Goal: Information Seeking & Learning: Learn about a topic

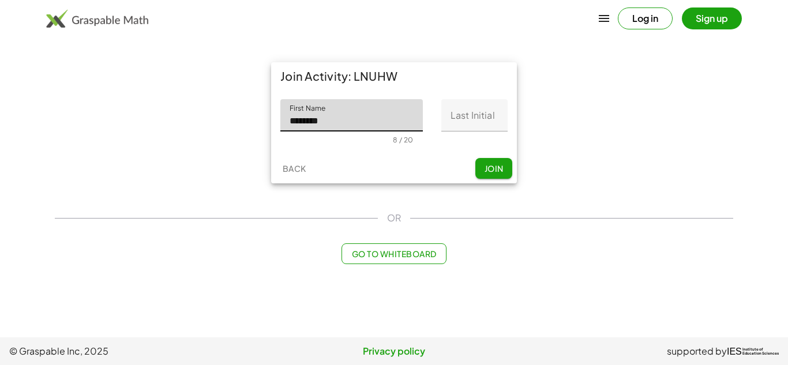
type input "********"
click at [479, 110] on input "Last Initial" at bounding box center [474, 115] width 66 height 32
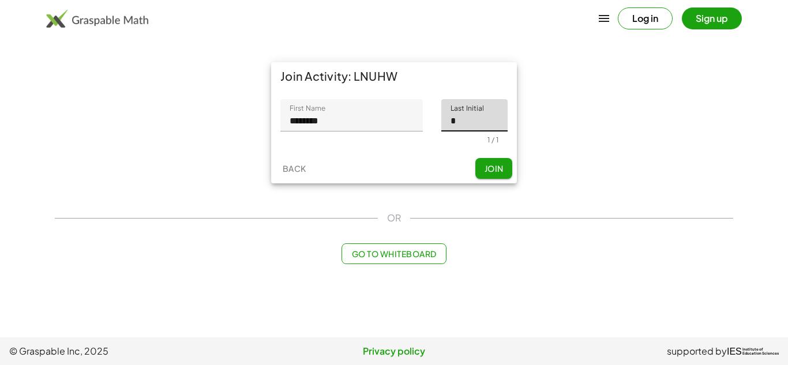
type input "*"
click at [502, 158] on button "Join" at bounding box center [493, 168] width 37 height 21
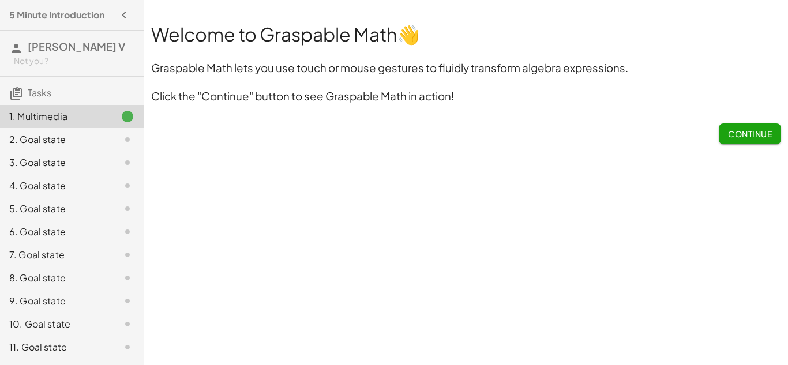
click at [762, 129] on span "Continue" at bounding box center [750, 134] width 44 height 10
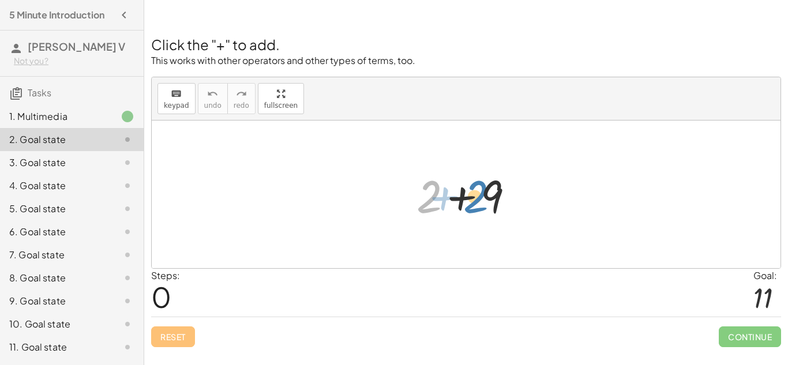
drag, startPoint x: 430, startPoint y: 193, endPoint x: 475, endPoint y: 191, distance: 44.4
click at [475, 191] on div at bounding box center [470, 194] width 119 height 59
click at [462, 194] on div at bounding box center [470, 194] width 119 height 59
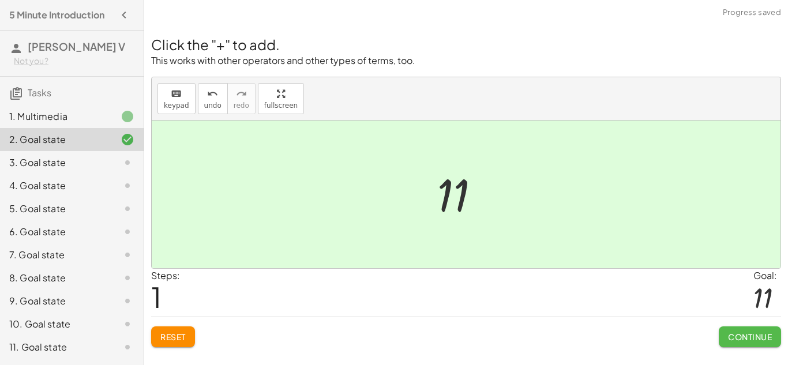
click at [734, 343] on button "Continue" at bounding box center [750, 336] width 62 height 21
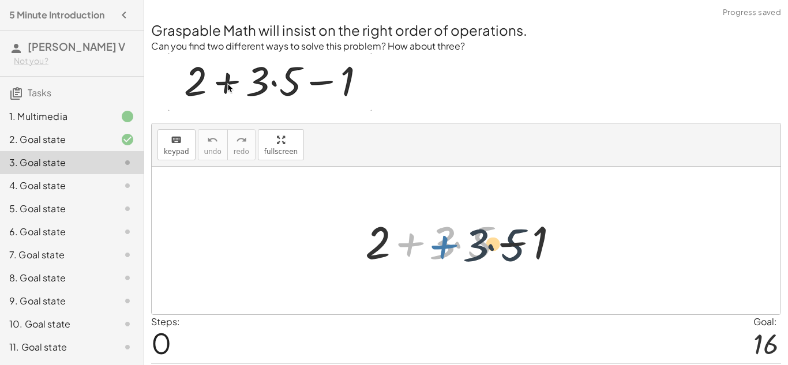
drag, startPoint x: 409, startPoint y: 240, endPoint x: 452, endPoint y: 244, distance: 42.2
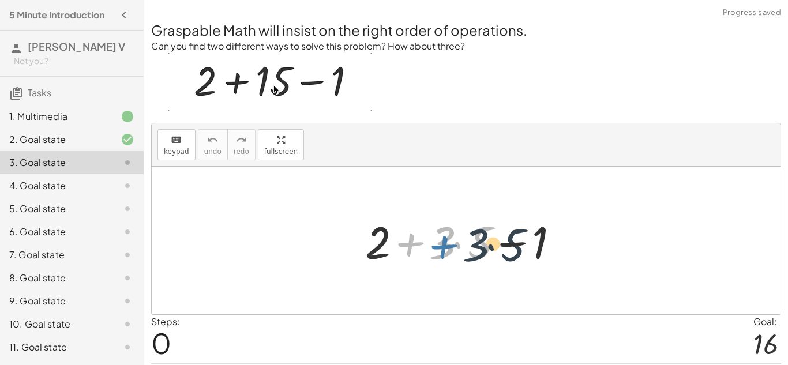
click at [452, 244] on div at bounding box center [469, 240] width 221 height 59
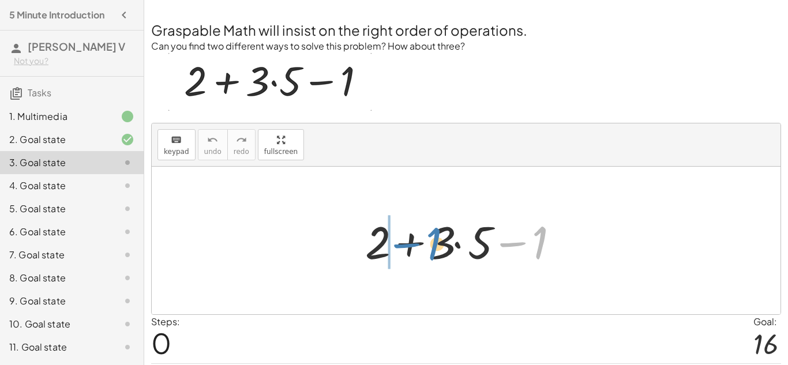
drag, startPoint x: 507, startPoint y: 246, endPoint x: 394, endPoint y: 248, distance: 112.5
click at [394, 248] on div at bounding box center [469, 240] width 221 height 59
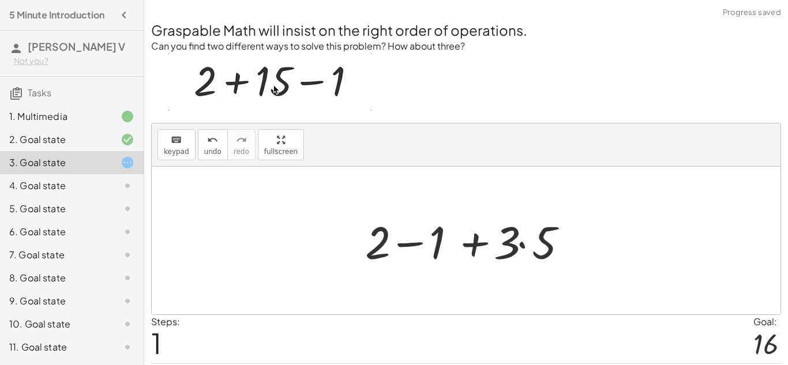
scroll to position [36, 0]
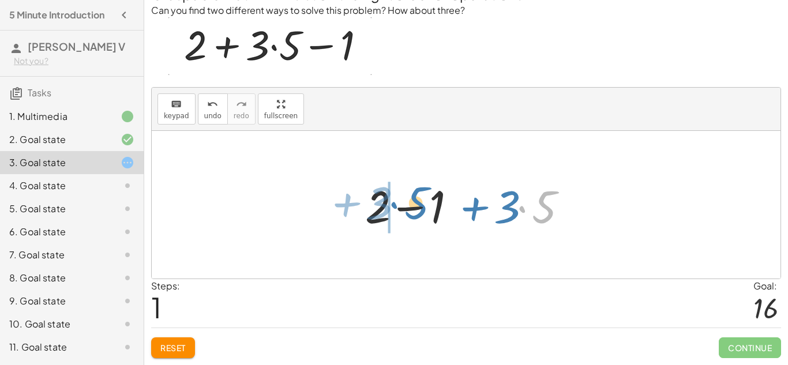
drag, startPoint x: 535, startPoint y: 202, endPoint x: 407, endPoint y: 199, distance: 128.1
click at [407, 199] on div at bounding box center [469, 204] width 221 height 59
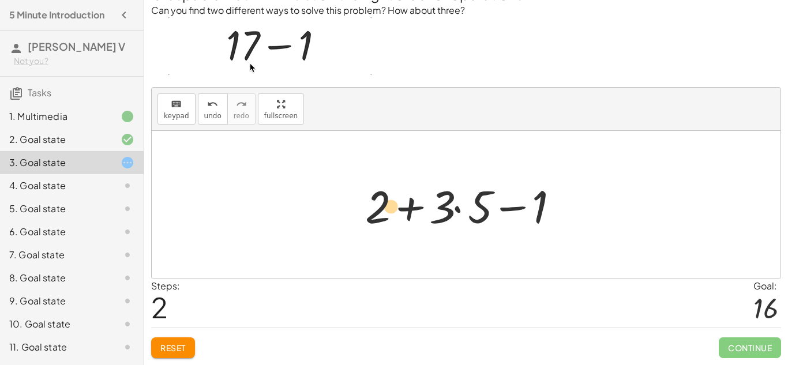
drag, startPoint x: 457, startPoint y: 208, endPoint x: 369, endPoint y: 208, distance: 88.2
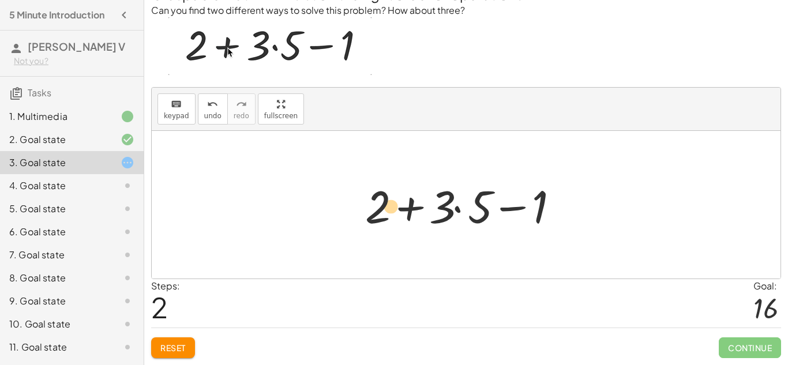
click at [369, 208] on div at bounding box center [469, 204] width 221 height 59
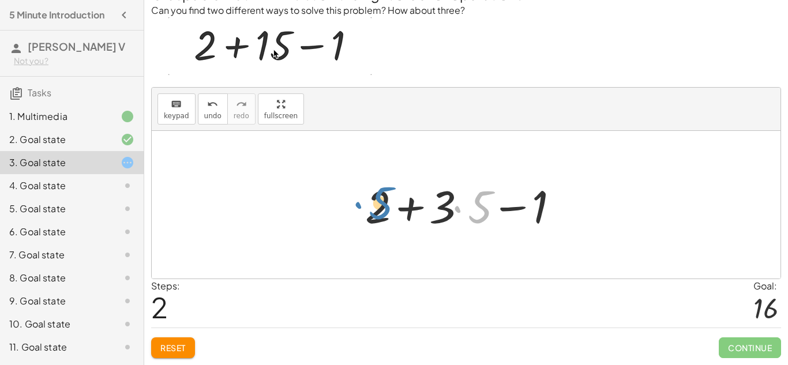
drag, startPoint x: 457, startPoint y: 209, endPoint x: 358, endPoint y: 205, distance: 99.3
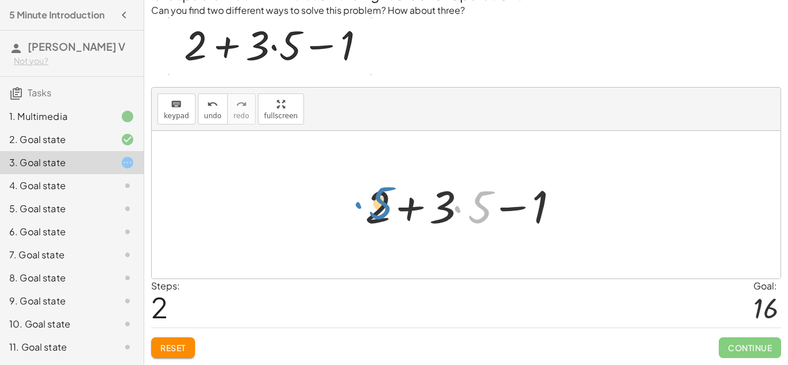
click at [358, 205] on div "+ 2 + · 3 · 5 − 1 + 2 − 1 + · 3 · 5 · 5 + 2 + · 3 · 5 − 1" at bounding box center [466, 204] width 236 height 65
drag, startPoint x: 458, startPoint y: 209, endPoint x: 401, endPoint y: 207, distance: 56.5
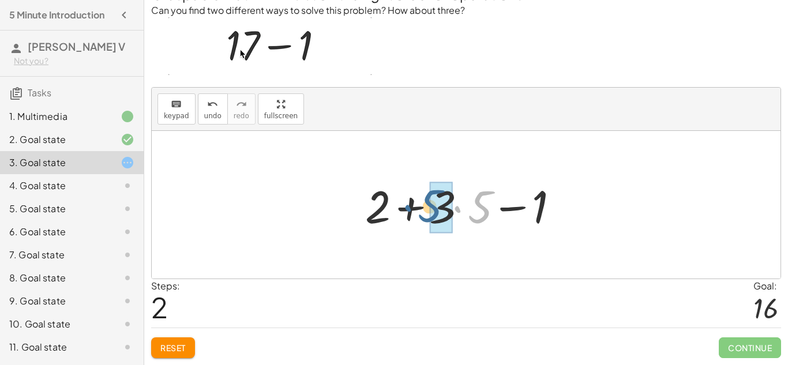
click at [401, 207] on div at bounding box center [469, 204] width 221 height 59
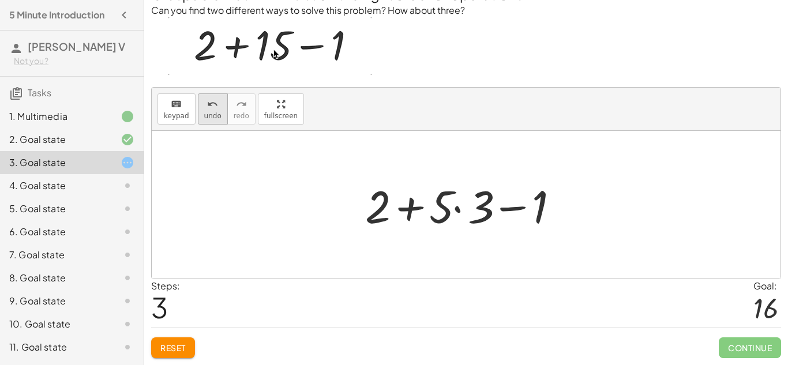
click at [199, 100] on button "undo undo" at bounding box center [213, 108] width 30 height 31
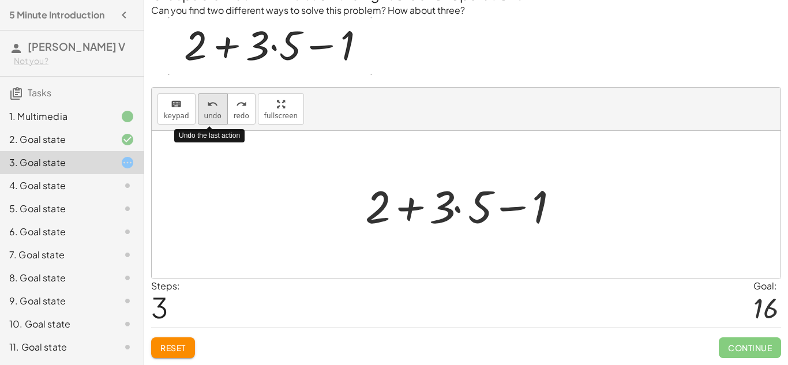
click at [199, 100] on button "undo undo" at bounding box center [213, 108] width 30 height 31
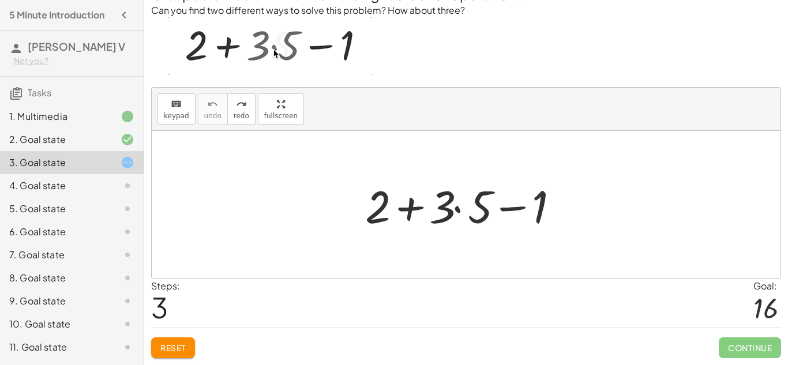
scroll to position [0, 0]
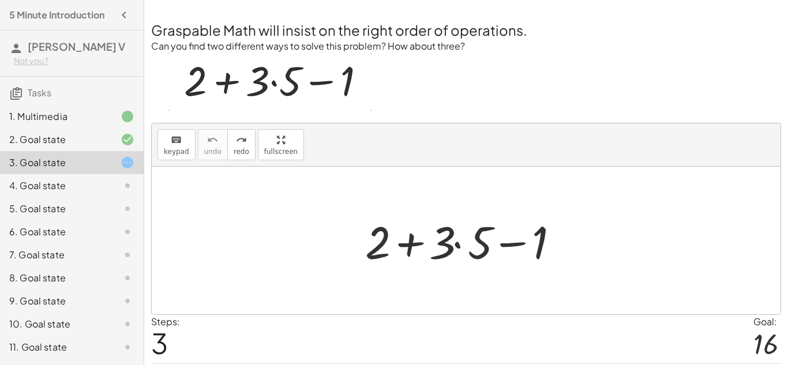
click at [457, 243] on div at bounding box center [469, 240] width 221 height 59
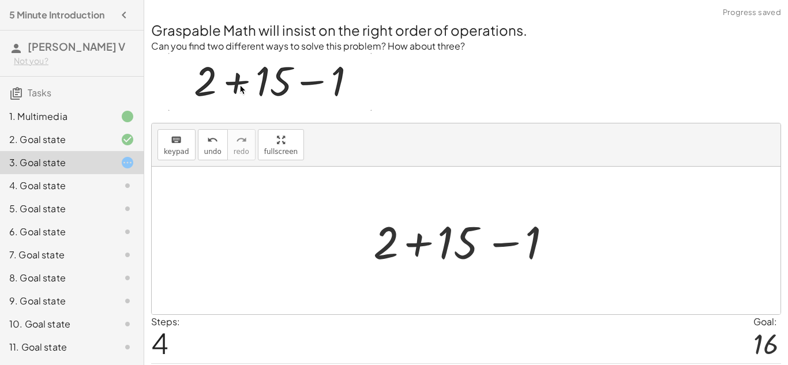
click at [422, 244] on div at bounding box center [470, 240] width 206 height 59
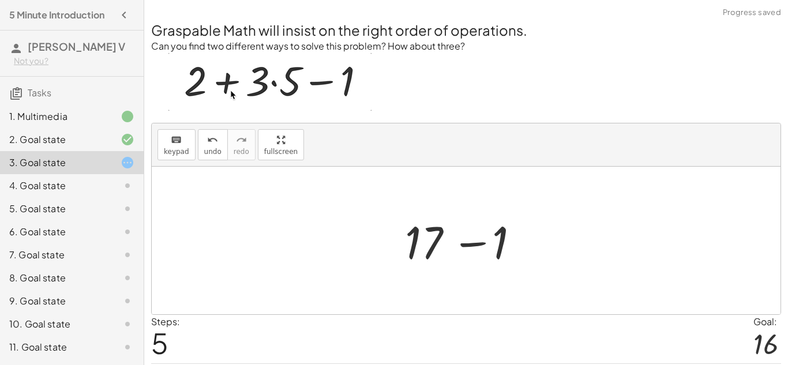
click at [468, 242] on div at bounding box center [470, 240] width 142 height 59
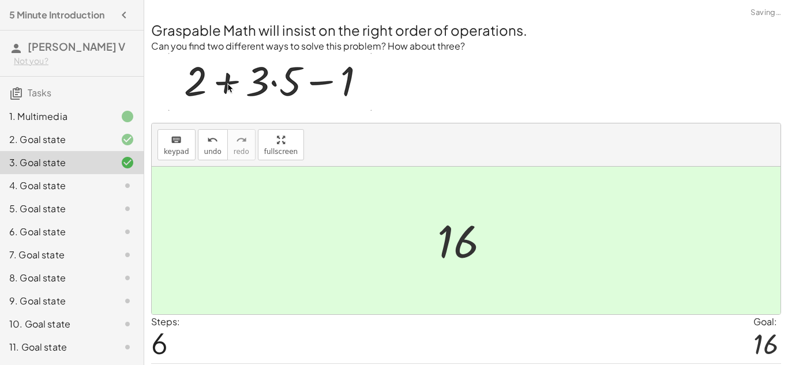
scroll to position [36, 0]
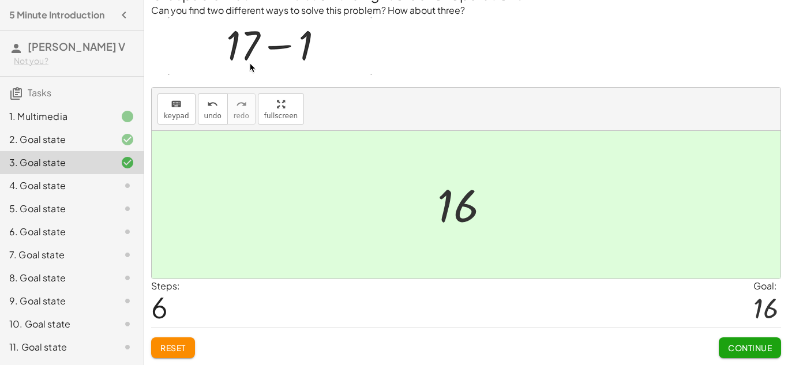
click at [750, 345] on span "Continue" at bounding box center [750, 348] width 44 height 10
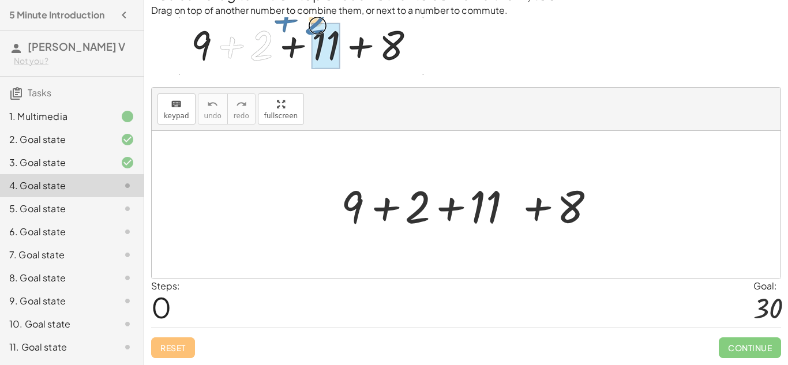
click at [441, 208] on div at bounding box center [470, 204] width 270 height 59
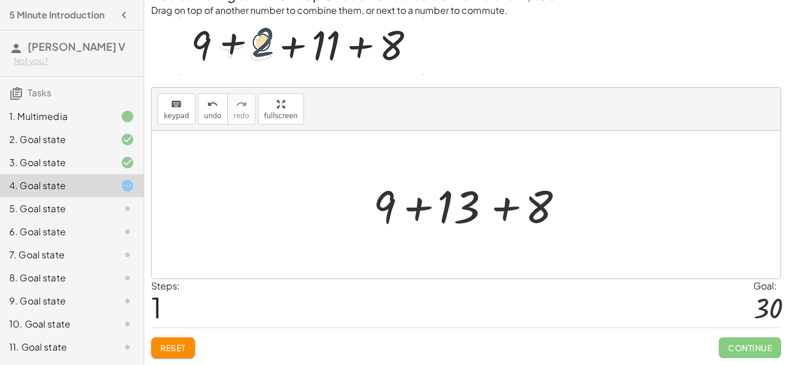
click at [415, 208] on div at bounding box center [470, 204] width 206 height 59
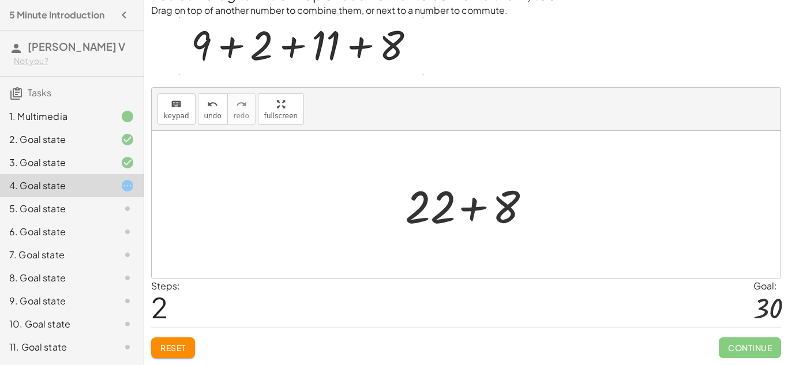
click at [469, 208] on div at bounding box center [470, 204] width 142 height 59
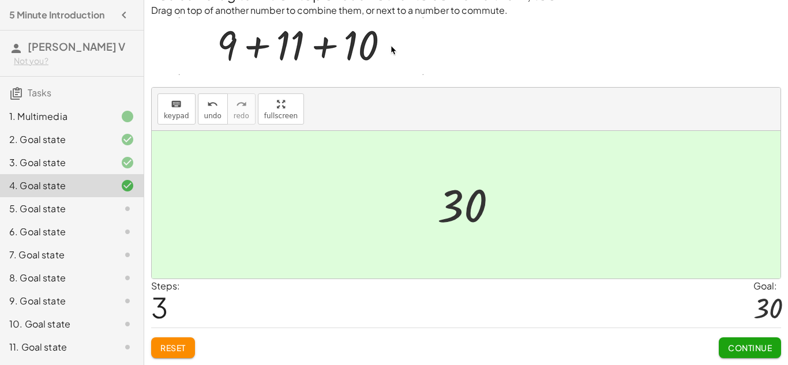
click at [744, 343] on span "Continue" at bounding box center [750, 348] width 44 height 10
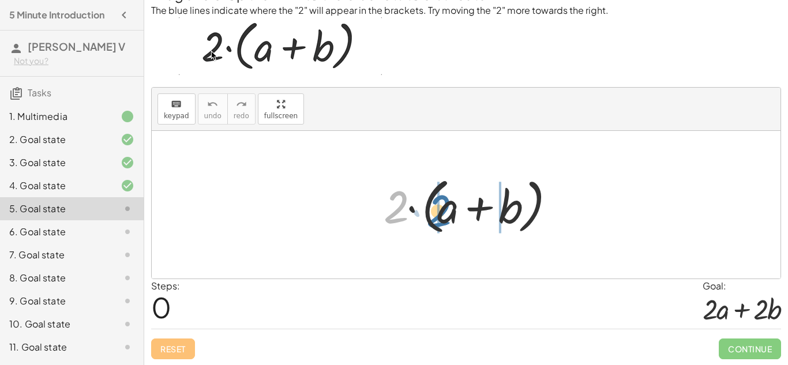
drag, startPoint x: 395, startPoint y: 205, endPoint x: 440, endPoint y: 208, distance: 45.1
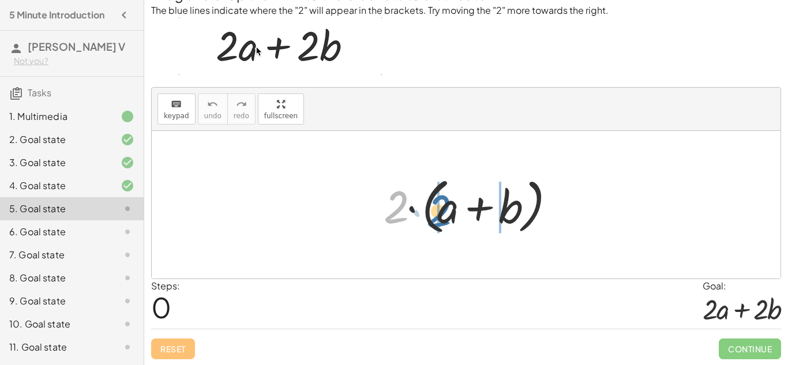
click at [440, 208] on div at bounding box center [470, 205] width 185 height 66
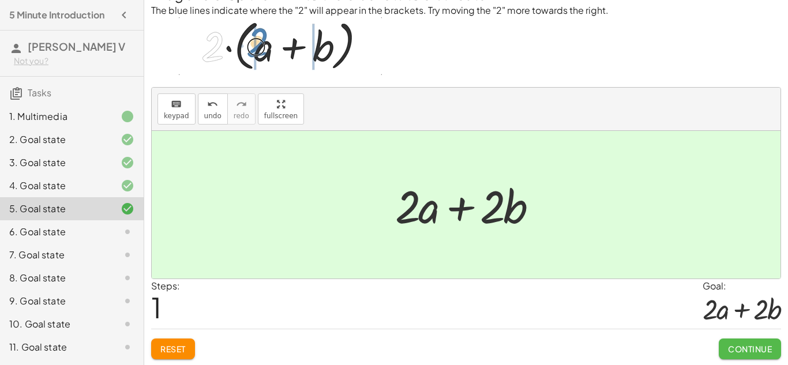
click at [736, 350] on span "Continue" at bounding box center [750, 349] width 44 height 10
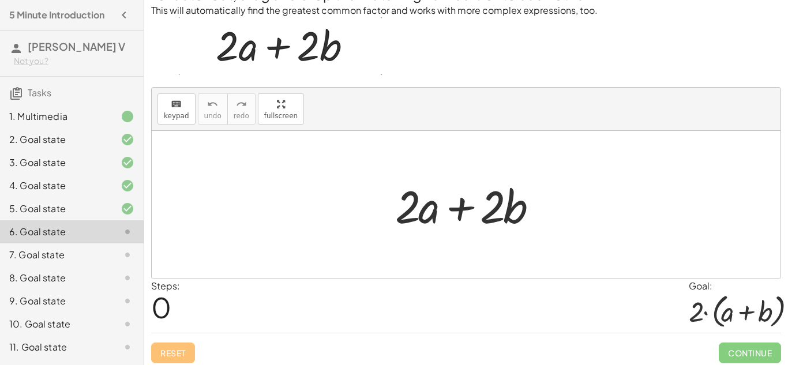
click at [439, 208] on div at bounding box center [470, 204] width 163 height 59
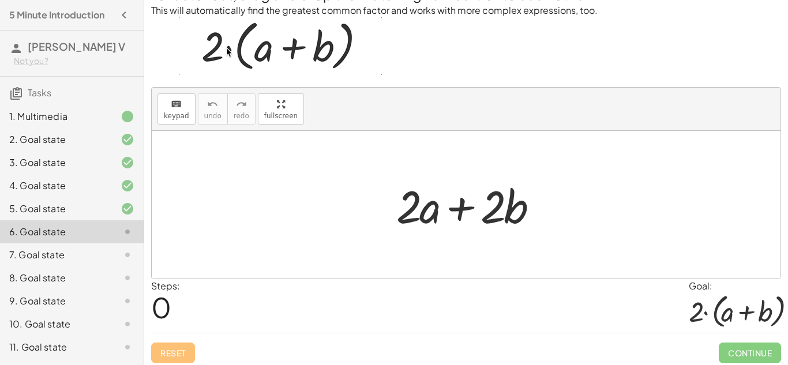
click at [427, 210] on div at bounding box center [470, 204] width 163 height 59
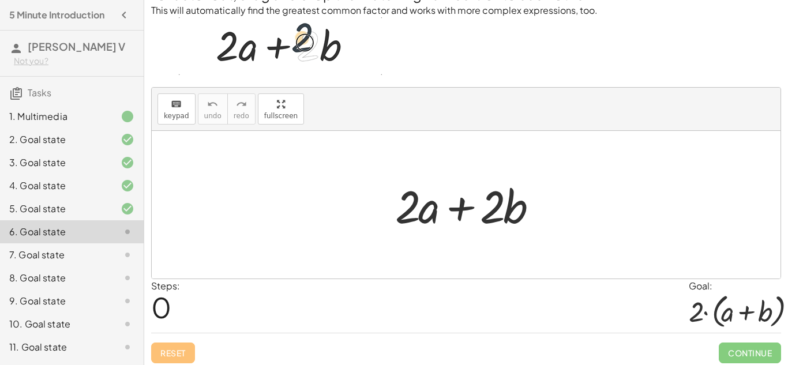
click at [464, 208] on div at bounding box center [470, 204] width 163 height 59
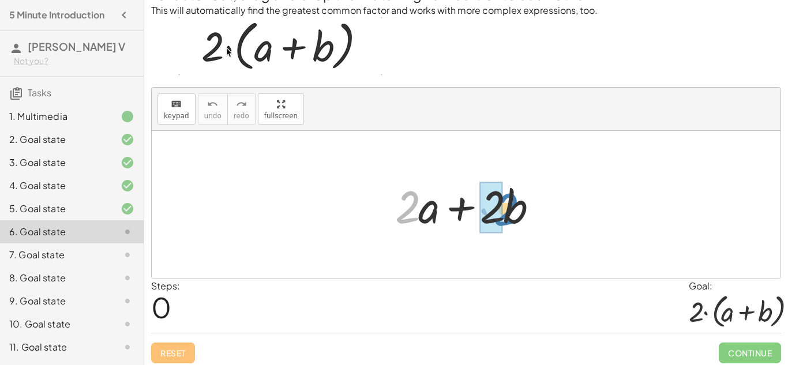
drag, startPoint x: 396, startPoint y: 213, endPoint x: 494, endPoint y: 216, distance: 98.1
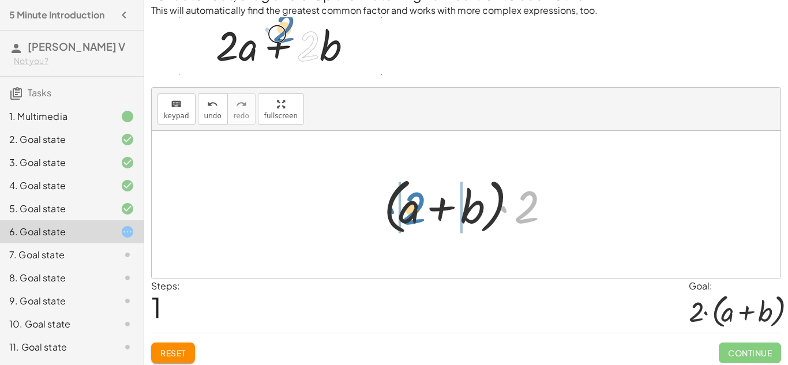
drag, startPoint x: 519, startPoint y: 216, endPoint x: 404, endPoint y: 217, distance: 115.3
click at [404, 217] on div at bounding box center [470, 205] width 185 height 66
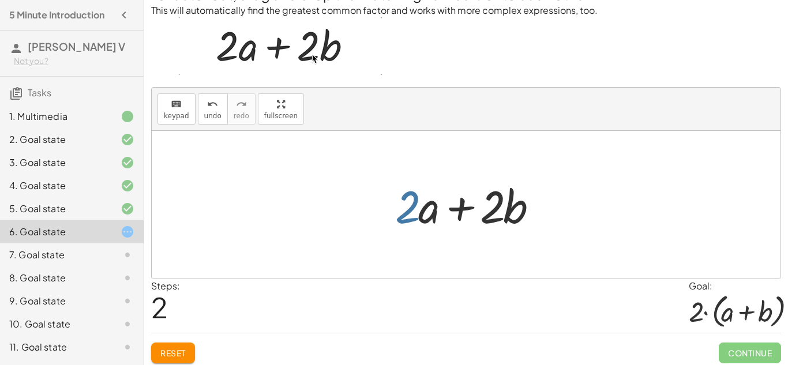
click at [404, 214] on div at bounding box center [470, 204] width 163 height 59
drag, startPoint x: 404, startPoint y: 214, endPoint x: 337, endPoint y: 235, distance: 70.0
click at [337, 235] on div "+ · 2 · a + · 2 · b · ( + a + b ) · 2 · 2 + a + b · 2 · · 2 ·" at bounding box center [466, 205] width 629 height 148
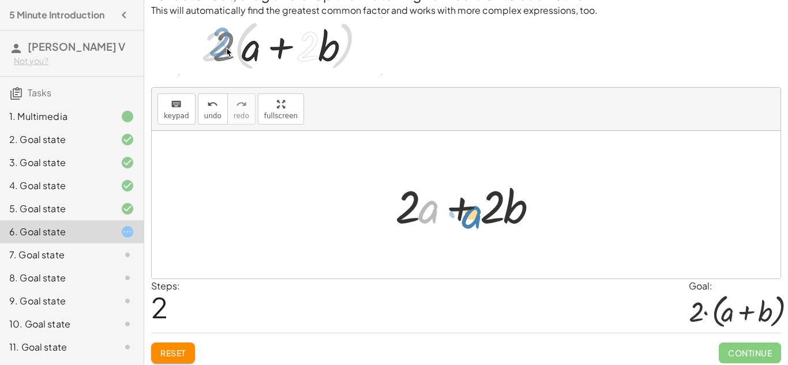
drag, startPoint x: 427, startPoint y: 210, endPoint x: 470, endPoint y: 217, distance: 43.2
click at [470, 217] on div at bounding box center [470, 204] width 163 height 59
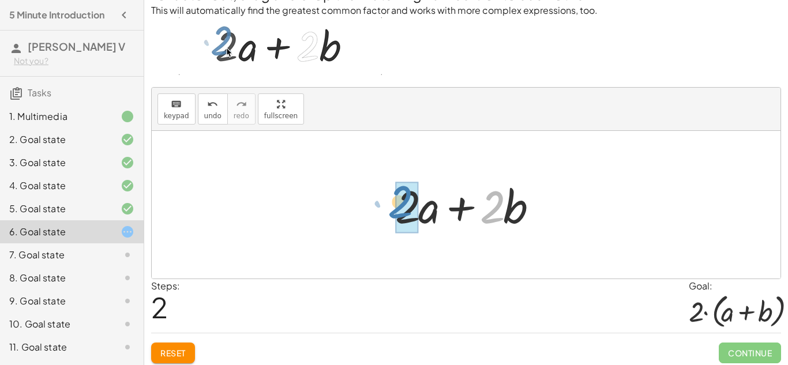
drag, startPoint x: 492, startPoint y: 209, endPoint x: 402, endPoint y: 204, distance: 90.7
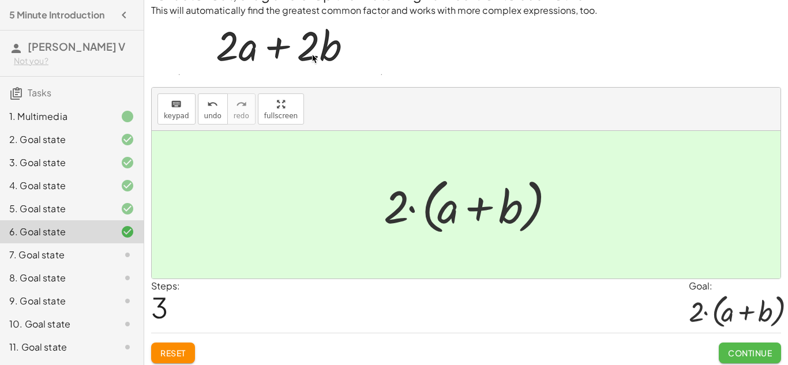
click at [745, 356] on span "Continue" at bounding box center [750, 353] width 44 height 10
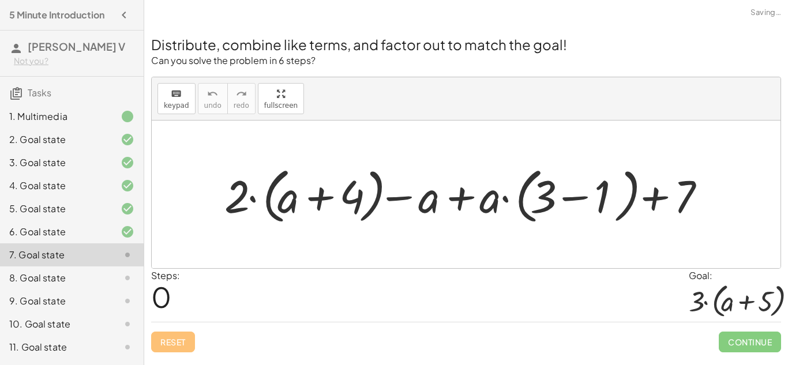
scroll to position [0, 0]
drag, startPoint x: 238, startPoint y: 187, endPoint x: 281, endPoint y: 200, distance: 45.1
click at [281, 200] on div at bounding box center [471, 194] width 504 height 66
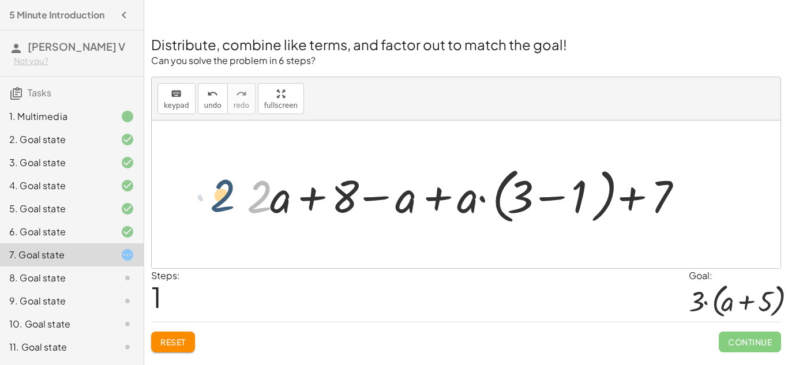
drag, startPoint x: 261, startPoint y: 184, endPoint x: 223, endPoint y: 183, distance: 38.1
click at [223, 183] on div "+ · 2 · ( + a + 4 ) − a + · a · ( + 3 − 1 ) + 7 + · 2 · a + · 2 · 4 − a + · a ·…" at bounding box center [466, 195] width 629 height 148
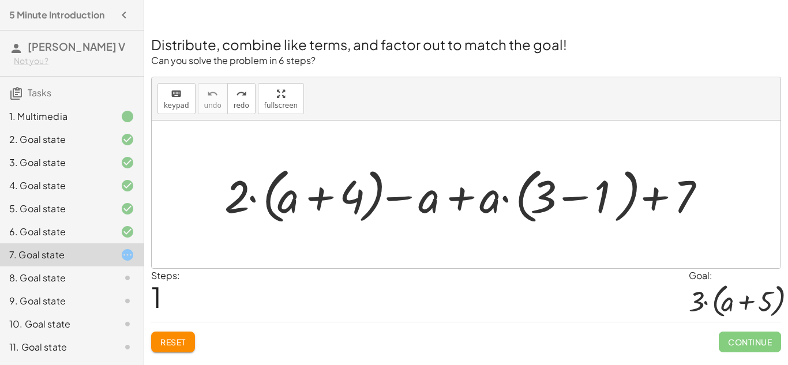
scroll to position [21, 0]
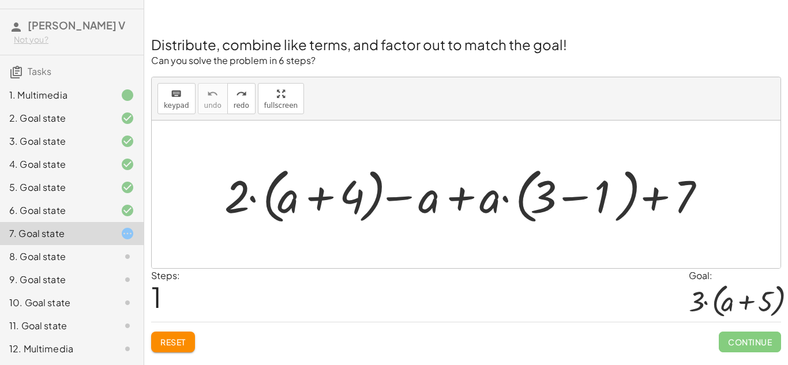
click at [392, 201] on div at bounding box center [471, 194] width 504 height 66
click at [465, 195] on div at bounding box center [471, 194] width 504 height 66
click at [82, 255] on div "8. Goal state" at bounding box center [55, 257] width 93 height 14
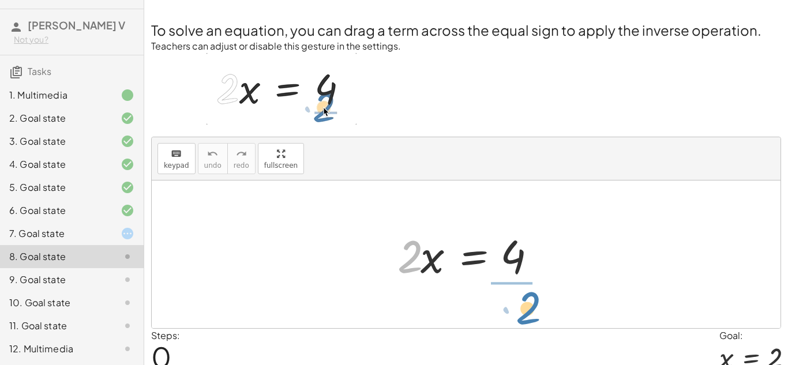
drag, startPoint x: 413, startPoint y: 253, endPoint x: 536, endPoint y: 306, distance: 133.8
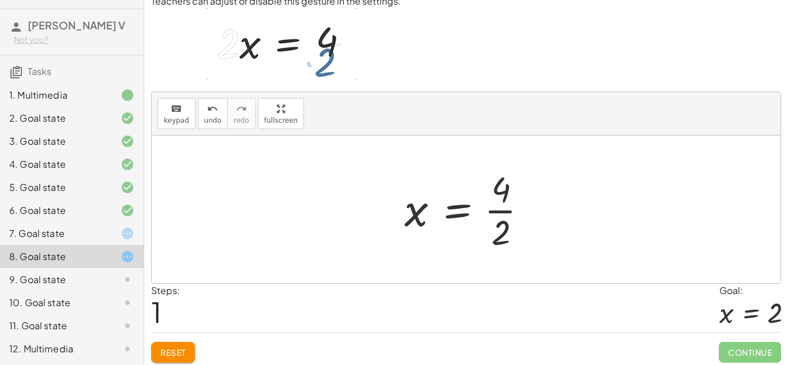
scroll to position [50, 0]
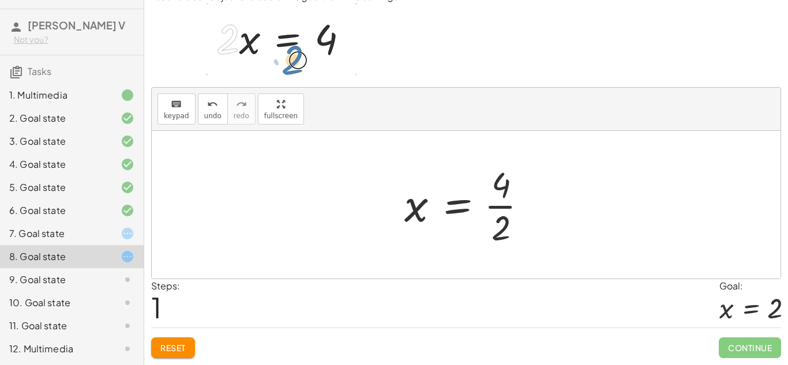
click at [492, 207] on div at bounding box center [470, 204] width 144 height 89
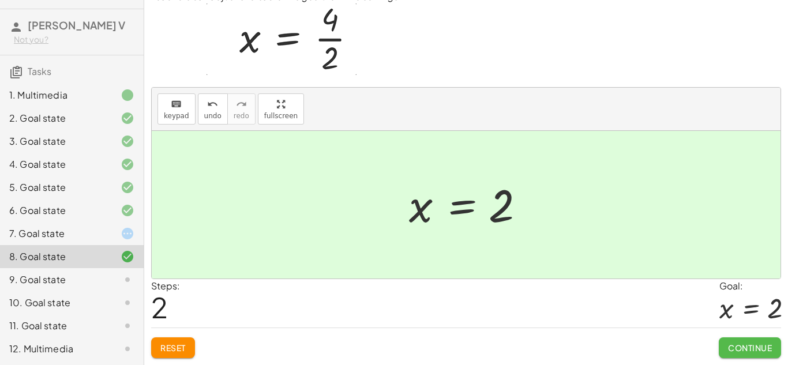
click at [757, 356] on button "Continue" at bounding box center [750, 347] width 62 height 21
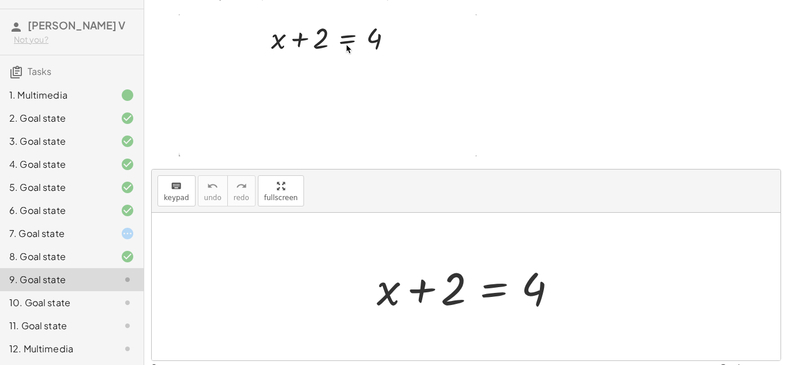
scroll to position [133, 0]
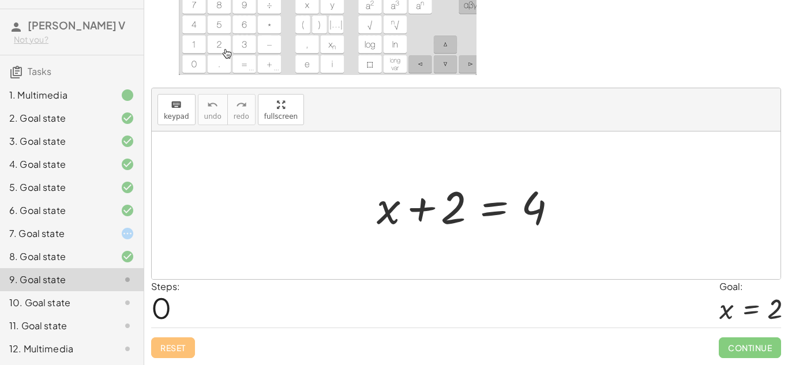
click at [418, 208] on div at bounding box center [470, 205] width 199 height 59
click at [383, 207] on div at bounding box center [470, 205] width 199 height 59
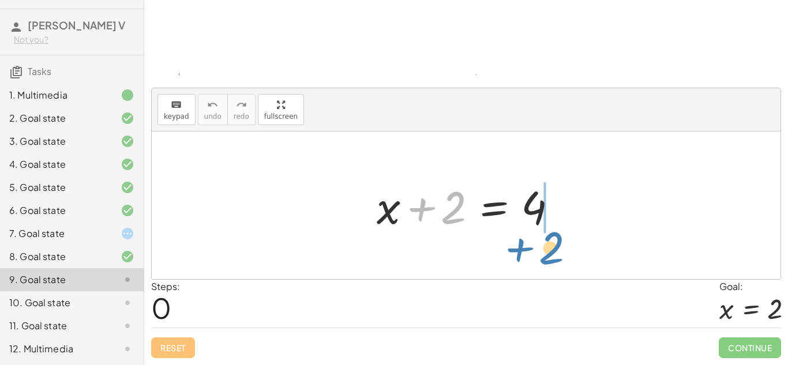
drag, startPoint x: 452, startPoint y: 206, endPoint x: 552, endPoint y: 242, distance: 106.7
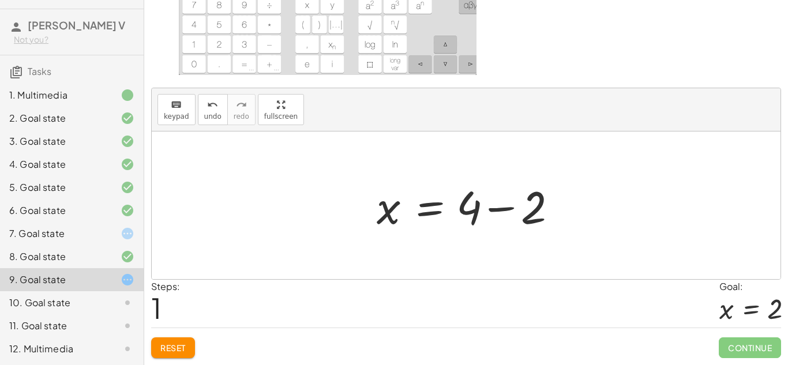
click at [499, 205] on div at bounding box center [470, 205] width 199 height 59
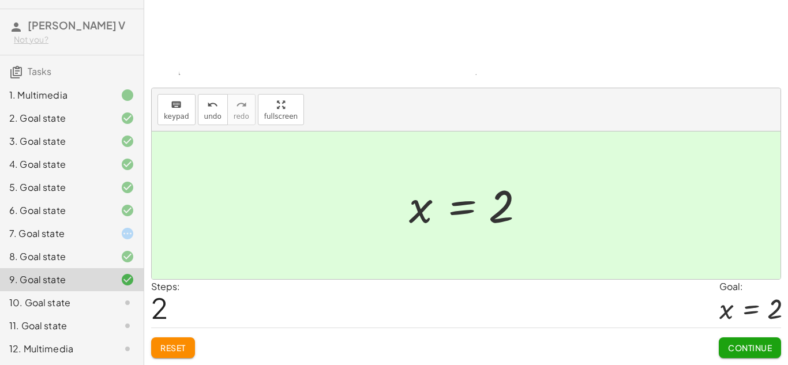
click at [757, 347] on span "Continue" at bounding box center [750, 348] width 44 height 10
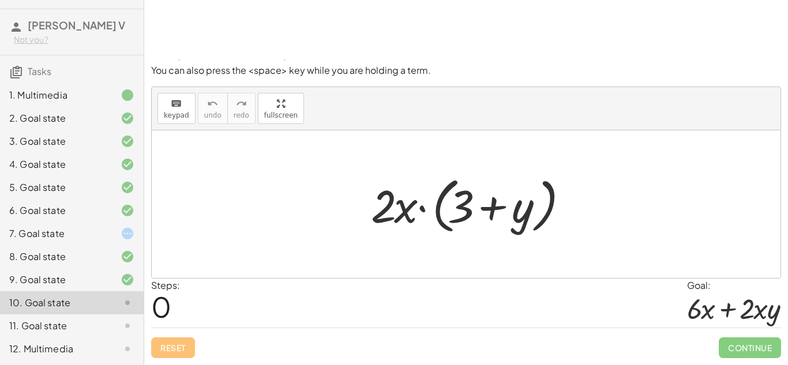
scroll to position [52, 0]
drag, startPoint x: 384, startPoint y: 205, endPoint x: 456, endPoint y: 208, distance: 72.1
click at [456, 208] on div at bounding box center [470, 204] width 211 height 66
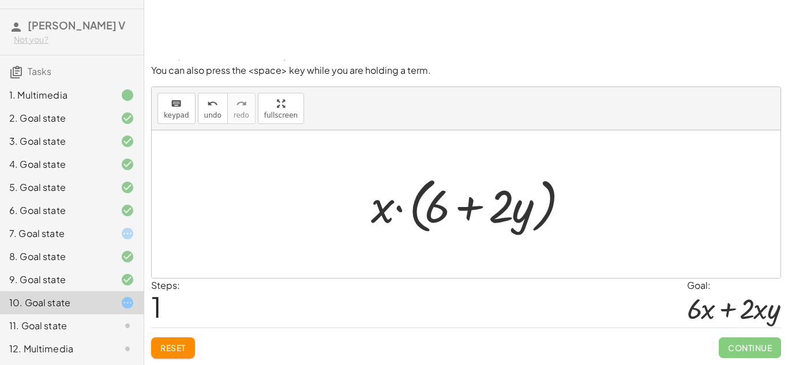
click at [464, 209] on div at bounding box center [470, 204] width 211 height 66
drag, startPoint x: 494, startPoint y: 213, endPoint x: 353, endPoint y: 206, distance: 141.4
drag, startPoint x: 507, startPoint y: 203, endPoint x: 355, endPoint y: 202, distance: 151.7
click at [355, 202] on div "· 2 · x · ( + 3 + y ) · x · ( + · 2 · 3 + · 2 · y ) · 2 + · y · x · ( + + y ) ·…" at bounding box center [466, 204] width 225 height 72
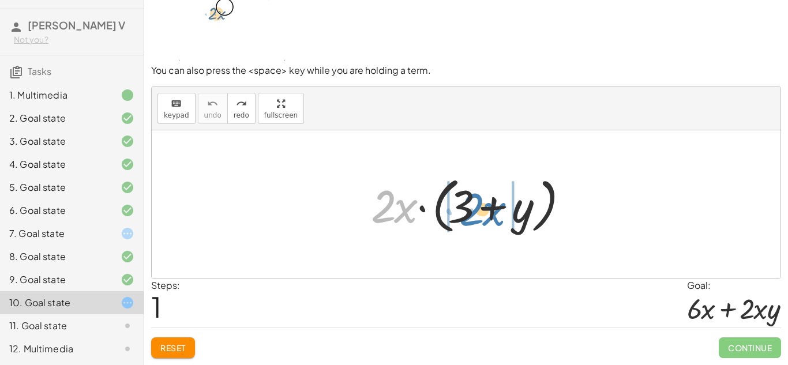
drag, startPoint x: 397, startPoint y: 220, endPoint x: 484, endPoint y: 223, distance: 87.1
click at [484, 223] on div at bounding box center [470, 204] width 211 height 66
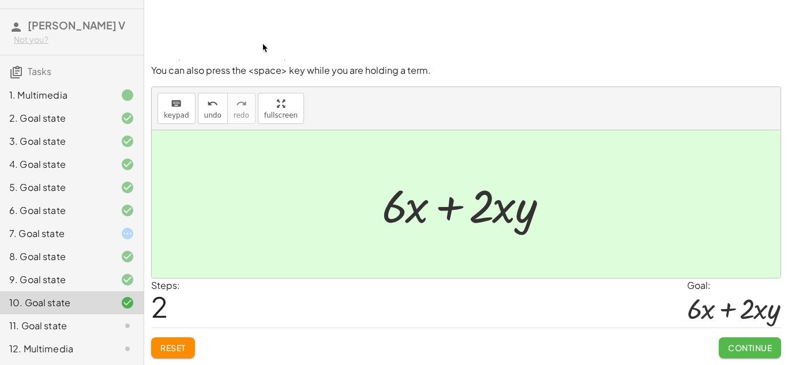
click at [734, 344] on span "Continue" at bounding box center [750, 348] width 44 height 10
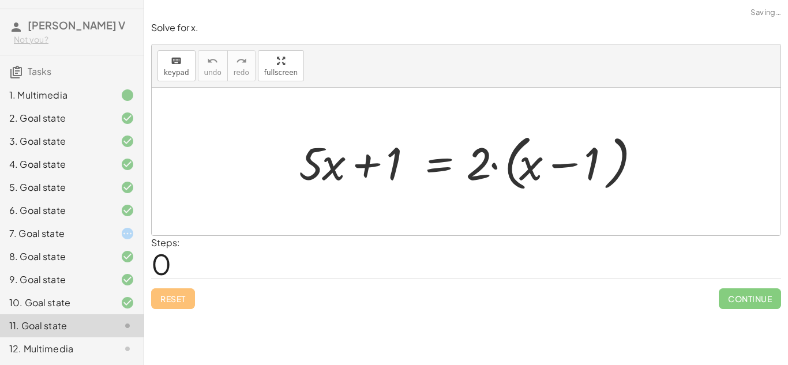
scroll to position [0, 0]
drag, startPoint x: 325, startPoint y: 171, endPoint x: 479, endPoint y: 78, distance: 180.6
click at [479, 78] on div "keyboard keypad undo undo redo redo fullscreen · x + · 5 + · 5 · x + 1 = · 2 · …" at bounding box center [466, 139] width 629 height 191
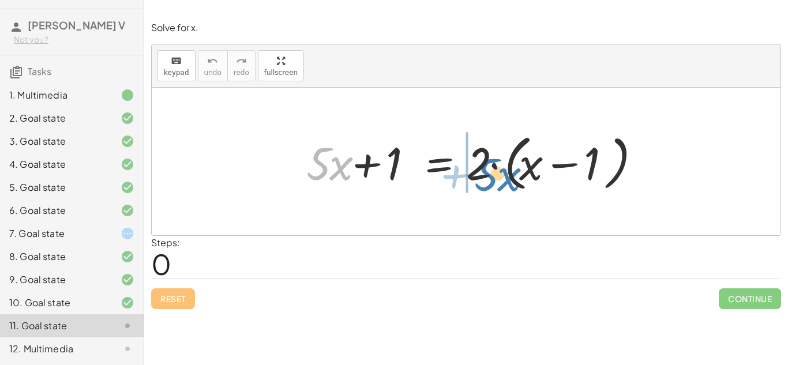
drag, startPoint x: 336, startPoint y: 164, endPoint x: 502, endPoint y: 177, distance: 167.1
click at [502, 177] on div at bounding box center [466, 162] width 347 height 66
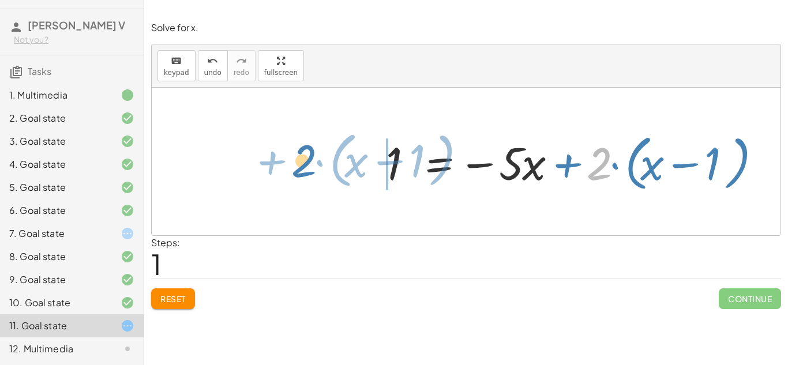
drag, startPoint x: 591, startPoint y: 178, endPoint x: 299, endPoint y: 175, distance: 292.4
click at [299, 175] on div "+ · 5 · x + 1 = · 2 · ( + x − 1 ) · 2 + · ( + x − 1 ) · 5 · x 1 = · 2 · ( + x −…" at bounding box center [466, 162] width 629 height 148
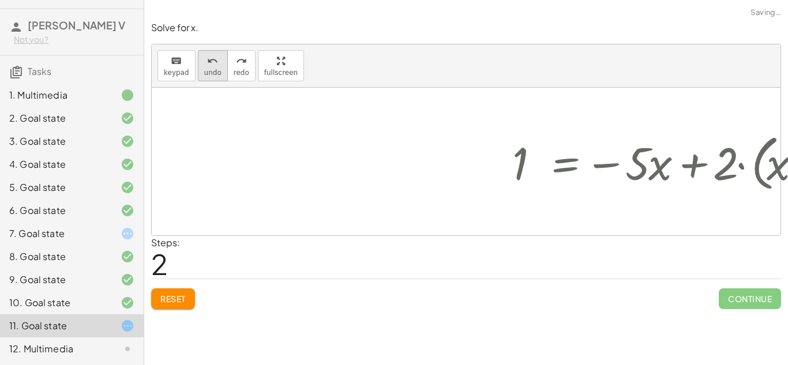
click at [215, 58] on icon "undo" at bounding box center [212, 61] width 11 height 14
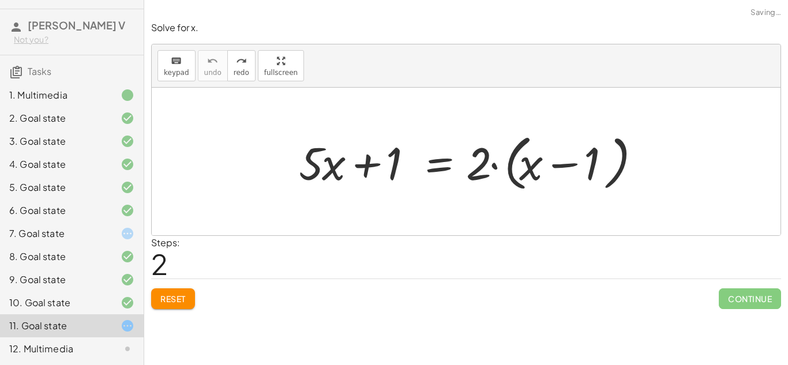
click at [369, 160] on div at bounding box center [470, 162] width 355 height 66
click at [495, 167] on div at bounding box center [470, 162] width 355 height 66
click at [563, 164] on div at bounding box center [470, 162] width 355 height 66
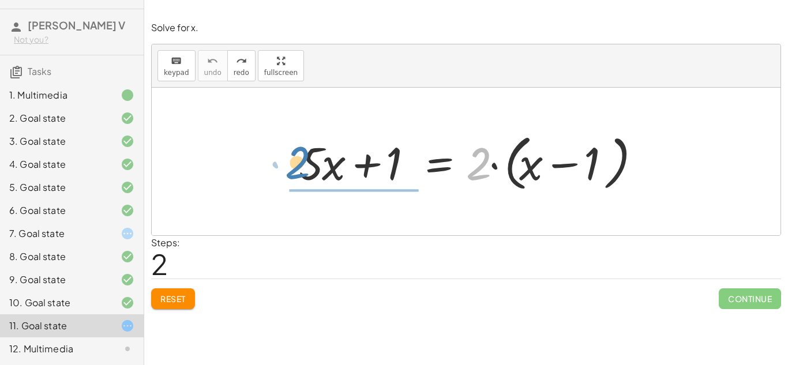
drag, startPoint x: 482, startPoint y: 167, endPoint x: 298, endPoint y: 166, distance: 184.0
click at [298, 166] on div at bounding box center [470, 162] width 355 height 66
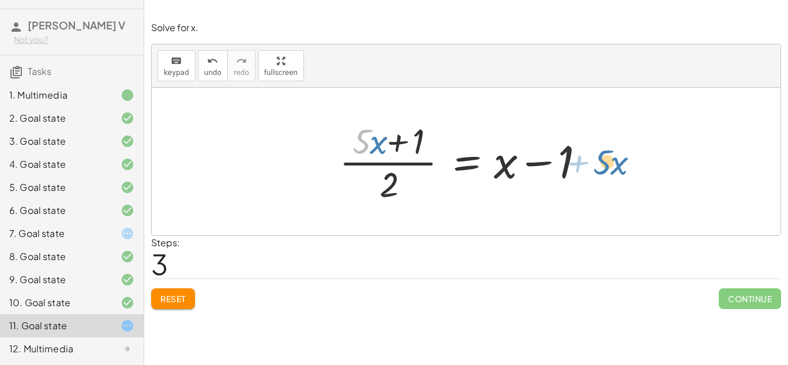
drag, startPoint x: 355, startPoint y: 141, endPoint x: 597, endPoint y: 161, distance: 242.5
click at [597, 161] on div at bounding box center [469, 161] width 273 height 89
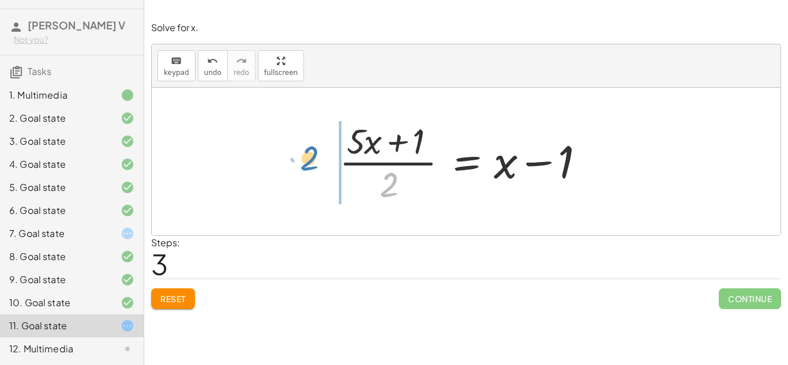
drag, startPoint x: 383, startPoint y: 185, endPoint x: 301, endPoint y: 158, distance: 86.6
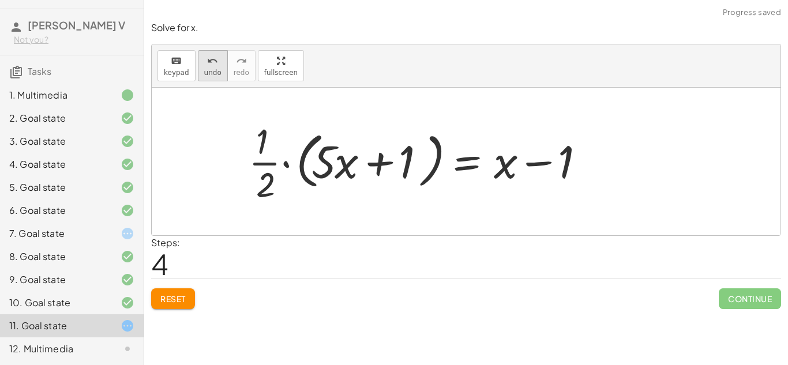
click at [204, 73] on span "undo" at bounding box center [212, 73] width 17 height 8
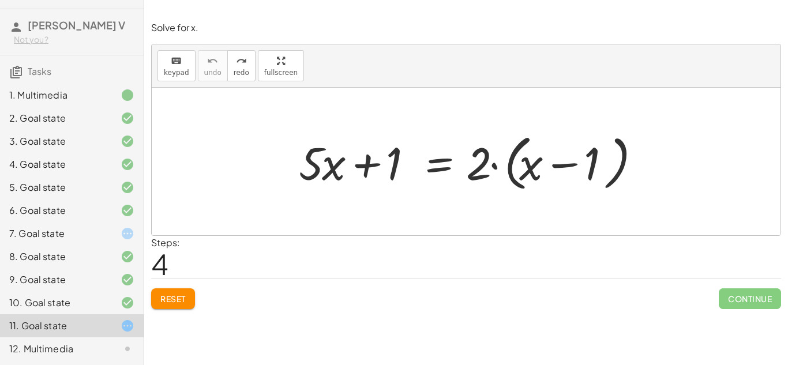
click at [508, 168] on div at bounding box center [470, 162] width 355 height 66
click at [522, 171] on div at bounding box center [470, 162] width 355 height 66
drag, startPoint x: 525, startPoint y: 172, endPoint x: 490, endPoint y: 173, distance: 34.6
click at [490, 173] on div at bounding box center [470, 162] width 355 height 66
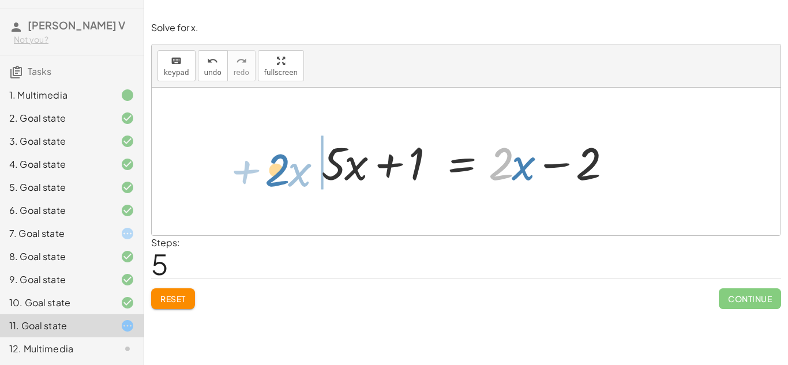
drag, startPoint x: 503, startPoint y: 164, endPoint x: 280, endPoint y: 170, distance: 223.8
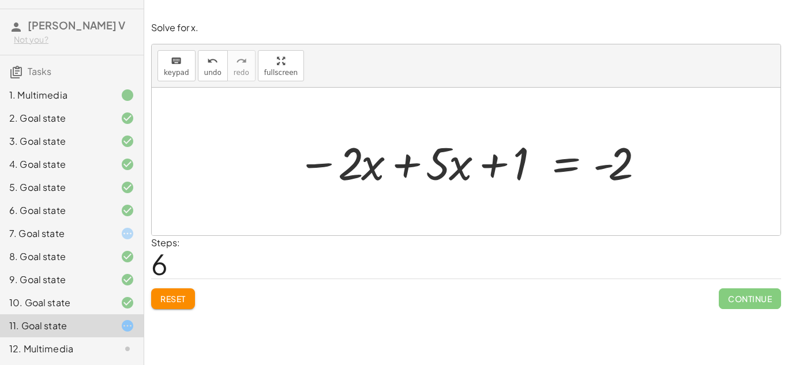
click at [407, 164] on div at bounding box center [470, 161] width 358 height 59
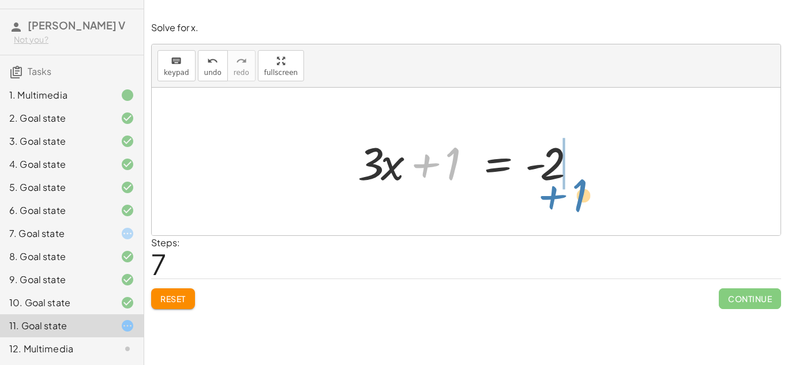
drag, startPoint x: 419, startPoint y: 162, endPoint x: 548, endPoint y: 192, distance: 132.6
click at [548, 192] on div "+ · 5 · x + 1 = · 2 · ( + x − 1 ) + · 5 · x + 1 = + · 2 · x − · 2 · 1 + · 5 · x…" at bounding box center [465, 161] width 251 height 65
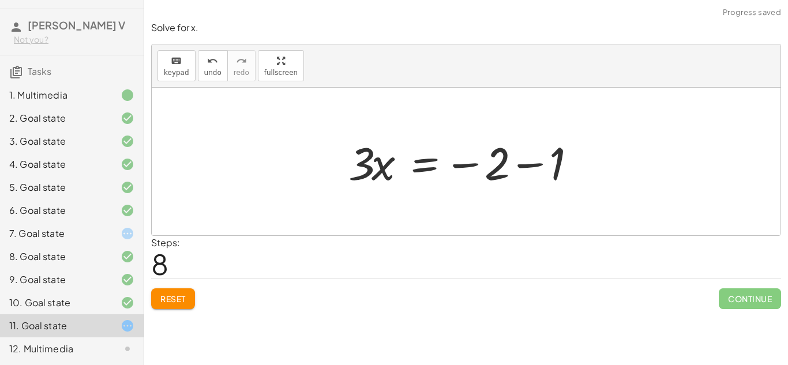
click at [522, 164] on div at bounding box center [470, 161] width 255 height 59
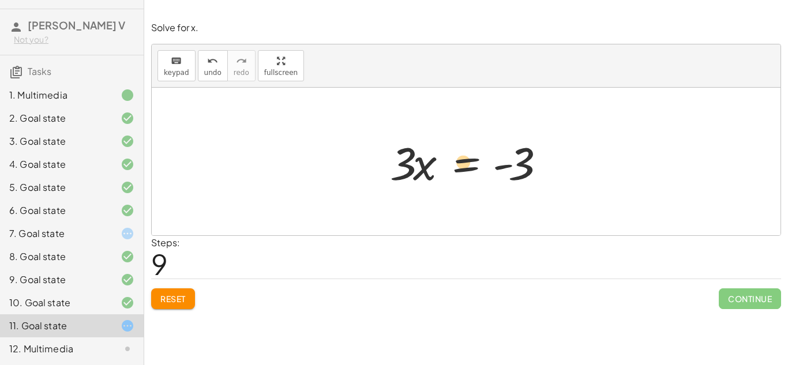
drag, startPoint x: 520, startPoint y: 164, endPoint x: 513, endPoint y: 138, distance: 26.3
click at [513, 138] on div at bounding box center [470, 161] width 173 height 59
drag, startPoint x: 409, startPoint y: 168, endPoint x: 523, endPoint y: 213, distance: 122.7
click at [523, 213] on div "+ · 5 · x + 1 = · 2 · ( + x − 1 ) + · 5 · x + 1 = + · 2 · x − · 2 · 1 + · 5 · x…" at bounding box center [466, 162] width 629 height 148
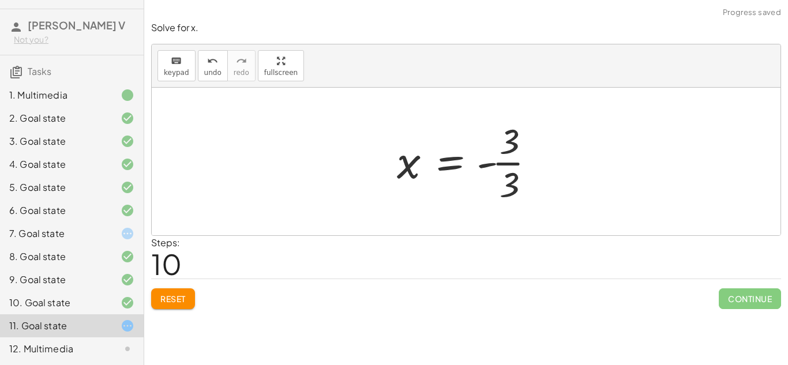
click at [503, 163] on div at bounding box center [470, 161] width 159 height 89
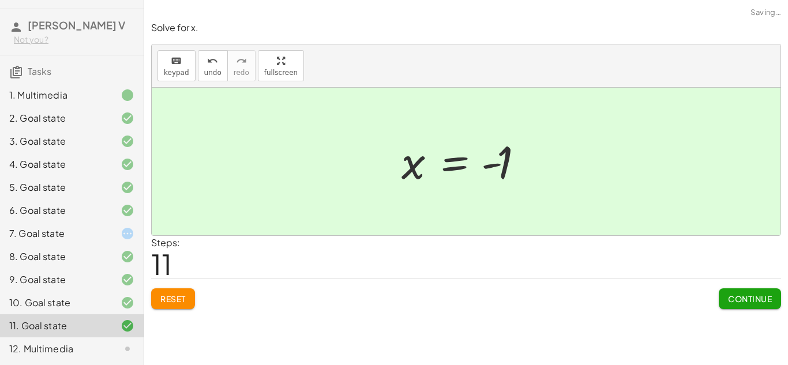
click at [754, 304] on button "Continue" at bounding box center [750, 298] width 62 height 21
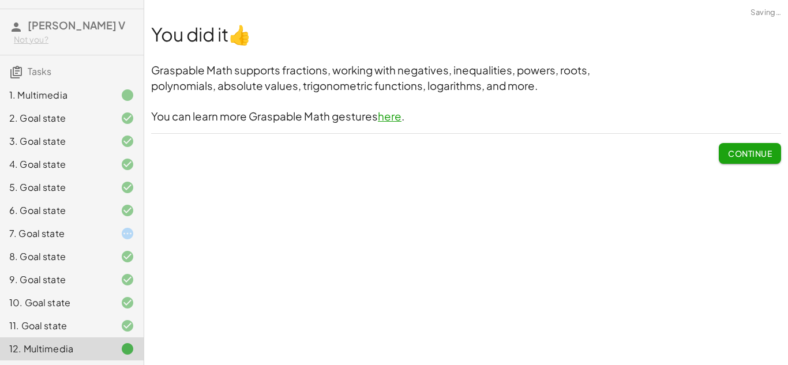
click at [764, 155] on span "Continue" at bounding box center [750, 153] width 44 height 10
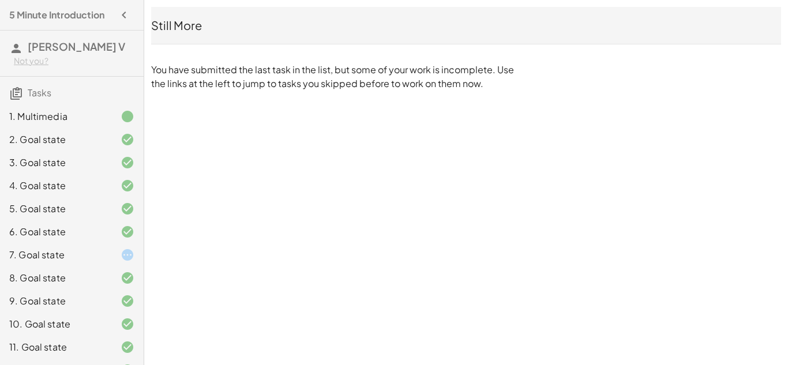
scroll to position [21, 0]
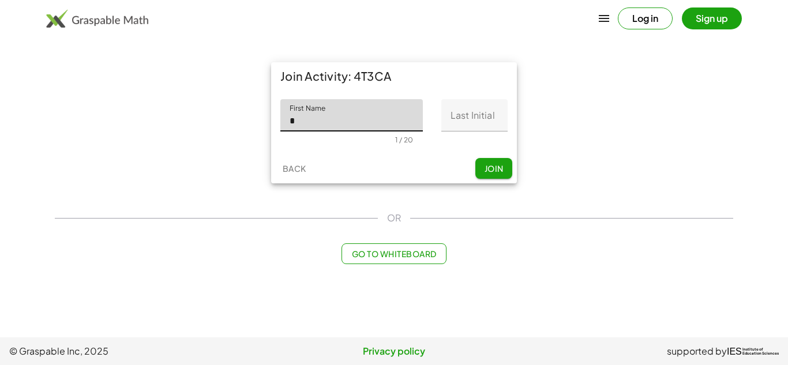
type input "********"
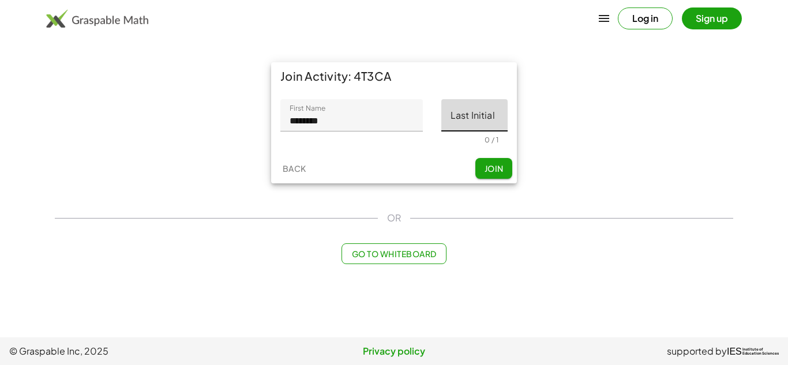
click at [450, 109] on input "Last Initial" at bounding box center [474, 115] width 66 height 32
type input "*"
click at [488, 162] on button "Join" at bounding box center [493, 168] width 37 height 21
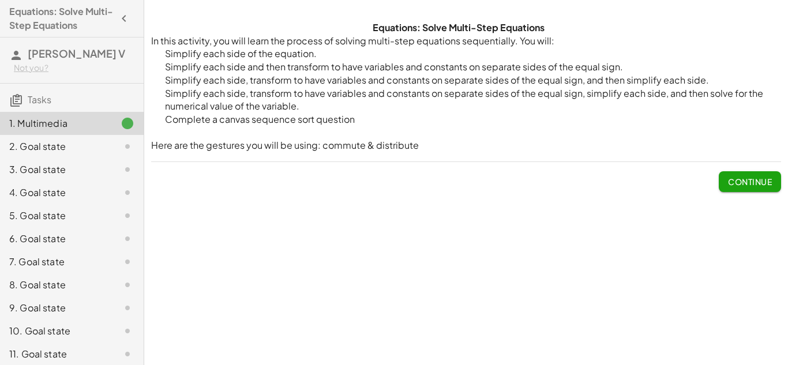
click at [765, 174] on button "Continue" at bounding box center [750, 181] width 62 height 21
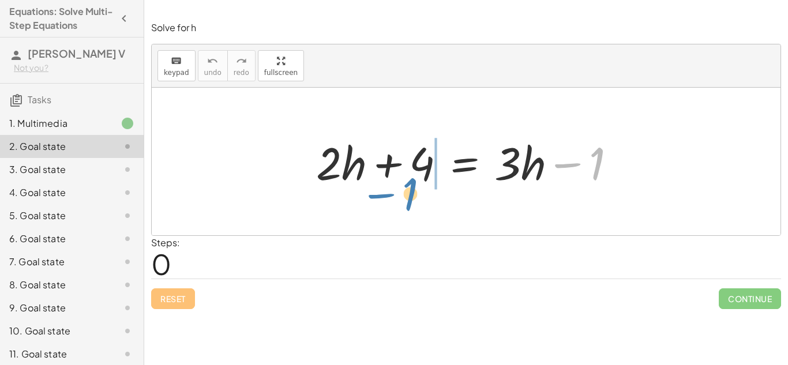
drag, startPoint x: 595, startPoint y: 172, endPoint x: 403, endPoint y: 201, distance: 193.6
click at [403, 201] on div "− 1 + · 2 · h + 4 = + · 3 · h − 1" at bounding box center [466, 162] width 629 height 148
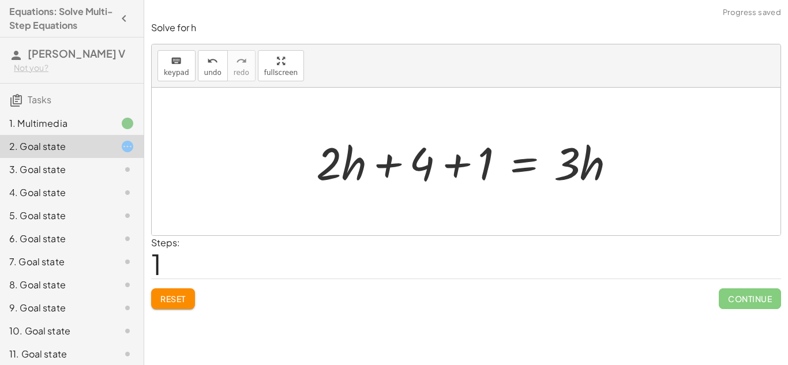
click at [451, 162] on div at bounding box center [470, 161] width 320 height 59
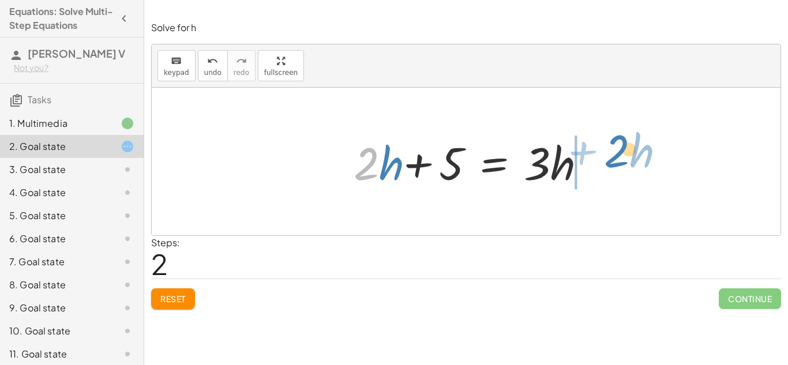
drag, startPoint x: 362, startPoint y: 161, endPoint x: 610, endPoint y: 155, distance: 247.5
click at [610, 155] on div "+ · 2 · h + 4 = + · 3 · h − 1 + · 2 · h + 4 + 1 = · 3 · h · 2 + · h + · 2 · h +…" at bounding box center [466, 162] width 629 height 148
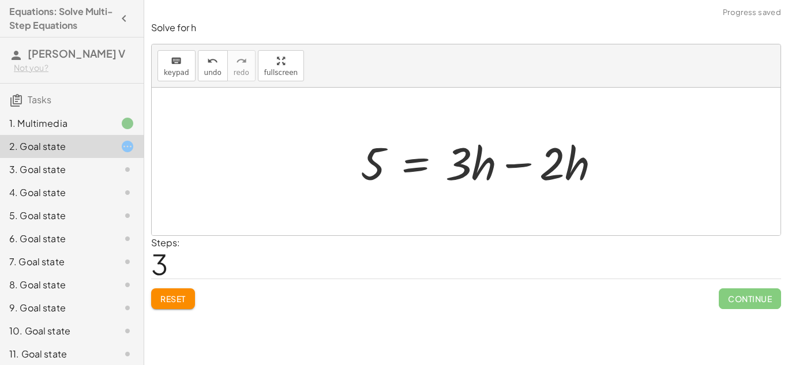
click at [596, 167] on div at bounding box center [485, 161] width 261 height 59
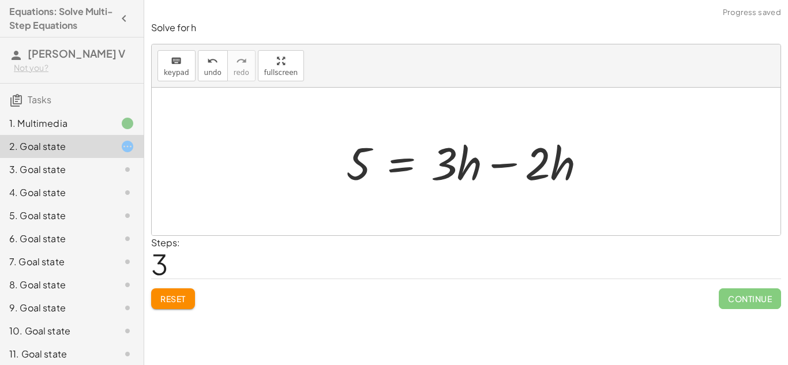
click at [502, 163] on div at bounding box center [470, 161] width 261 height 59
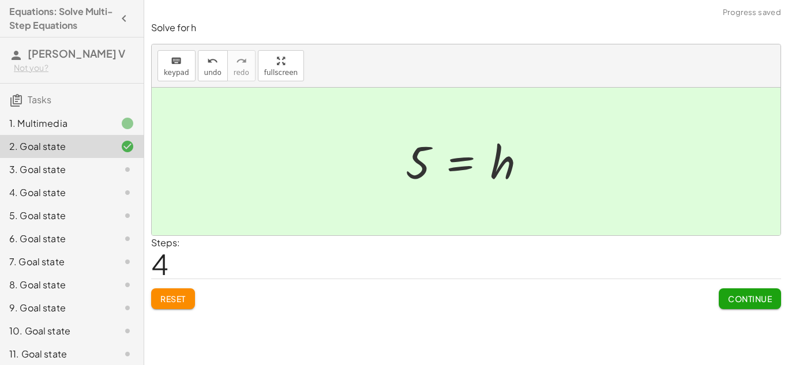
click at [730, 294] on span "Continue" at bounding box center [750, 299] width 44 height 10
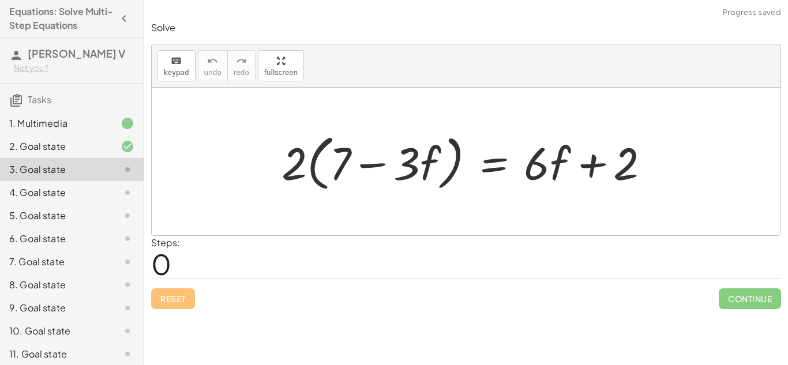
click at [371, 161] on div at bounding box center [470, 162] width 389 height 66
drag, startPoint x: 296, startPoint y: 159, endPoint x: 344, endPoint y: 173, distance: 49.3
click at [344, 173] on div at bounding box center [470, 162] width 389 height 66
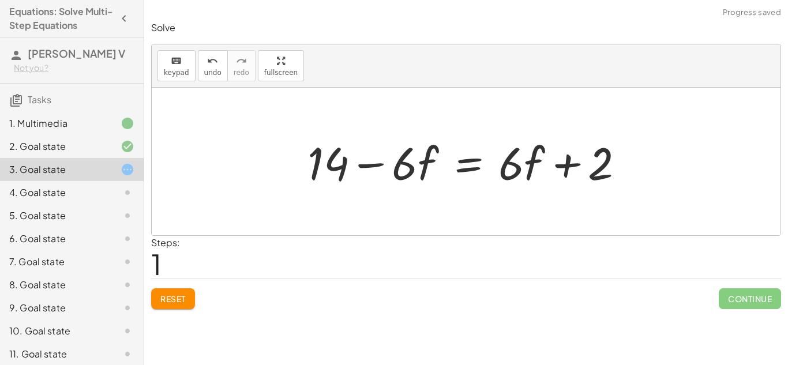
click at [363, 167] on div at bounding box center [470, 161] width 337 height 59
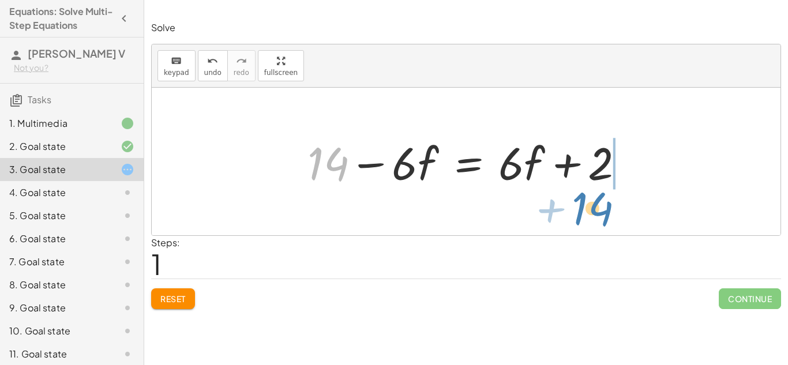
drag, startPoint x: 313, startPoint y: 168, endPoint x: 580, endPoint y: 211, distance: 269.8
click at [580, 211] on div "· 2 · ( + 7 − · 3 · f ) = + · 6 · f + 2 + · 2 · 7 − · 2 · 3 · f = + · 6 · f + 2…" at bounding box center [466, 162] width 629 height 148
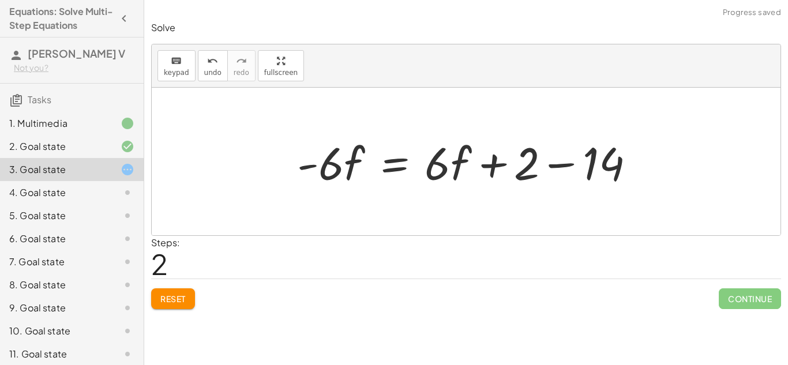
click at [560, 166] on div at bounding box center [470, 161] width 359 height 59
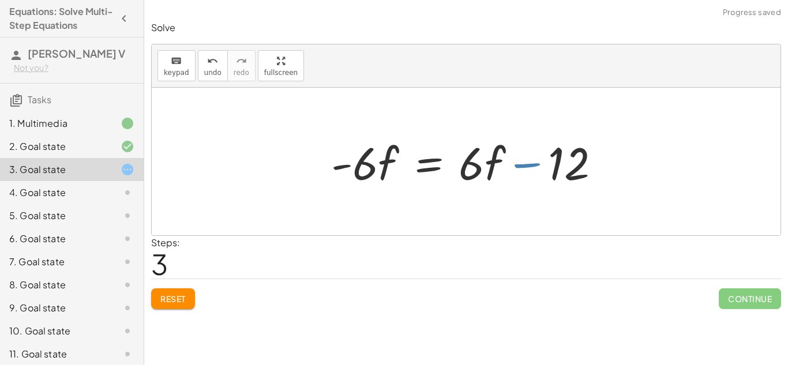
click at [525, 170] on div at bounding box center [470, 161] width 290 height 59
click at [480, 170] on div at bounding box center [470, 161] width 290 height 59
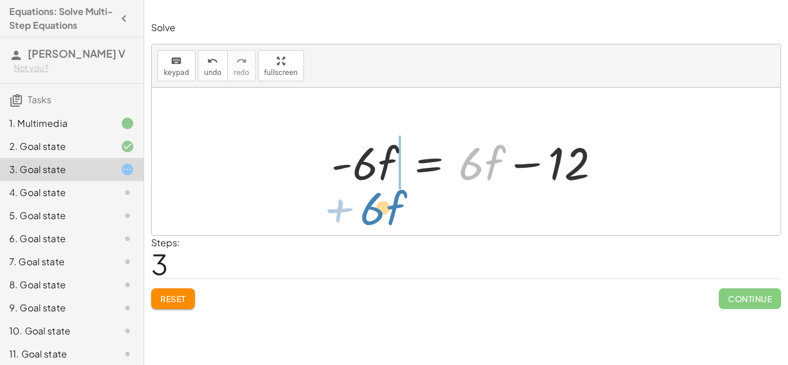
drag, startPoint x: 480, startPoint y: 170, endPoint x: 376, endPoint y: 211, distance: 111.8
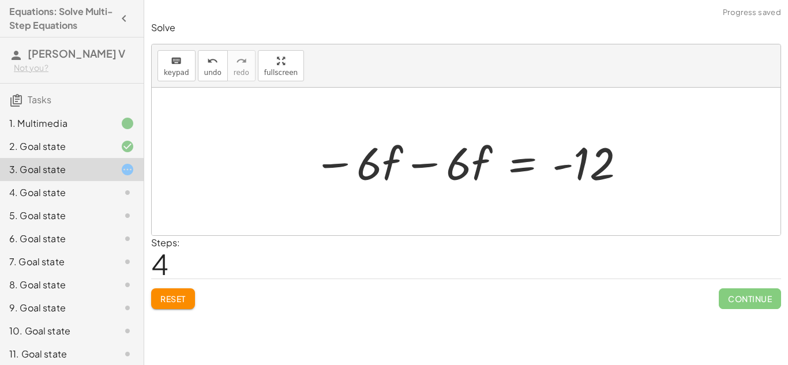
click at [426, 165] on div at bounding box center [469, 161] width 325 height 59
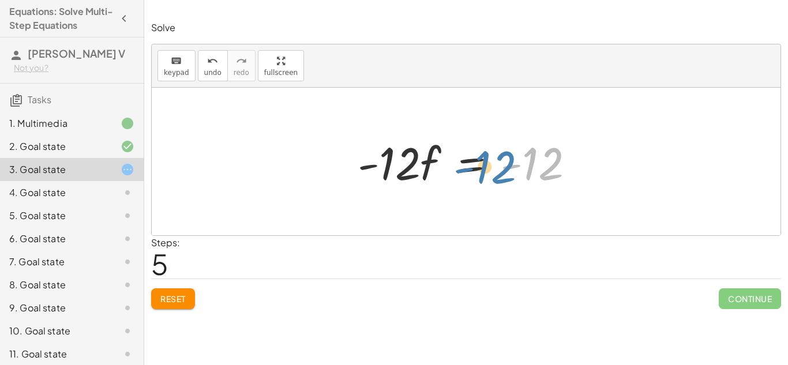
drag, startPoint x: 529, startPoint y: 175, endPoint x: 491, endPoint y: 176, distance: 38.1
click at [491, 176] on div at bounding box center [470, 161] width 237 height 59
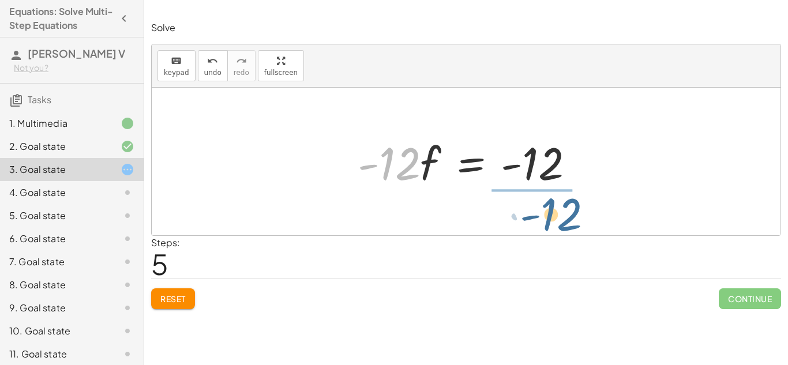
drag, startPoint x: 387, startPoint y: 167, endPoint x: 555, endPoint y: 219, distance: 175.7
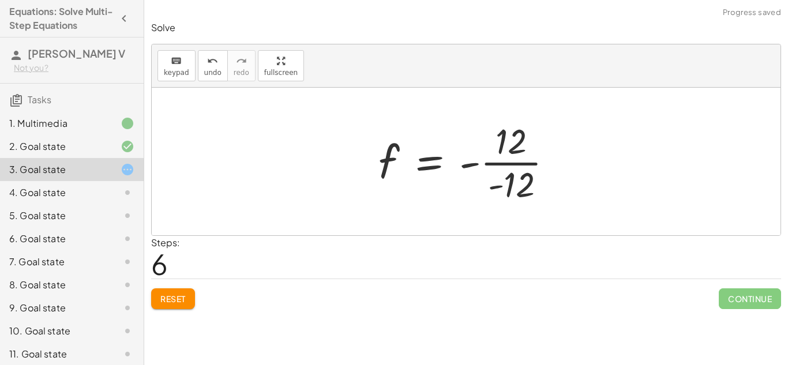
click at [518, 161] on div at bounding box center [470, 161] width 195 height 89
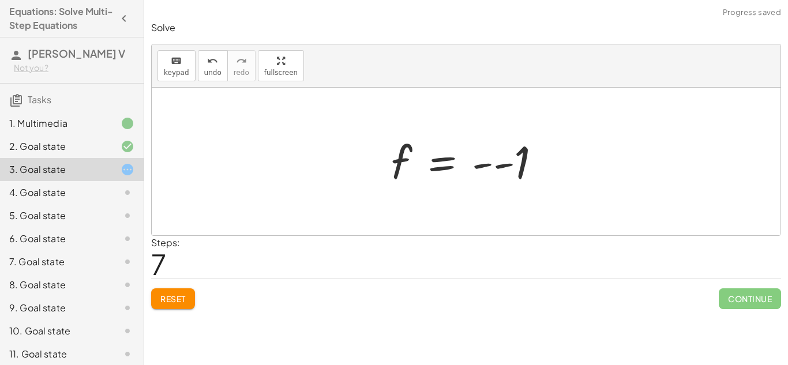
click at [501, 166] on div at bounding box center [470, 161] width 171 height 57
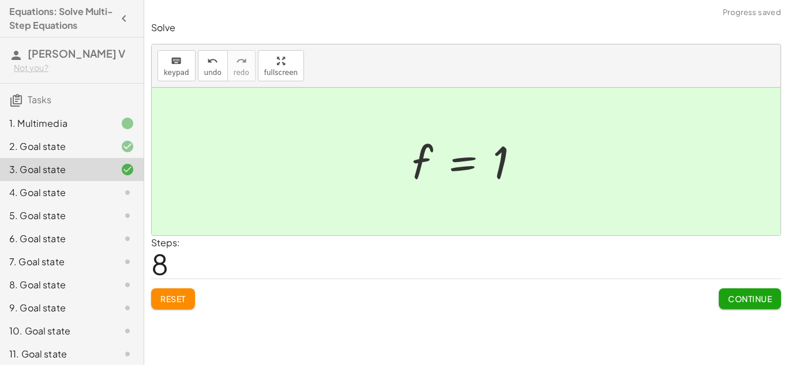
click at [728, 300] on span "Continue" at bounding box center [750, 299] width 44 height 10
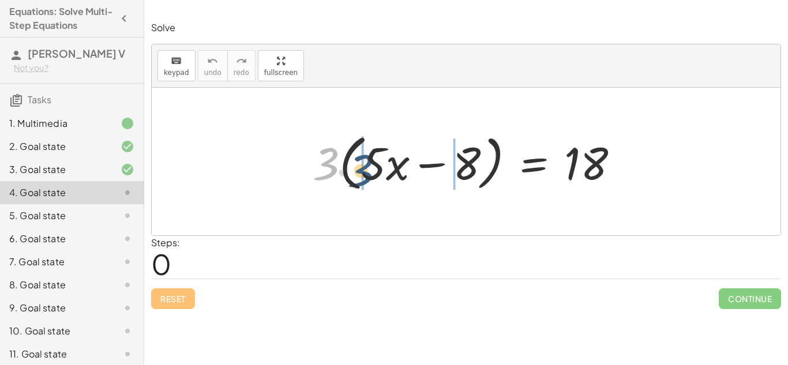
drag, startPoint x: 329, startPoint y: 157, endPoint x: 364, endPoint y: 164, distance: 35.9
click at [364, 164] on div at bounding box center [470, 162] width 326 height 66
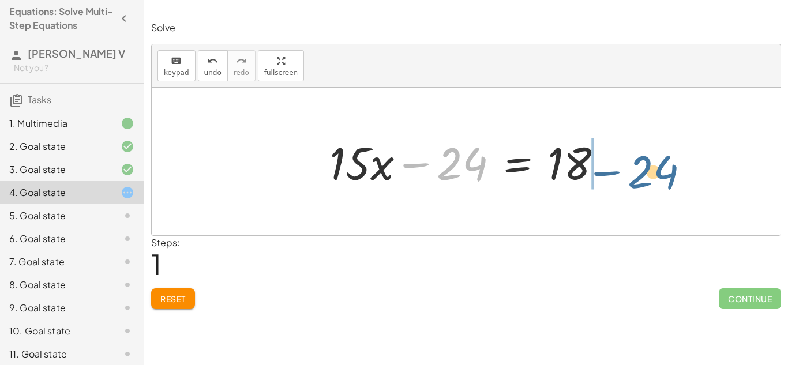
drag, startPoint x: 448, startPoint y: 168, endPoint x: 640, endPoint y: 176, distance: 192.2
click at [640, 176] on div "· 3 · ( + · 5 · x − 8 ) = 18 + · 3 · 5 · x − · 3 · 8 = 18 − 24 + · x − = 18 · 1…" at bounding box center [466, 162] width 629 height 148
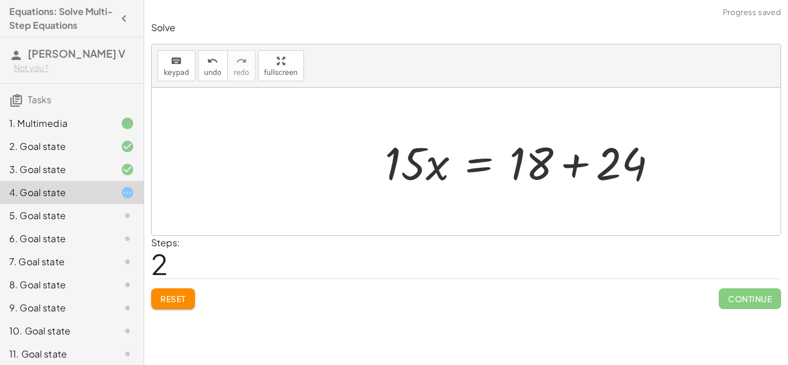
click at [612, 167] on div at bounding box center [526, 161] width 294 height 59
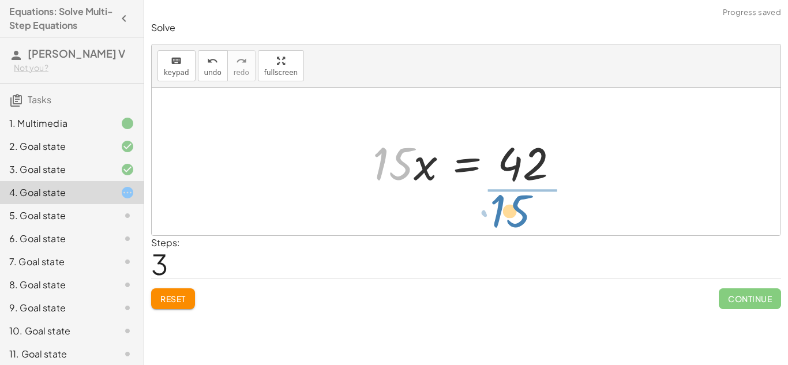
drag, startPoint x: 390, startPoint y: 166, endPoint x: 510, endPoint y: 217, distance: 130.8
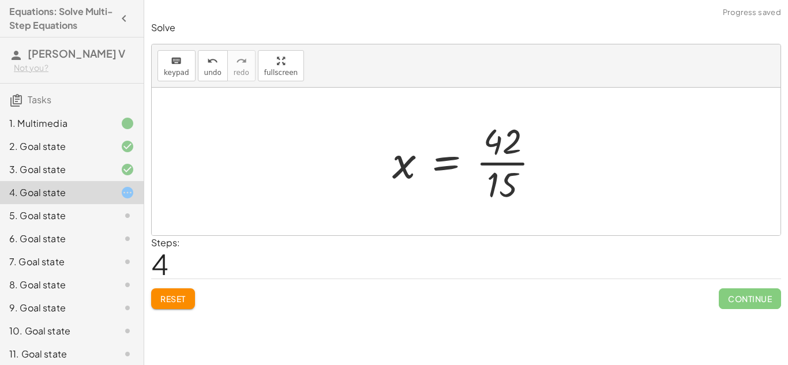
click at [513, 166] on div at bounding box center [470, 161] width 168 height 89
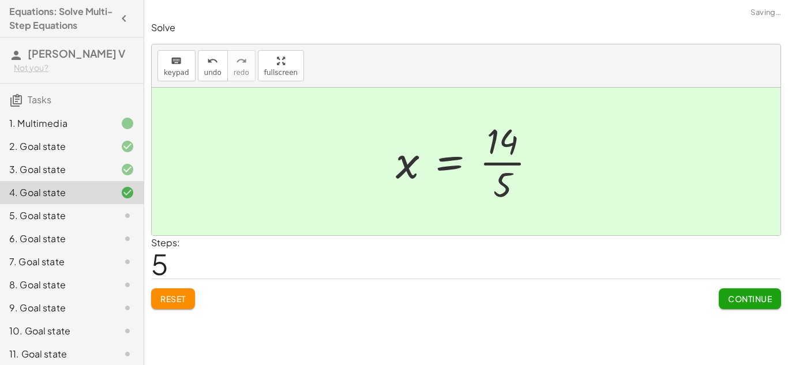
click at [483, 166] on div at bounding box center [470, 161] width 161 height 89
click at [490, 163] on div at bounding box center [470, 161] width 161 height 89
click at [749, 304] on span "Continue" at bounding box center [750, 299] width 44 height 10
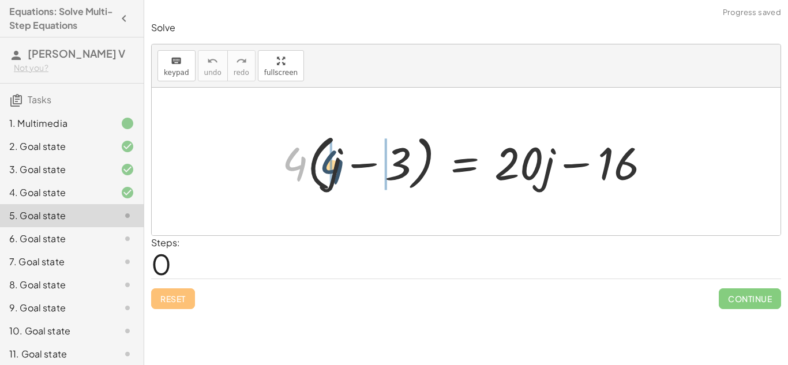
drag, startPoint x: 287, startPoint y: 160, endPoint x: 324, endPoint y: 163, distance: 37.6
click at [324, 163] on div at bounding box center [470, 162] width 389 height 66
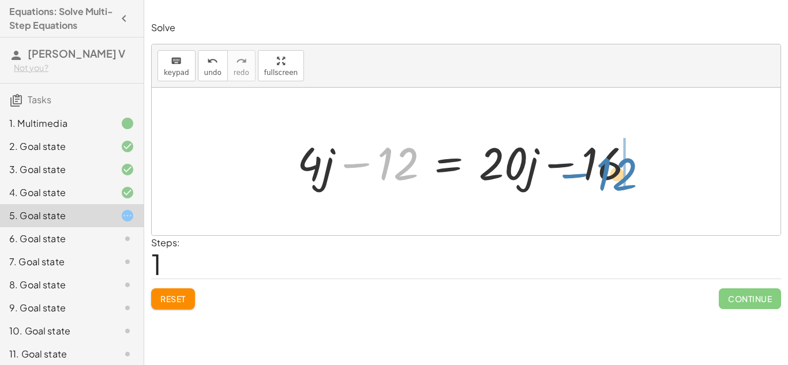
drag, startPoint x: 389, startPoint y: 170, endPoint x: 619, endPoint y: 171, distance: 229.5
click at [619, 171] on div at bounding box center [470, 161] width 358 height 59
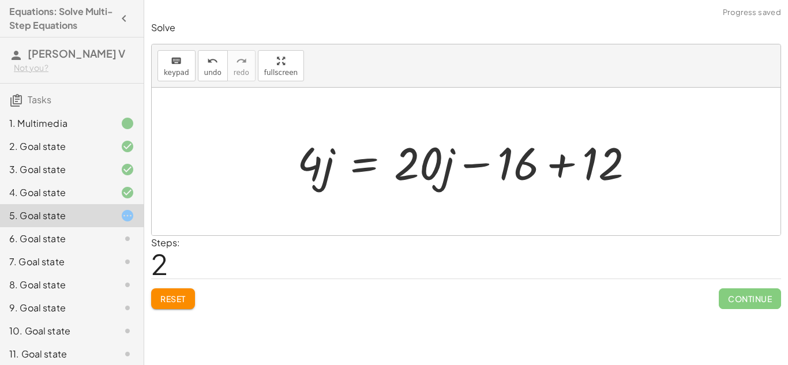
click at [568, 161] on div at bounding box center [470, 161] width 358 height 59
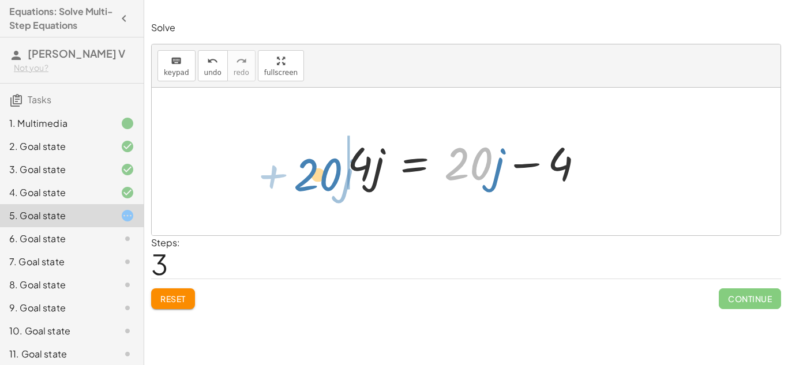
drag, startPoint x: 468, startPoint y: 179, endPoint x: 318, endPoint y: 190, distance: 150.9
click at [318, 190] on div "· 4 · ( + j − 3 ) = + · 20 · j − 16 + · 4 · j − · 4 · 3 = + · 20 · j − 16 + · 4…" at bounding box center [466, 162] width 629 height 148
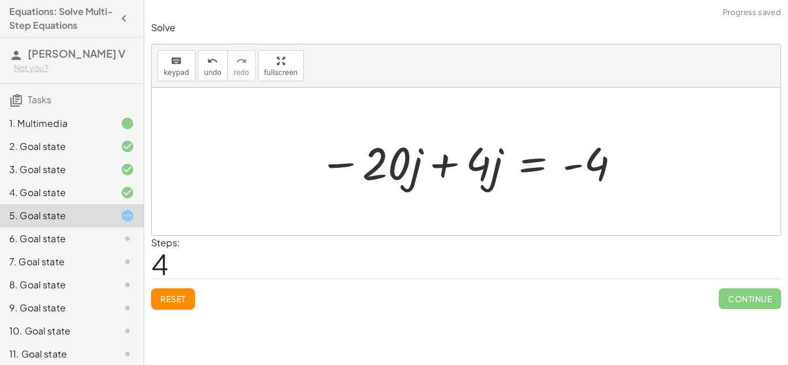
click at [442, 173] on div at bounding box center [470, 161] width 314 height 59
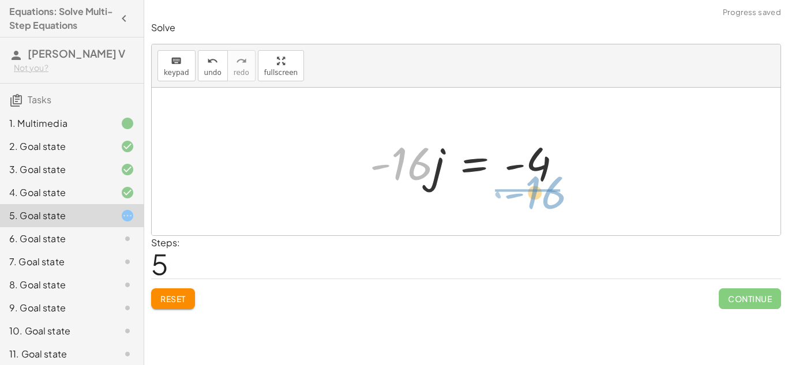
drag, startPoint x: 406, startPoint y: 171, endPoint x: 540, endPoint y: 200, distance: 136.9
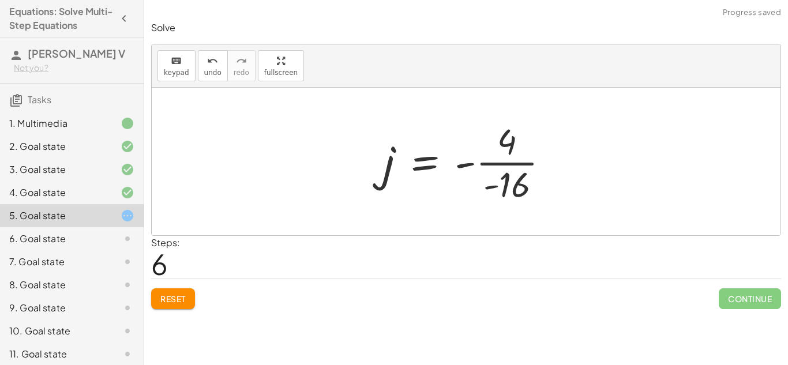
click at [525, 161] on div at bounding box center [470, 161] width 187 height 89
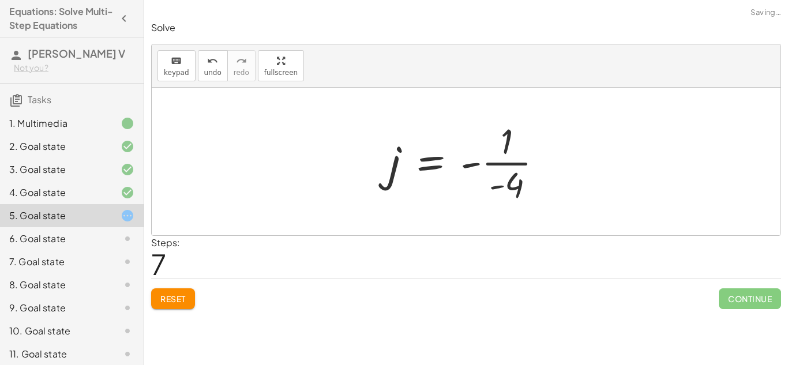
click at [518, 164] on div at bounding box center [470, 161] width 174 height 89
click at [467, 164] on div at bounding box center [470, 161] width 174 height 89
click at [424, 172] on div at bounding box center [470, 161] width 174 height 89
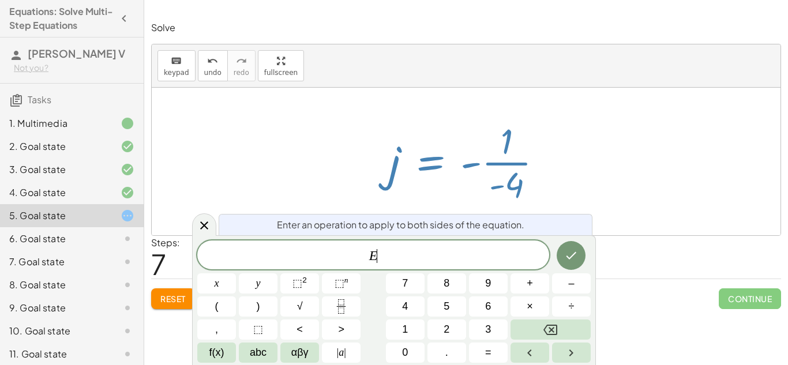
scroll to position [1, 0]
click at [430, 161] on div at bounding box center [470, 161] width 174 height 89
click at [206, 230] on icon at bounding box center [204, 226] width 14 height 14
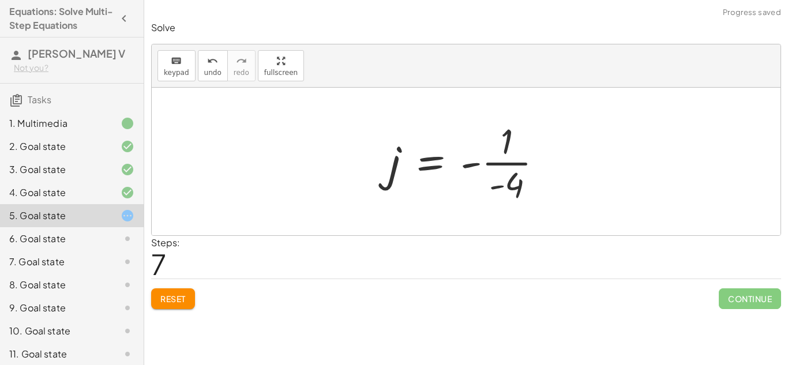
click at [491, 185] on div at bounding box center [470, 161] width 174 height 89
click at [498, 188] on div at bounding box center [470, 161] width 174 height 89
click at [468, 166] on div at bounding box center [470, 161] width 174 height 89
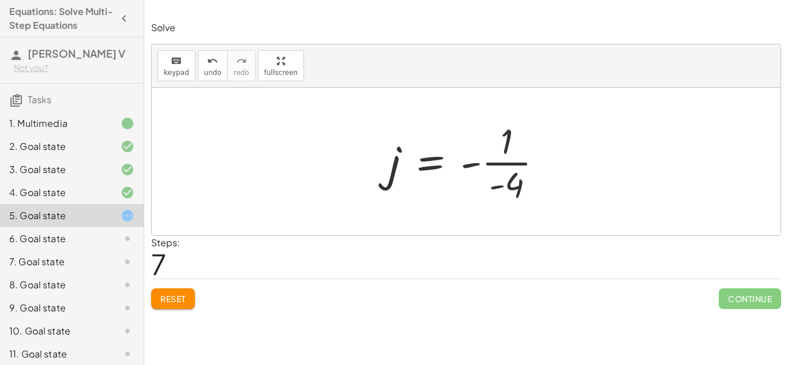
click at [468, 166] on div at bounding box center [470, 161] width 174 height 89
click at [505, 147] on div at bounding box center [470, 161] width 174 height 89
click at [519, 198] on div at bounding box center [470, 161] width 174 height 89
click at [503, 164] on div at bounding box center [470, 161] width 174 height 89
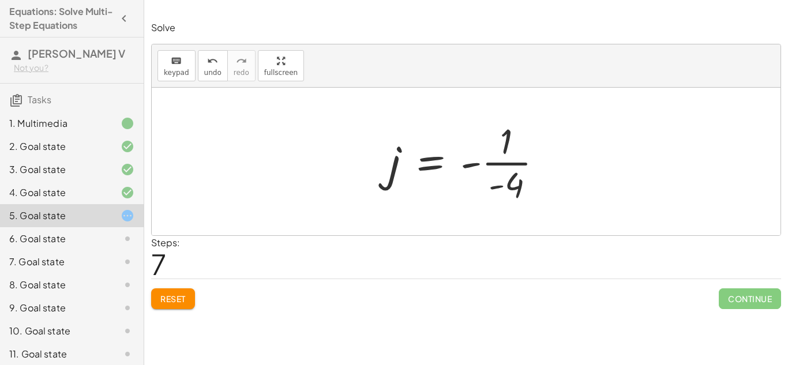
click at [503, 164] on div at bounding box center [470, 161] width 174 height 89
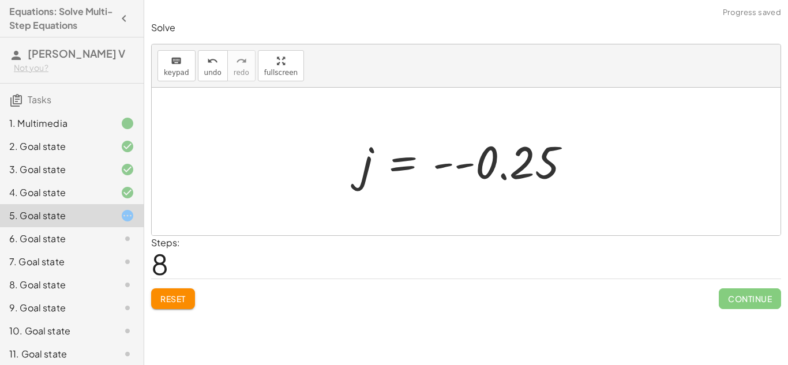
click at [456, 165] on div at bounding box center [470, 161] width 230 height 57
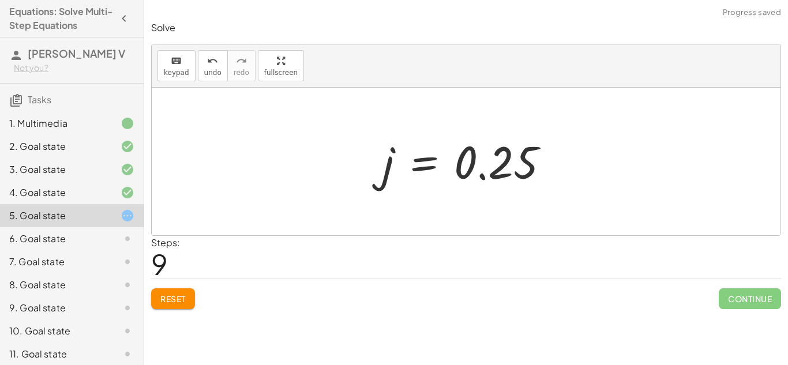
click at [484, 172] on div at bounding box center [470, 161] width 187 height 57
click at [415, 171] on div at bounding box center [470, 161] width 187 height 57
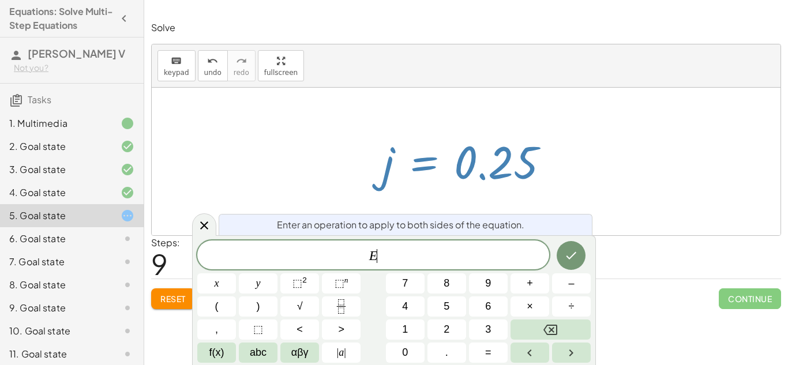
scroll to position [1, 0]
click at [199, 223] on icon at bounding box center [204, 226] width 14 height 14
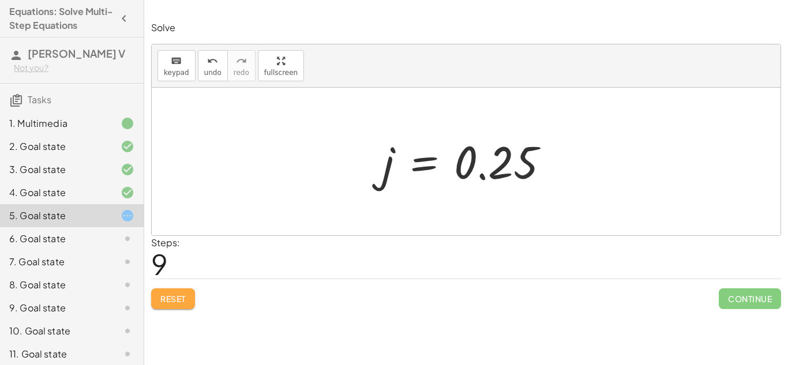
click at [182, 292] on button "Reset" at bounding box center [173, 298] width 44 height 21
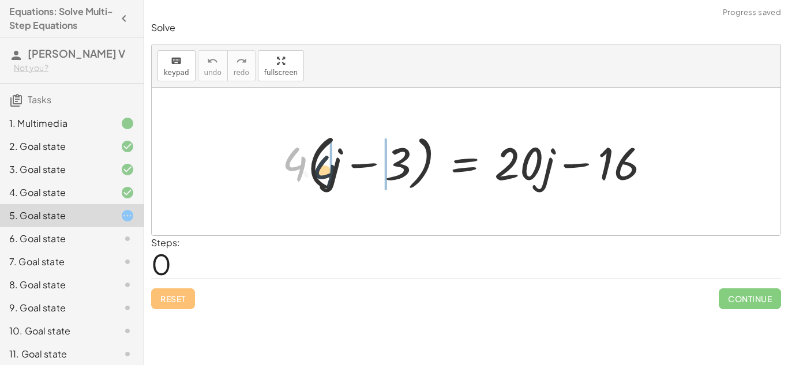
drag, startPoint x: 294, startPoint y: 167, endPoint x: 325, endPoint y: 175, distance: 31.6
click at [325, 175] on div at bounding box center [470, 162] width 389 height 66
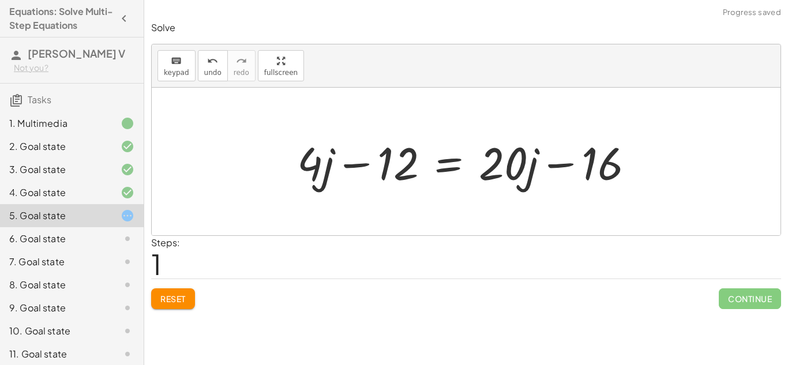
click at [355, 167] on div at bounding box center [470, 161] width 358 height 59
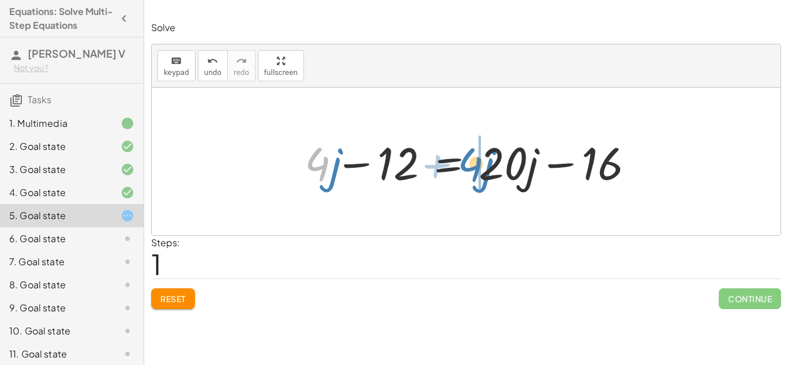
drag, startPoint x: 317, startPoint y: 168, endPoint x: 469, endPoint y: 166, distance: 152.8
click at [469, 166] on div at bounding box center [466, 161] width 350 height 59
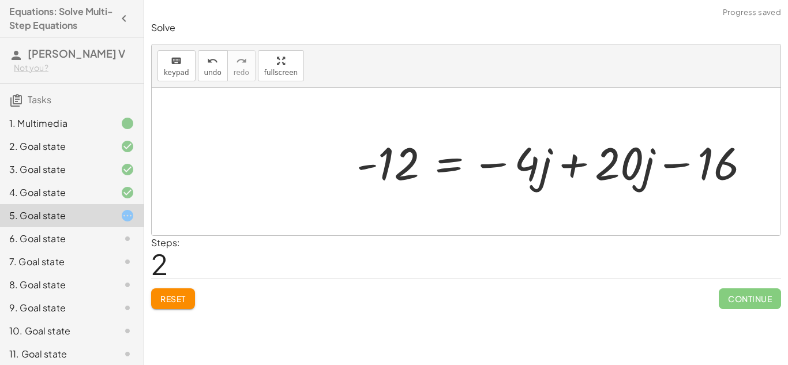
click at [570, 170] on div at bounding box center [558, 161] width 415 height 59
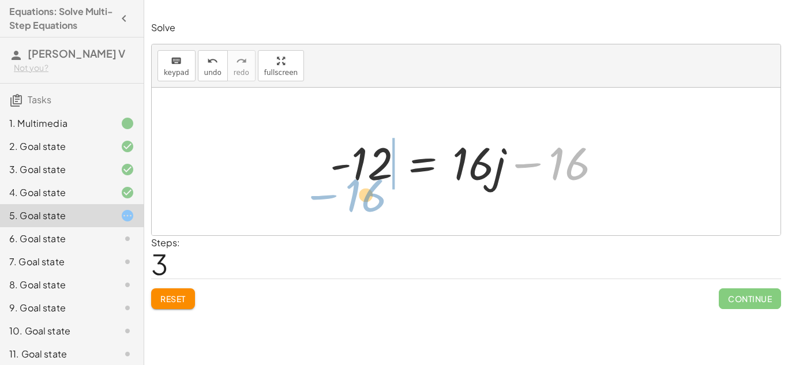
drag, startPoint x: 555, startPoint y: 171, endPoint x: 349, endPoint y: 204, distance: 207.8
click at [349, 204] on div "· 4 · ( + j − 3 ) = + · 20 · j − 16 + · 4 · j − · 4 · 3 = + · 20 · j − 16 + · 4…" at bounding box center [466, 162] width 629 height 148
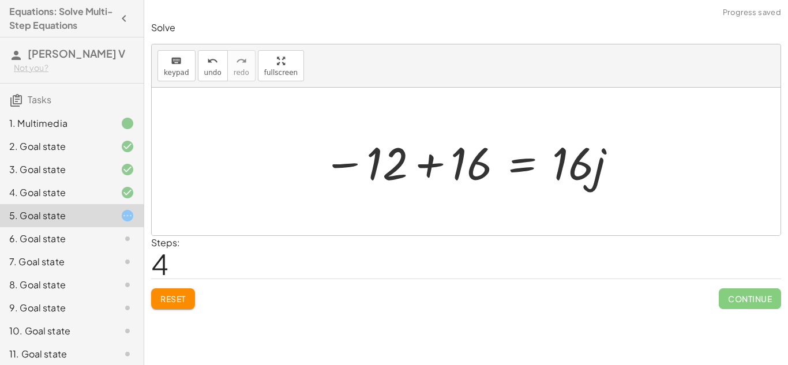
click at [423, 172] on div at bounding box center [470, 161] width 306 height 59
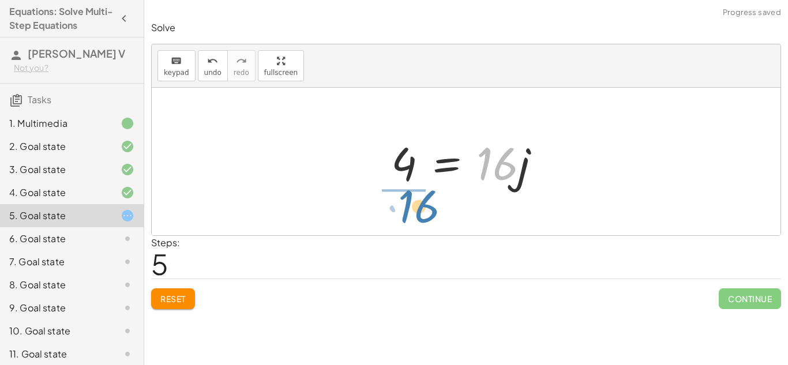
drag, startPoint x: 480, startPoint y: 170, endPoint x: 397, endPoint y: 215, distance: 95.2
click at [397, 215] on div "· 4 · ( + j − 3 ) = + · 20 · j − 16 + · 4 · j − · 4 · 3 = + · 20 · j − 16 + · 4…" at bounding box center [466, 162] width 629 height 148
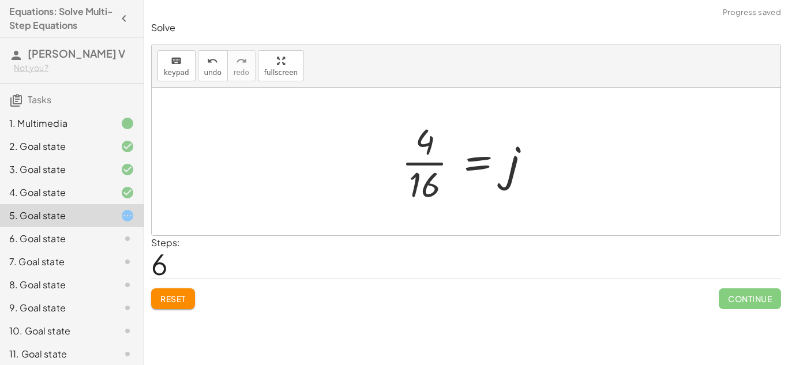
click at [422, 164] on div at bounding box center [470, 161] width 149 height 89
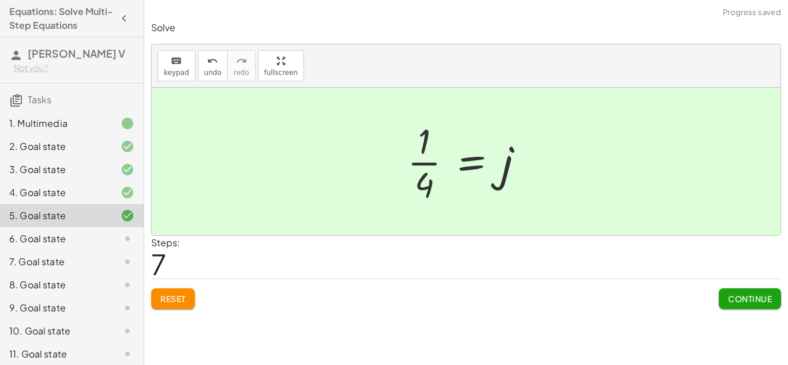
click at [735, 295] on span "Continue" at bounding box center [750, 299] width 44 height 10
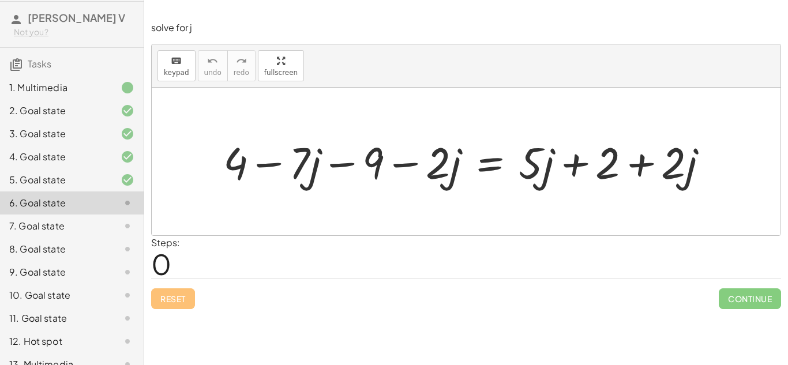
scroll to position [0, 0]
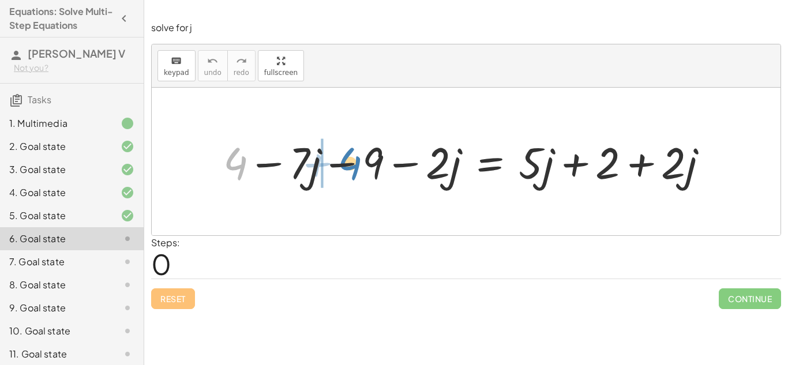
drag, startPoint x: 232, startPoint y: 161, endPoint x: 345, endPoint y: 161, distance: 113.6
click at [345, 161] on div at bounding box center [469, 161] width 505 height 57
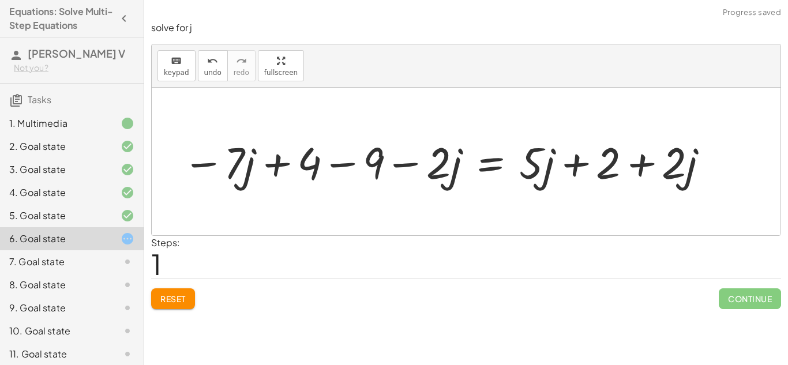
click at [347, 166] on div at bounding box center [445, 161] width 539 height 57
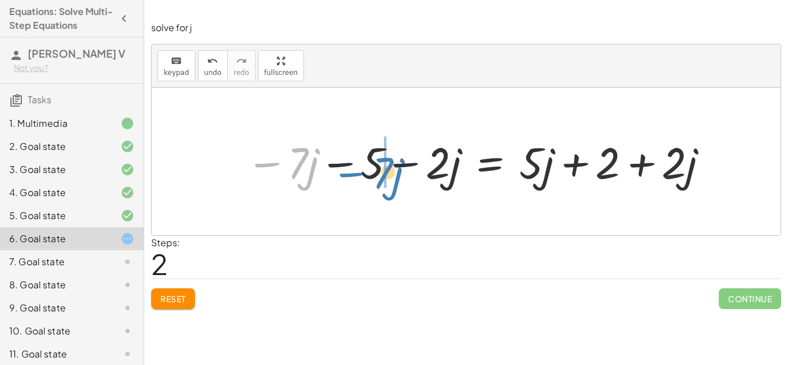
drag, startPoint x: 276, startPoint y: 163, endPoint x: 361, endPoint y: 172, distance: 85.3
click at [361, 172] on div at bounding box center [478, 161] width 476 height 57
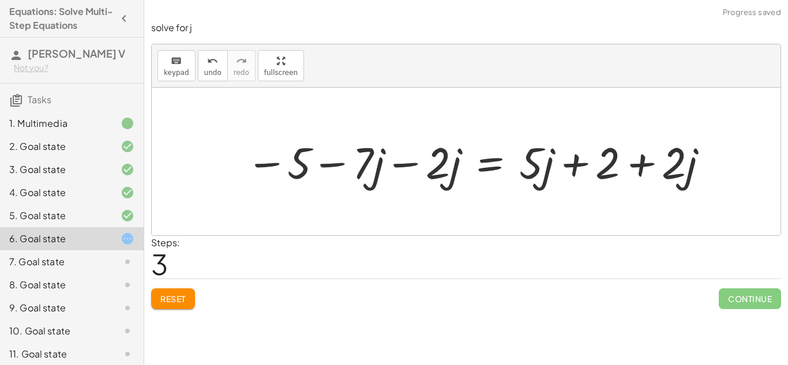
click at [406, 166] on div at bounding box center [478, 161] width 476 height 57
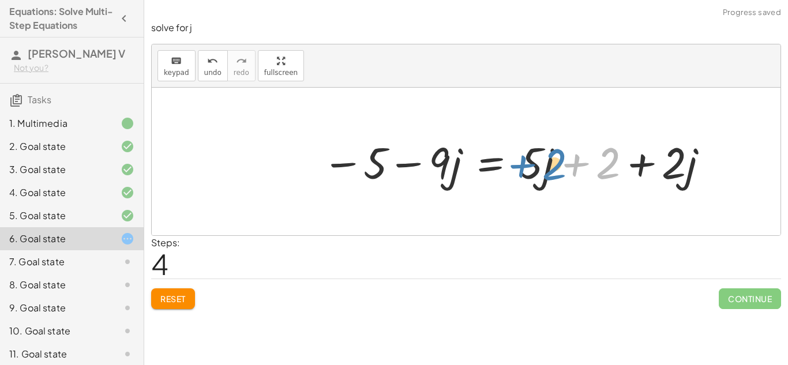
drag, startPoint x: 613, startPoint y: 161, endPoint x: 552, endPoint y: 164, distance: 60.6
click at [552, 164] on div at bounding box center [516, 161] width 400 height 57
drag, startPoint x: 601, startPoint y: 168, endPoint x: 509, endPoint y: 164, distance: 92.9
click at [509, 164] on div at bounding box center [516, 161] width 400 height 57
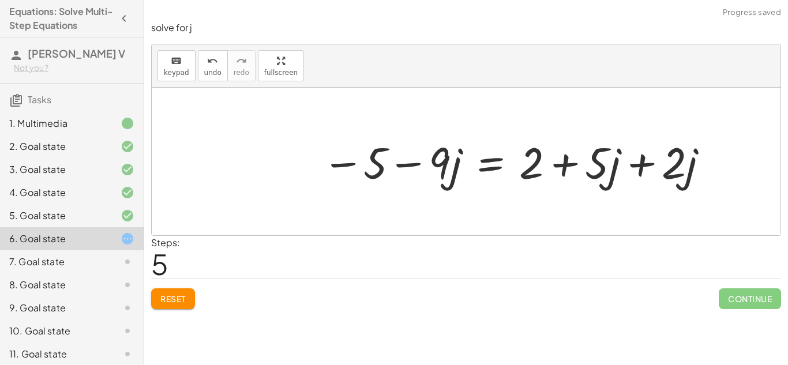
click at [637, 166] on div at bounding box center [516, 161] width 400 height 57
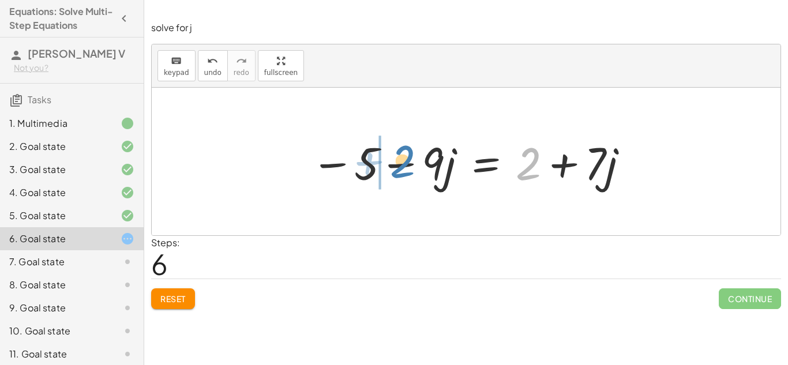
drag, startPoint x: 522, startPoint y: 176, endPoint x: 394, endPoint y: 173, distance: 128.1
click at [394, 173] on div at bounding box center [470, 161] width 330 height 59
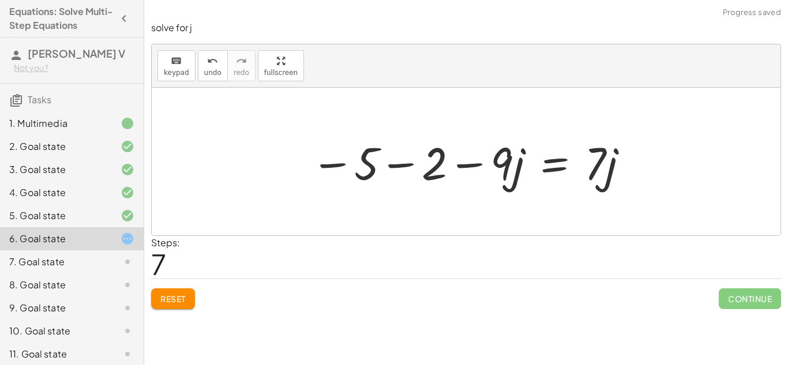
click at [392, 166] on div at bounding box center [470, 161] width 330 height 59
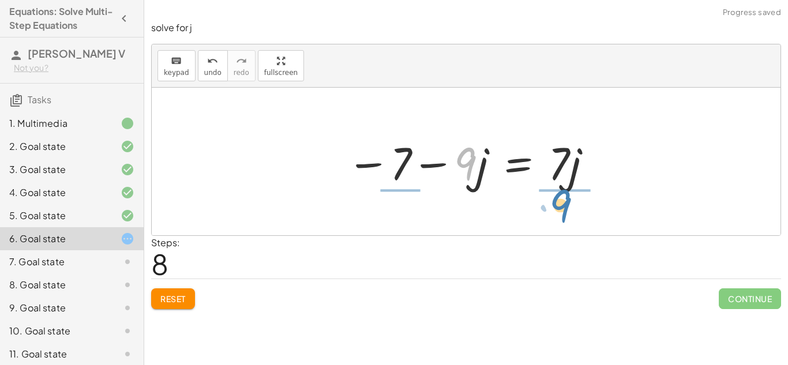
drag, startPoint x: 465, startPoint y: 157, endPoint x: 563, endPoint y: 201, distance: 107.6
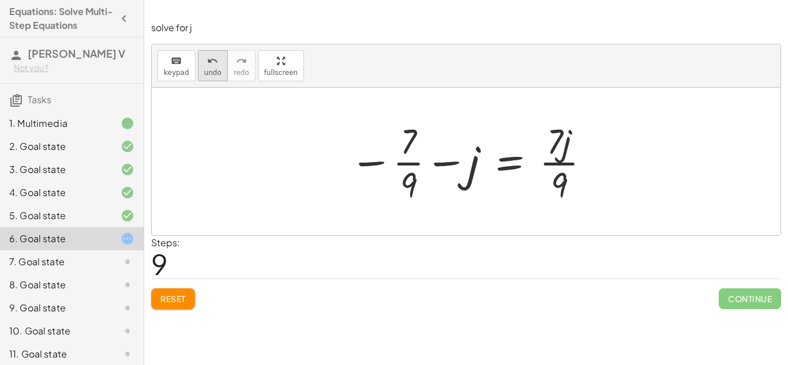
click at [204, 66] on div "undo" at bounding box center [212, 61] width 17 height 14
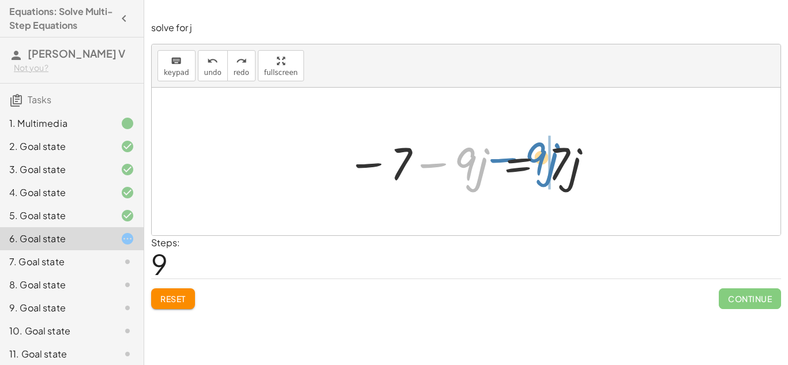
drag, startPoint x: 466, startPoint y: 153, endPoint x: 537, endPoint y: 148, distance: 71.1
click at [537, 148] on div at bounding box center [470, 161] width 258 height 59
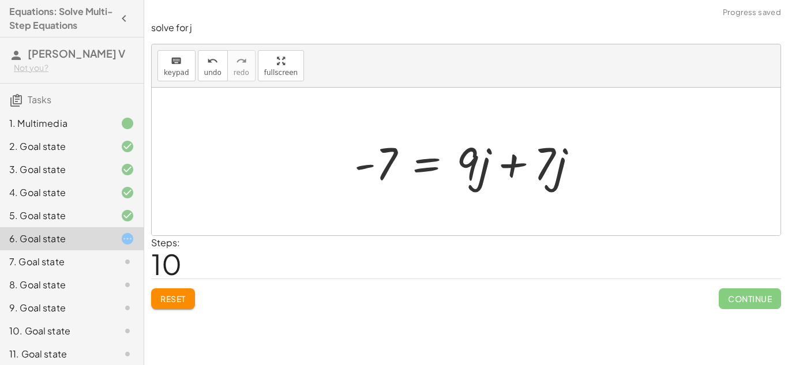
click at [601, 164] on div at bounding box center [466, 162] width 629 height 148
click at [515, 161] on div at bounding box center [470, 161] width 245 height 59
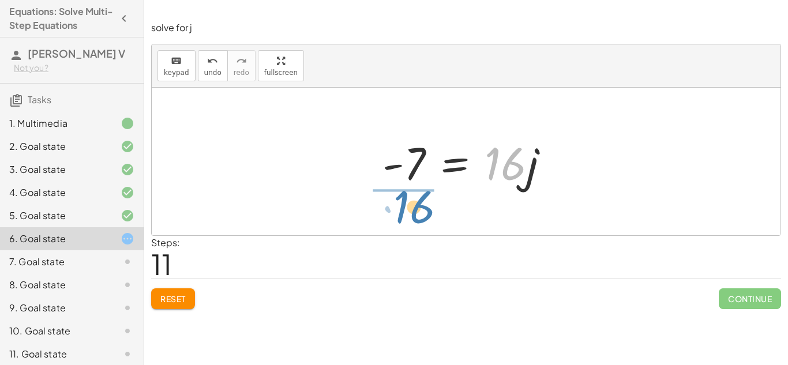
drag, startPoint x: 516, startPoint y: 166, endPoint x: 422, endPoint y: 209, distance: 103.5
click at [422, 209] on div "+ 4 − · 7 · j − 9 − · 2 · j = + · 5 · j + 2 + · 2 · j − · 7 · j + 4 − 9 − · 2 ·…" at bounding box center [466, 162] width 629 height 148
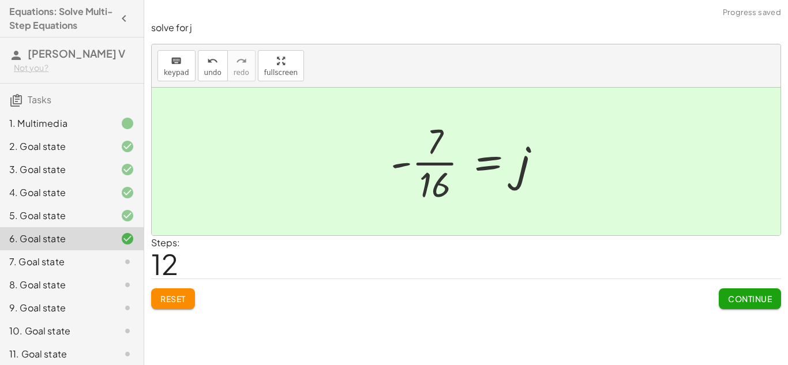
click at [727, 309] on button "Continue" at bounding box center [750, 298] width 62 height 21
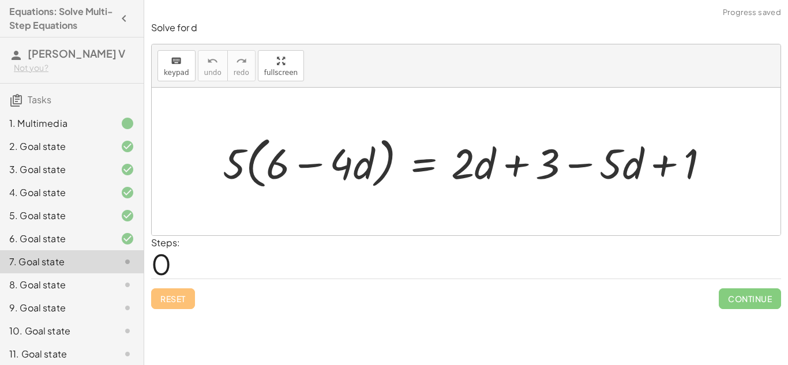
drag, startPoint x: 233, startPoint y: 145, endPoint x: 264, endPoint y: 148, distance: 30.8
click at [264, 148] on div at bounding box center [470, 162] width 507 height 62
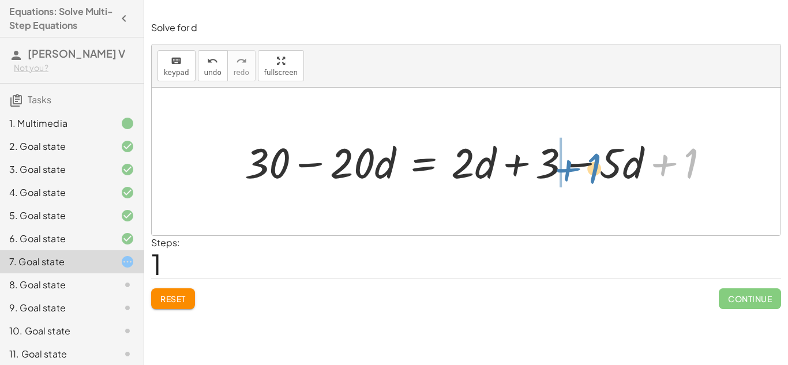
drag, startPoint x: 690, startPoint y: 160, endPoint x: 593, endPoint y: 165, distance: 97.0
click at [593, 165] on div at bounding box center [481, 161] width 485 height 55
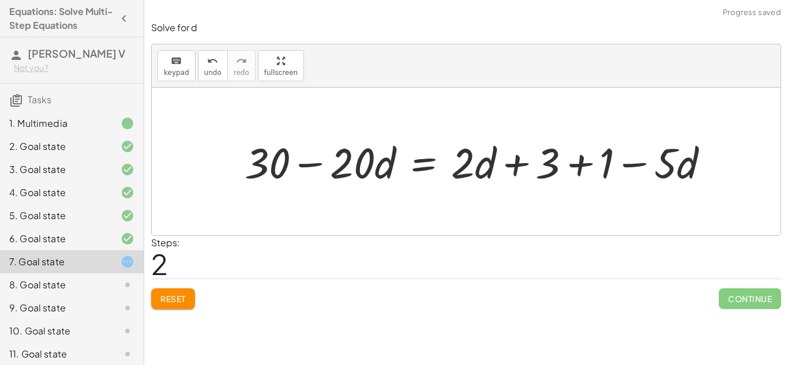
click at [584, 163] on div at bounding box center [481, 161] width 485 height 55
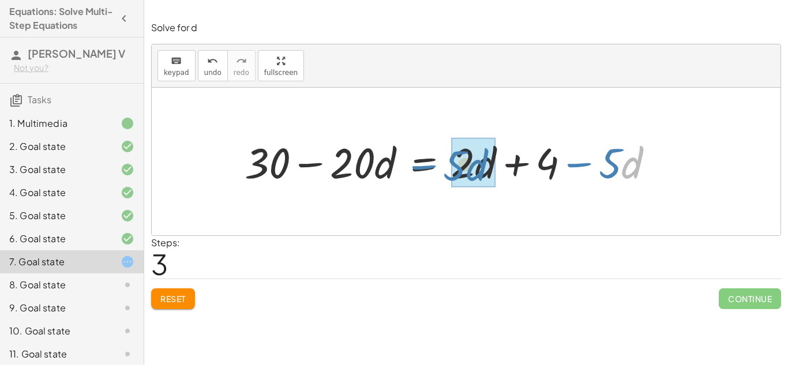
drag, startPoint x: 623, startPoint y: 161, endPoint x: 468, endPoint y: 164, distance: 155.2
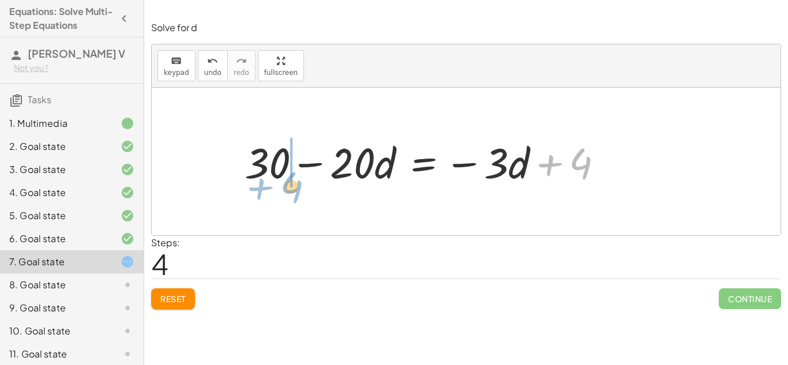
drag, startPoint x: 580, startPoint y: 158, endPoint x: 292, endPoint y: 179, distance: 288.5
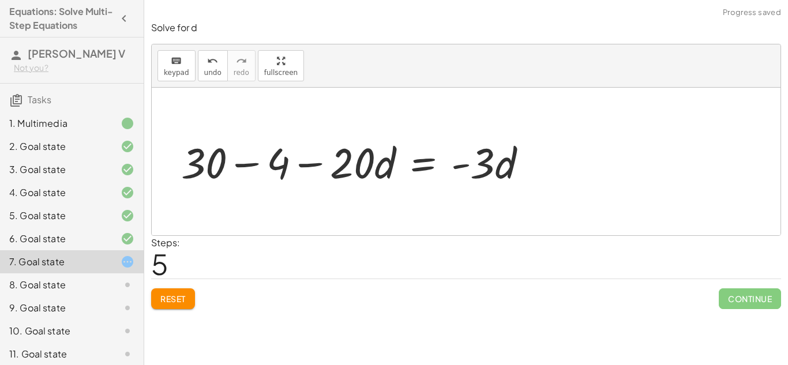
click at [254, 164] on div at bounding box center [358, 161] width 366 height 55
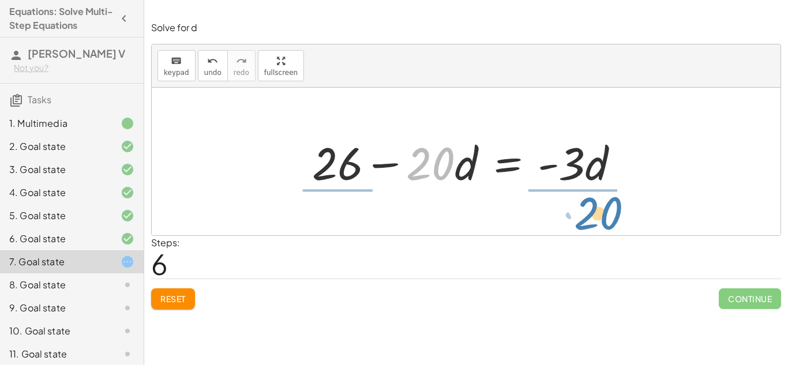
drag, startPoint x: 420, startPoint y: 162, endPoint x: 592, endPoint y: 212, distance: 179.0
click at [592, 212] on div "· 5 · ( + 6 − · 4 · d ) = + · 2 · d + 3 − · 5 · d + 1 + · 5 · 6 − · 5 · 4 · d =…" at bounding box center [466, 162] width 629 height 148
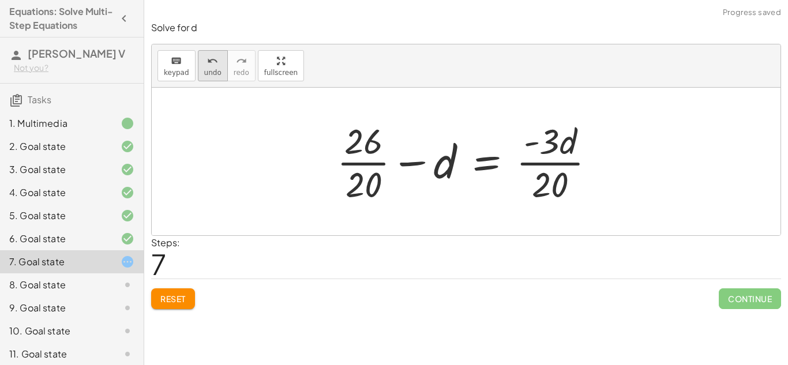
click at [207, 62] on icon "undo" at bounding box center [212, 61] width 11 height 14
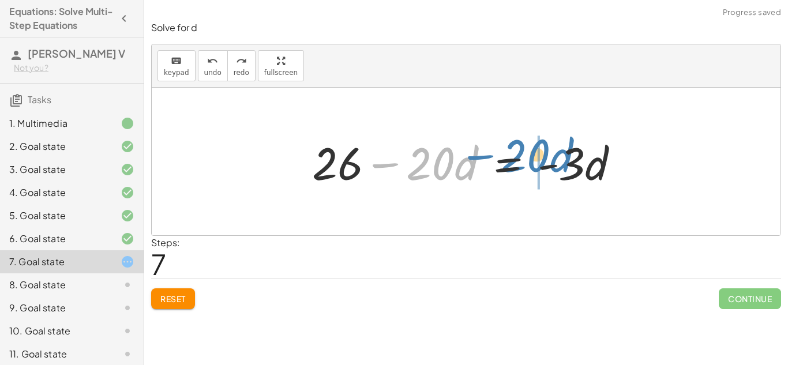
drag, startPoint x: 444, startPoint y: 148, endPoint x: 543, endPoint y: 142, distance: 98.8
click at [543, 142] on div at bounding box center [470, 161] width 328 height 59
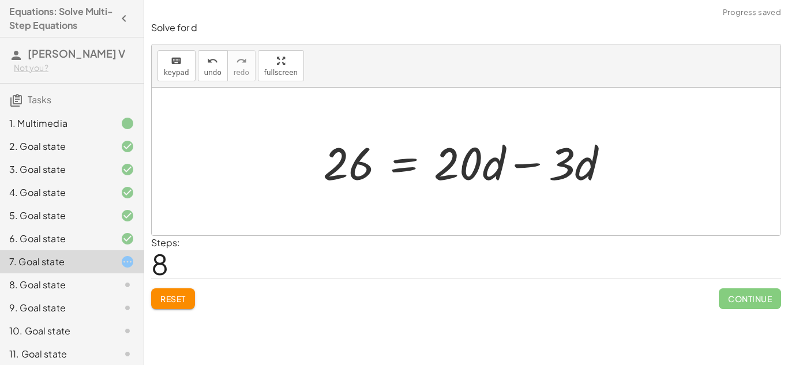
click at [537, 165] on div at bounding box center [470, 161] width 306 height 59
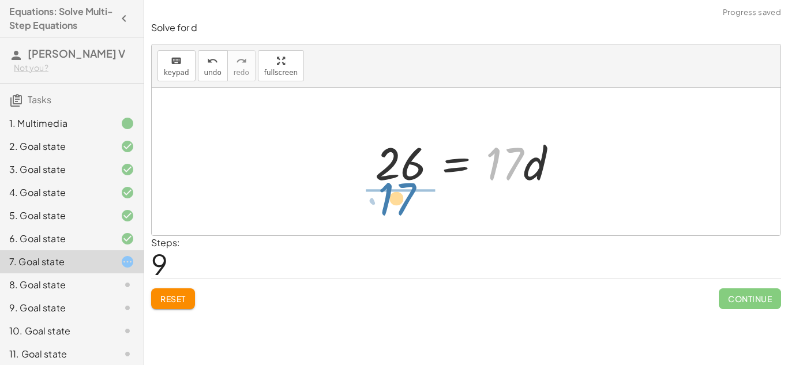
drag, startPoint x: 505, startPoint y: 170, endPoint x: 394, endPoint y: 208, distance: 117.1
click at [394, 208] on div "· 5 · ( + 6 − · 4 · d ) = + · 2 · d + 3 − · 5 · d + 1 + · 5 · 6 − · 5 · 4 · d =…" at bounding box center [466, 162] width 629 height 148
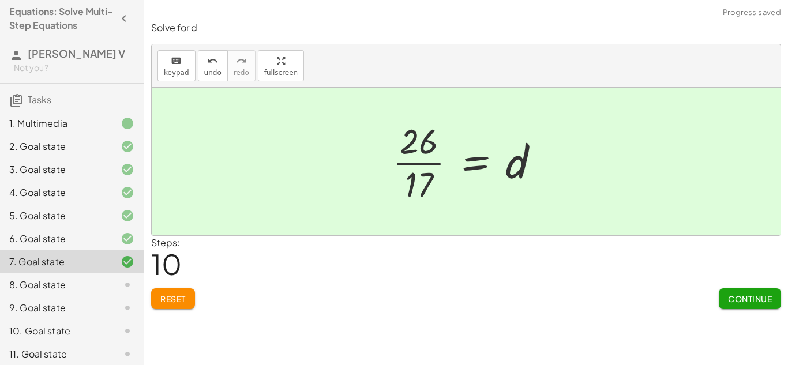
click at [735, 299] on span "Continue" at bounding box center [750, 299] width 44 height 10
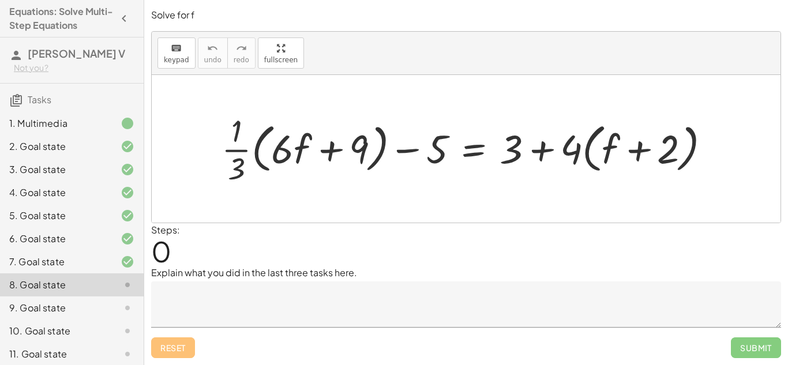
scroll to position [97, 0]
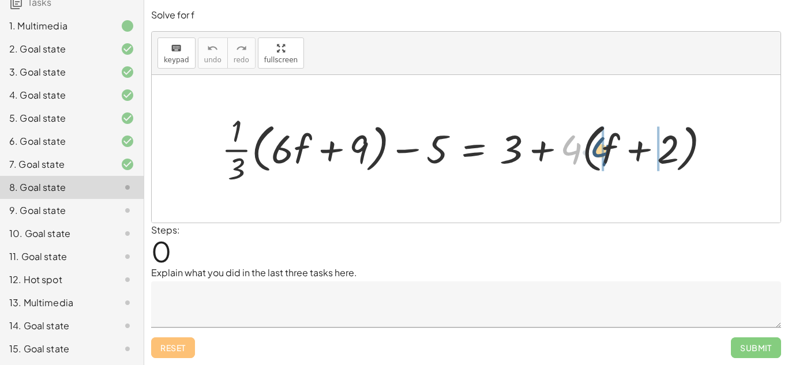
drag, startPoint x: 563, startPoint y: 146, endPoint x: 594, endPoint y: 148, distance: 30.7
click at [594, 148] on div at bounding box center [470, 149] width 509 height 78
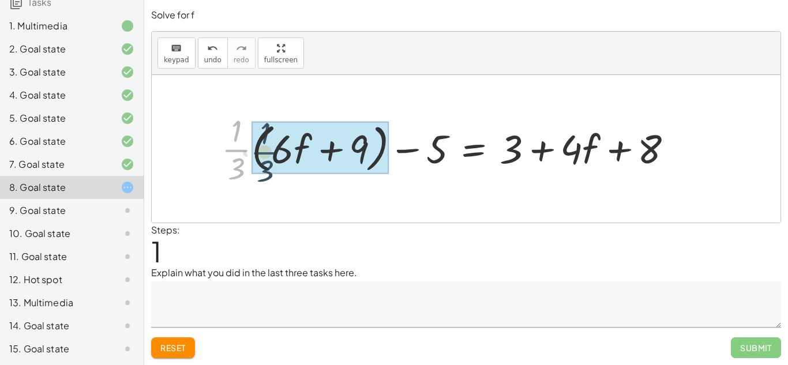
drag, startPoint x: 243, startPoint y: 149, endPoint x: 273, endPoint y: 152, distance: 30.7
click at [273, 152] on div at bounding box center [452, 149] width 472 height 78
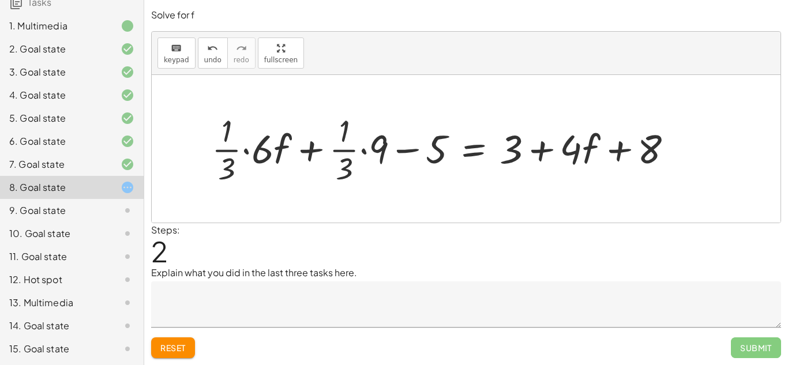
click at [246, 149] on div at bounding box center [447, 149] width 482 height 78
click at [367, 151] on div at bounding box center [463, 149] width 450 height 78
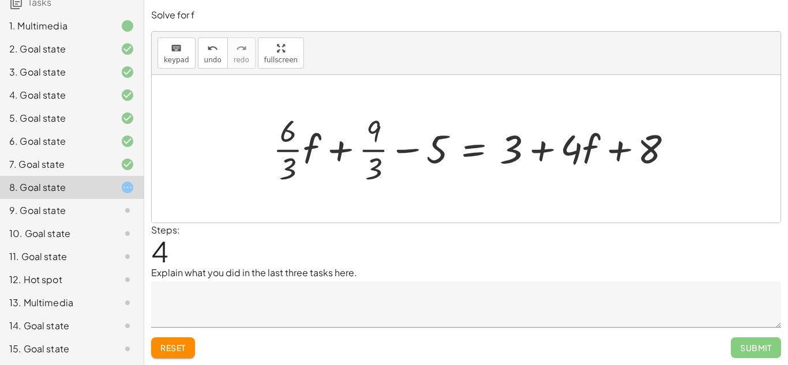
click at [407, 152] on div at bounding box center [477, 149] width 420 height 78
click at [371, 149] on div at bounding box center [477, 149] width 420 height 78
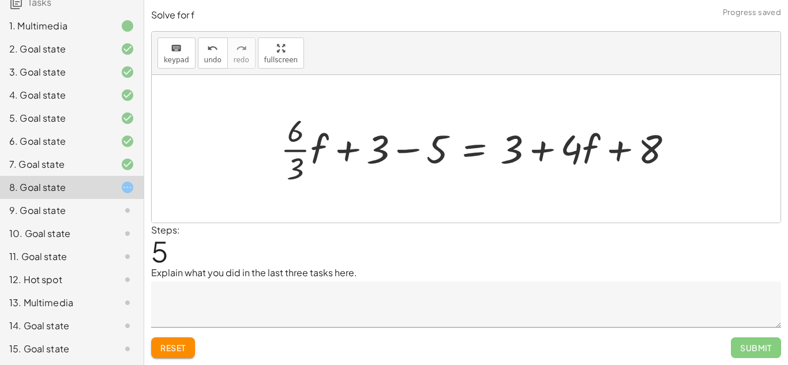
click at [296, 153] on div at bounding box center [481, 149] width 413 height 78
click at [405, 154] on div at bounding box center [485, 149] width 405 height 52
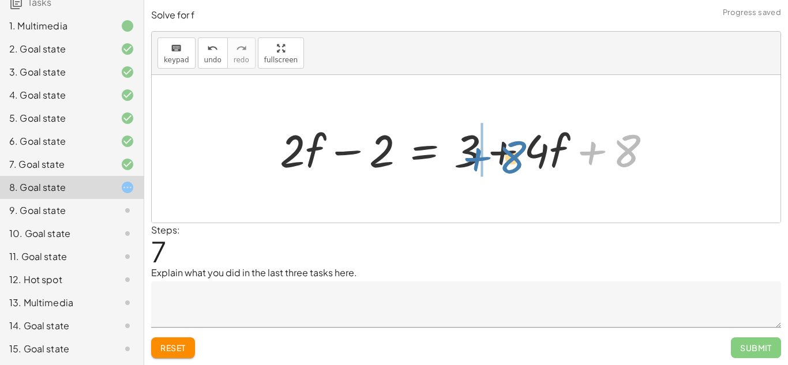
drag, startPoint x: 621, startPoint y: 147, endPoint x: 505, endPoint y: 153, distance: 116.1
click at [505, 153] on div at bounding box center [470, 148] width 393 height 59
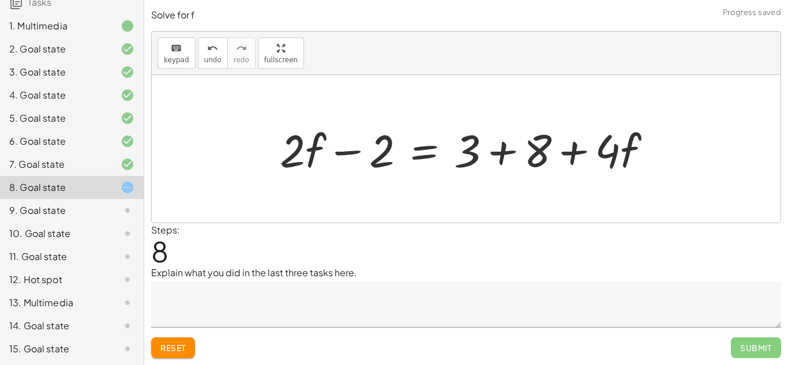
click at [517, 153] on div at bounding box center [470, 148] width 393 height 59
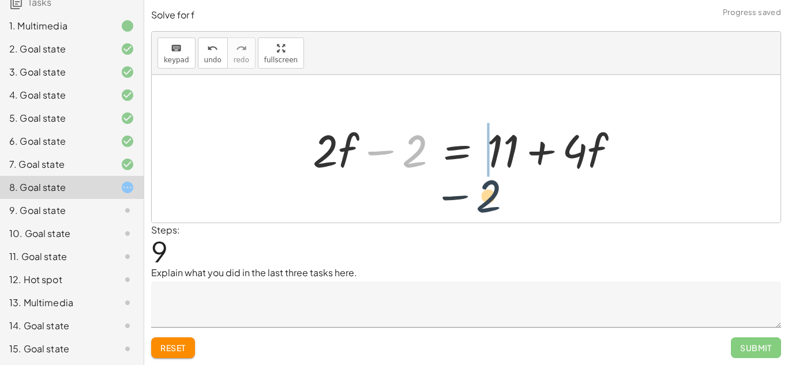
drag, startPoint x: 405, startPoint y: 158, endPoint x: 512, endPoint y: 205, distance: 116.7
click at [512, 205] on div "+ · · 1 · 3 · ( + · 6 · f + 9 ) − 5 = + 3 + · 4 · ( + f + 2 ) + · · 1 · 3 · ( +…" at bounding box center [466, 149] width 629 height 148
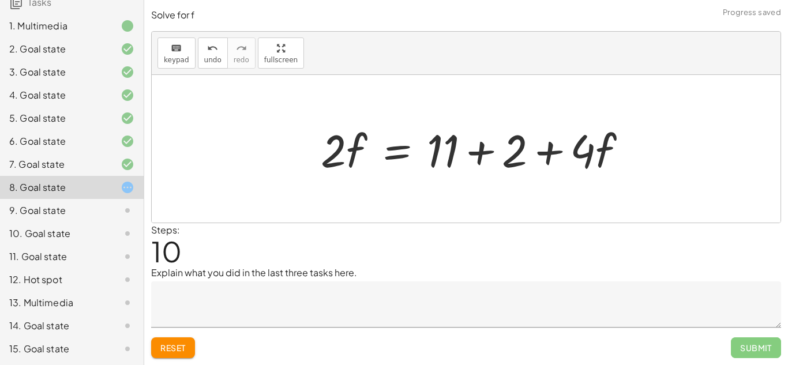
click at [536, 156] on div at bounding box center [478, 148] width 327 height 59
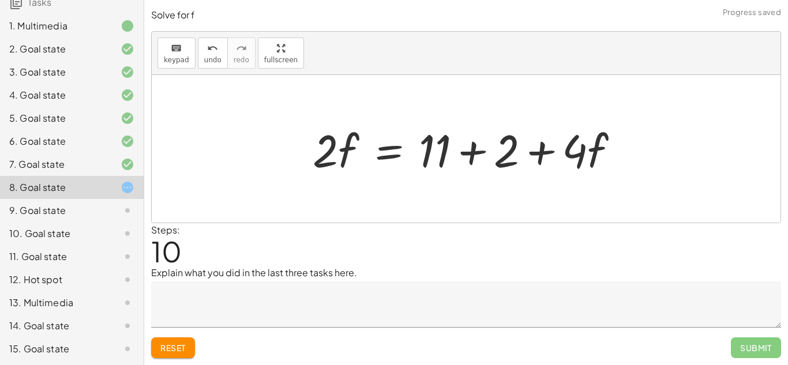
click at [472, 153] on div at bounding box center [470, 148] width 327 height 59
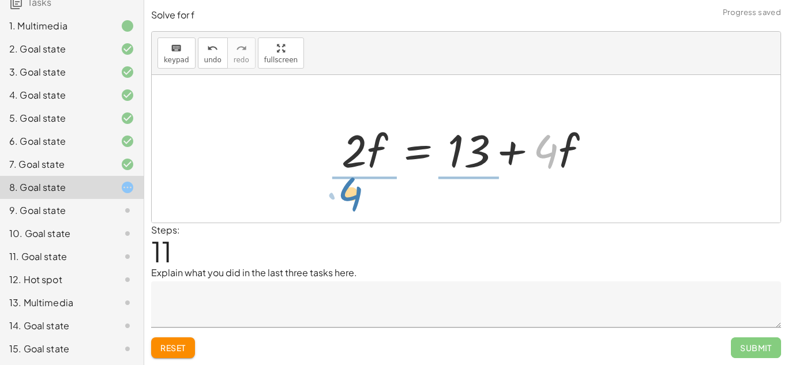
drag, startPoint x: 543, startPoint y: 152, endPoint x: 339, endPoint y: 197, distance: 208.9
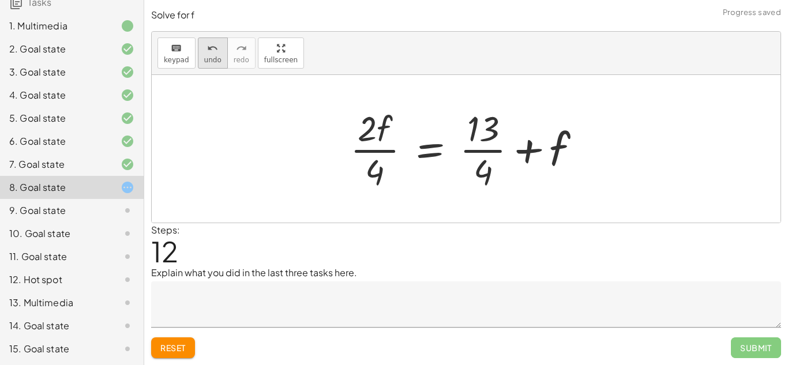
click at [213, 50] on icon "undo" at bounding box center [212, 49] width 11 height 14
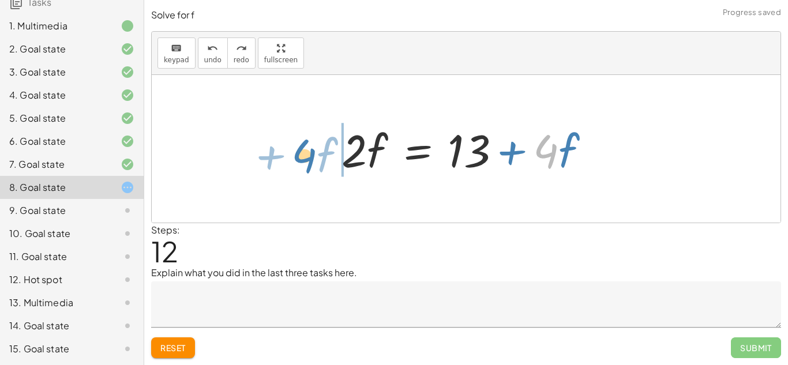
drag, startPoint x: 551, startPoint y: 151, endPoint x: 310, endPoint y: 155, distance: 241.7
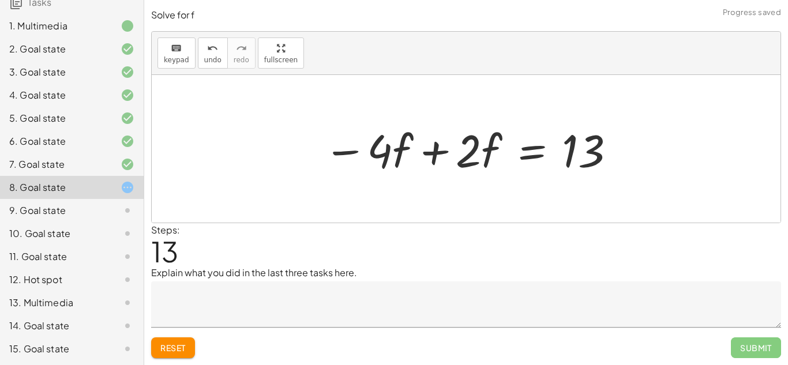
click at [432, 150] on div at bounding box center [470, 148] width 304 height 59
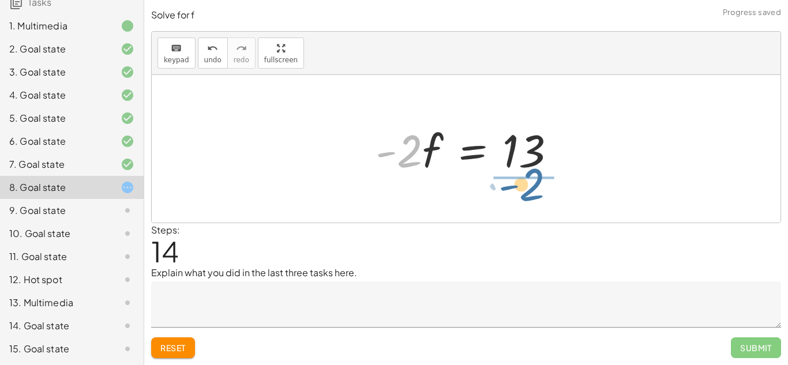
drag, startPoint x: 407, startPoint y: 166, endPoint x: 531, endPoint y: 208, distance: 130.9
click at [531, 208] on div "+ · · 1 · 3 · ( + · 6 · f + 9 ) − 5 = + 3 + · 4 · ( + f + 2 ) + · · 1 · 3 · ( +…" at bounding box center [466, 149] width 629 height 148
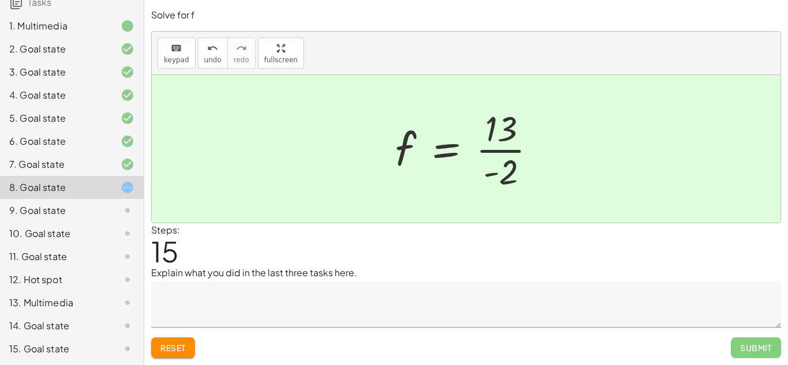
click at [430, 307] on textarea at bounding box center [466, 304] width 630 height 46
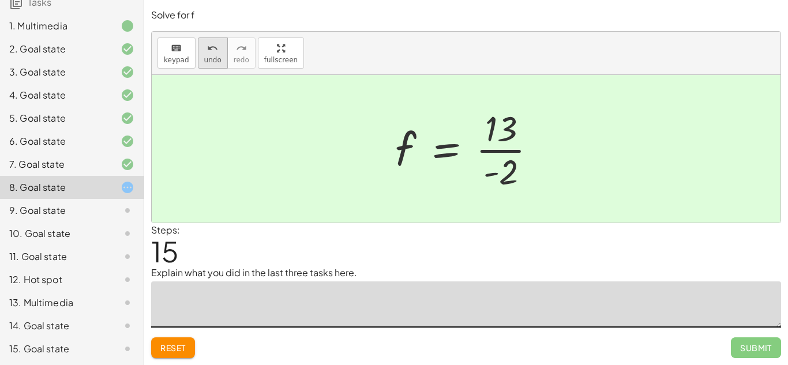
click at [204, 48] on div "undo" at bounding box center [212, 48] width 17 height 14
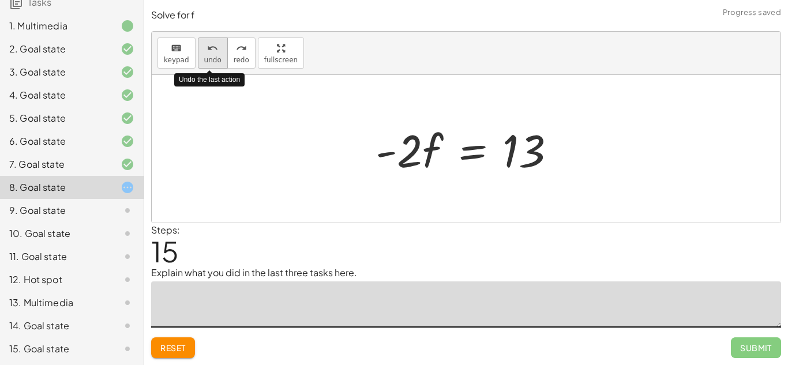
click at [204, 48] on div "undo" at bounding box center [212, 48] width 17 height 14
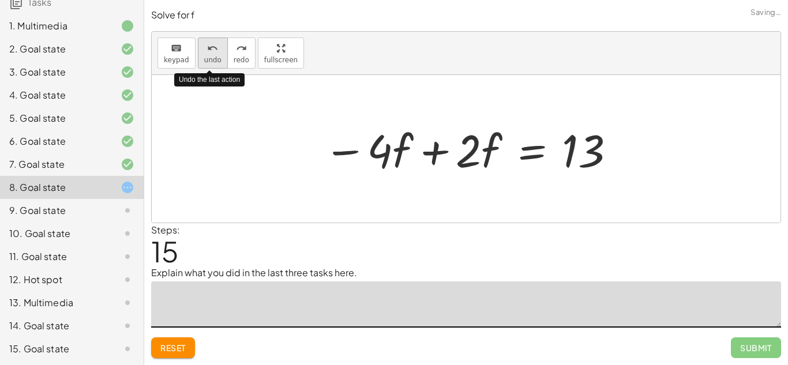
click at [204, 48] on div "undo" at bounding box center [212, 48] width 17 height 14
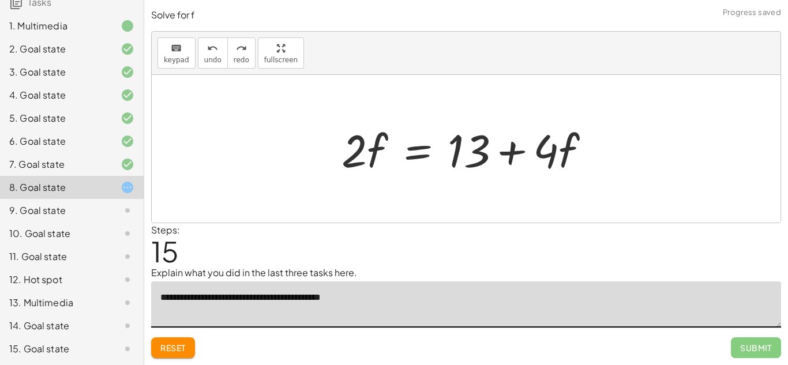
click at [168, 296] on textarea "**********" at bounding box center [466, 304] width 630 height 46
click at [369, 297] on textarea "**********" at bounding box center [466, 304] width 630 height 46
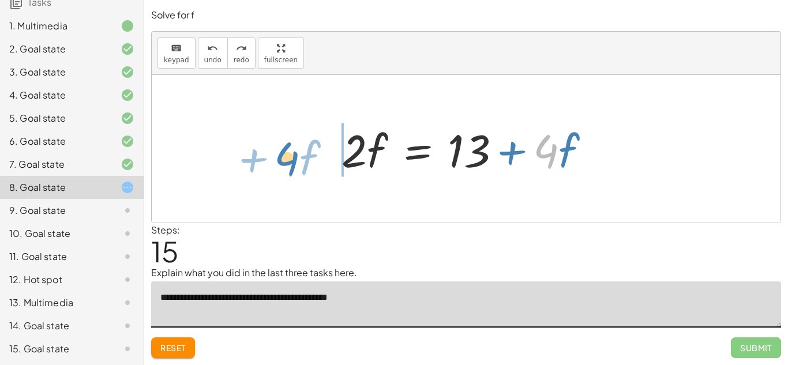
drag, startPoint x: 359, startPoint y: 151, endPoint x: 287, endPoint y: 162, distance: 73.0
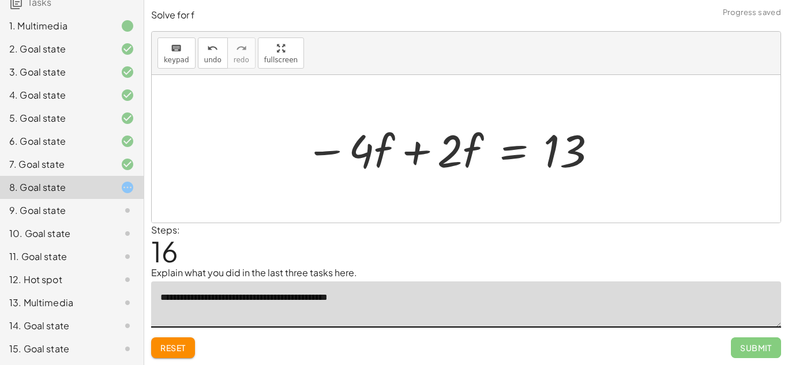
click at [322, 157] on div at bounding box center [451, 148] width 304 height 59
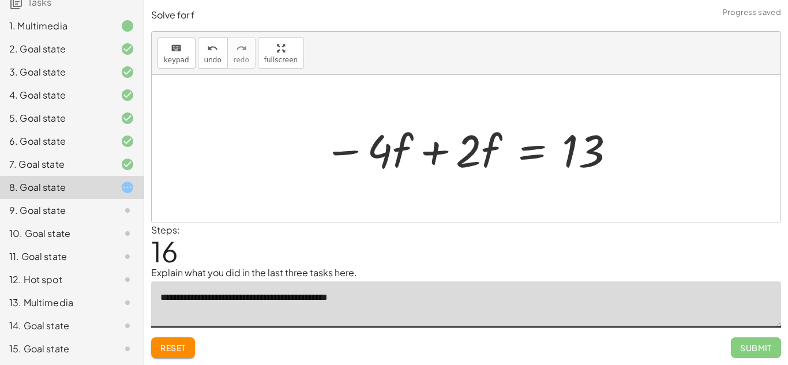
click at [423, 157] on div at bounding box center [470, 148] width 304 height 59
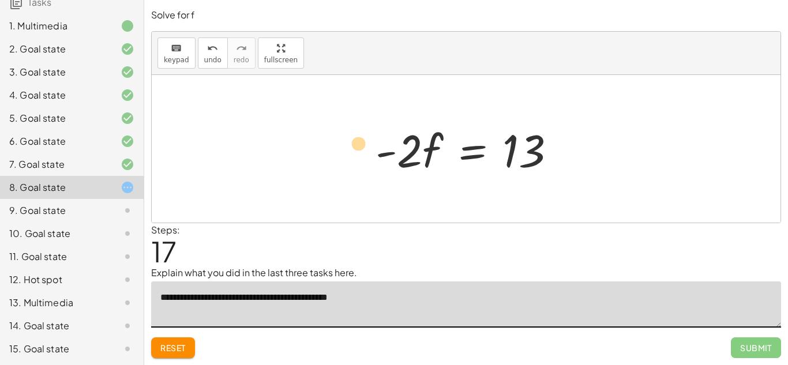
drag, startPoint x: 411, startPoint y: 148, endPoint x: 369, endPoint y: 140, distance: 42.2
click at [370, 140] on div at bounding box center [470, 148] width 201 height 59
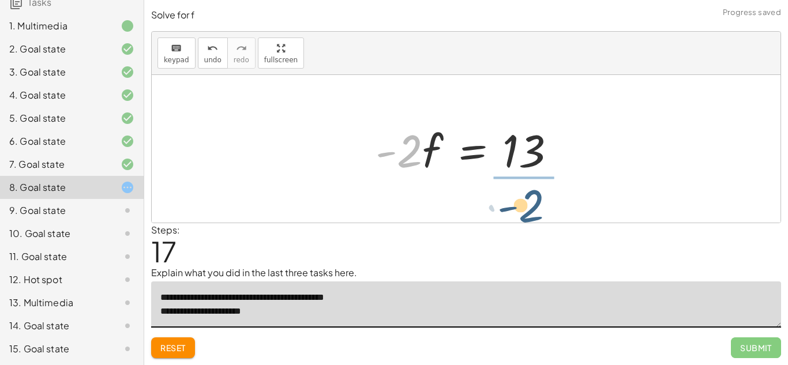
drag, startPoint x: 401, startPoint y: 162, endPoint x: 524, endPoint y: 216, distance: 134.0
click at [524, 216] on div "+ · · 1 · 3 · ( + · 6 · f + 9 ) − 5 = + 3 + · 4 · ( + f + 2 ) + · · 1 · 3 · ( +…" at bounding box center [466, 149] width 629 height 148
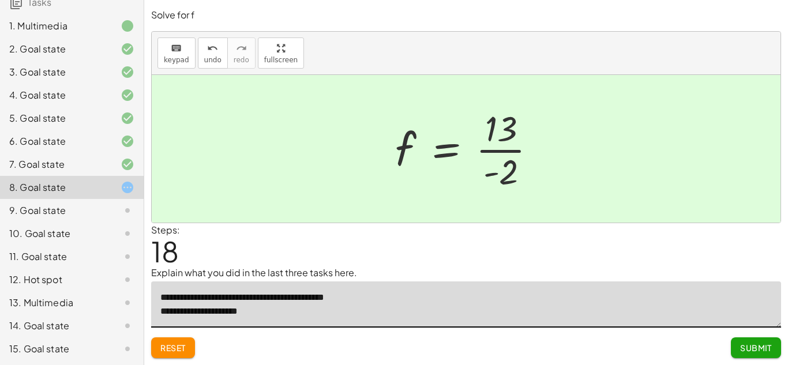
scroll to position [0, 0]
type textarea "**********"
click at [749, 347] on span "Submit" at bounding box center [756, 348] width 32 height 10
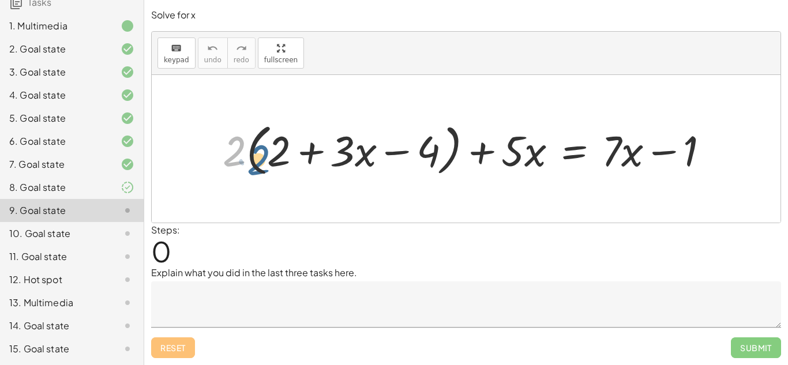
drag, startPoint x: 242, startPoint y: 143, endPoint x: 268, endPoint y: 152, distance: 26.8
click at [268, 152] on div at bounding box center [470, 149] width 507 height 62
drag, startPoint x: 239, startPoint y: 146, endPoint x: 276, endPoint y: 149, distance: 37.1
click at [276, 149] on div at bounding box center [470, 149] width 507 height 62
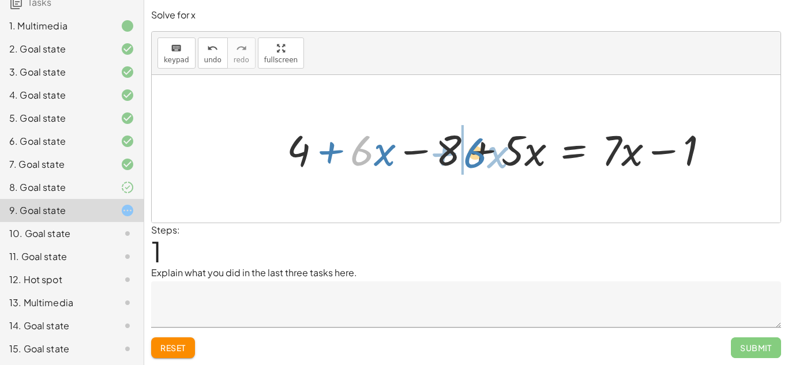
drag, startPoint x: 363, startPoint y: 149, endPoint x: 476, endPoint y: 152, distance: 113.6
click at [476, 152] on div at bounding box center [502, 148] width 443 height 55
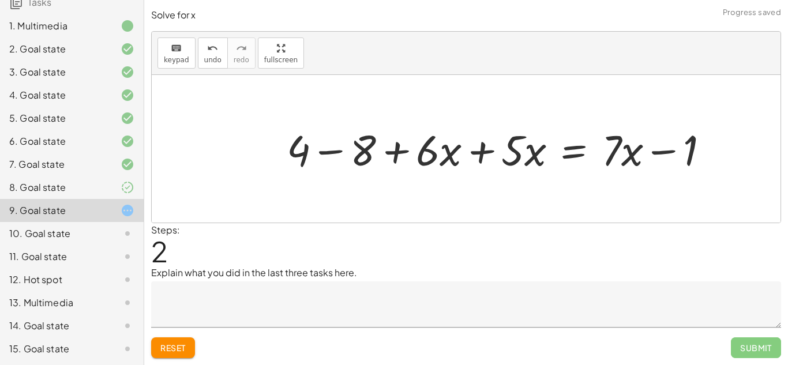
click at [482, 151] on div at bounding box center [502, 148] width 443 height 55
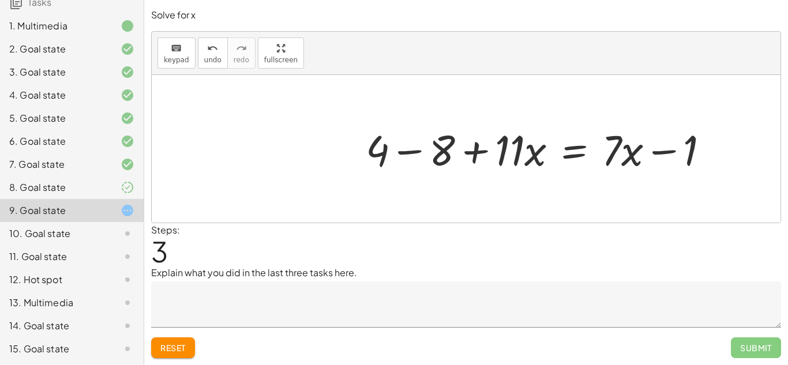
click at [404, 151] on div at bounding box center [542, 148] width 364 height 55
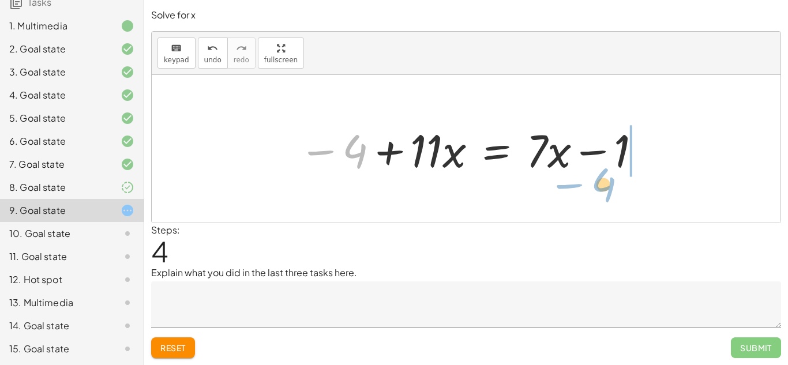
drag, startPoint x: 322, startPoint y: 150, endPoint x: 570, endPoint y: 183, distance: 250.8
click at [570, 183] on div "+ · 2 · ( + 2 + · 3 · x − 4 ) + · 5 · x = + · 7 · x − 1 + · 2 · 2 + · 2 · 3 · x…" at bounding box center [466, 149] width 629 height 148
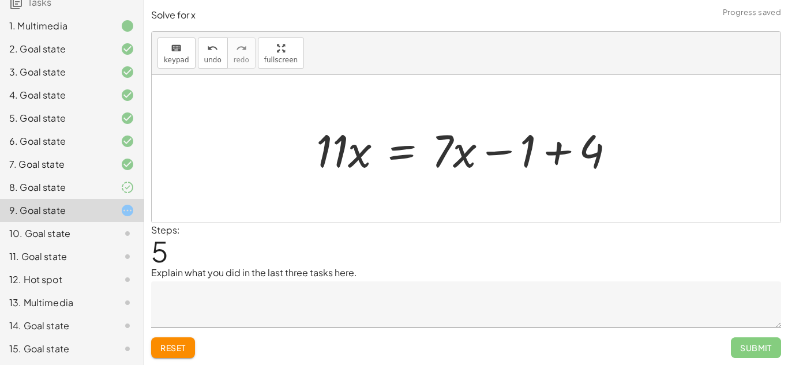
click at [553, 149] on div at bounding box center [469, 148] width 319 height 59
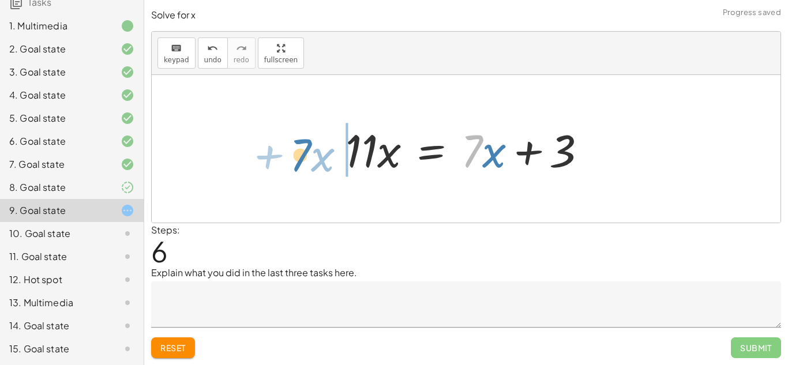
drag, startPoint x: 467, startPoint y: 161, endPoint x: 295, endPoint y: 165, distance: 172.5
click at [295, 165] on div "+ · 2 · ( + 2 + · 3 · x − 4 ) + · 5 · x = + · 7 · x − 1 + · 2 · 2 + · 2 · 3 · x…" at bounding box center [466, 149] width 629 height 148
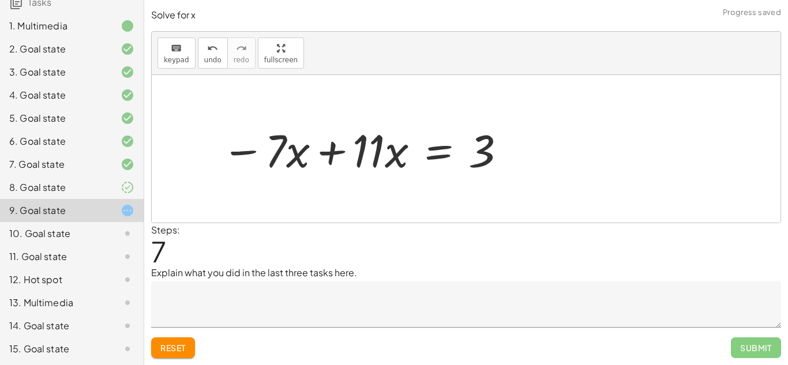
click at [315, 154] on div at bounding box center [364, 148] width 297 height 59
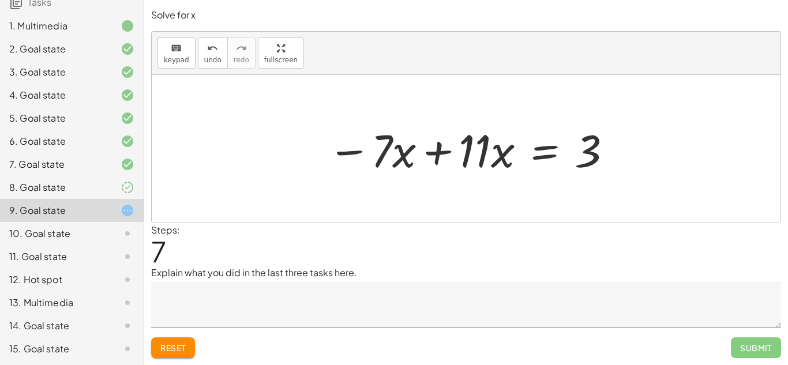
click at [208, 314] on textarea at bounding box center [466, 304] width 630 height 46
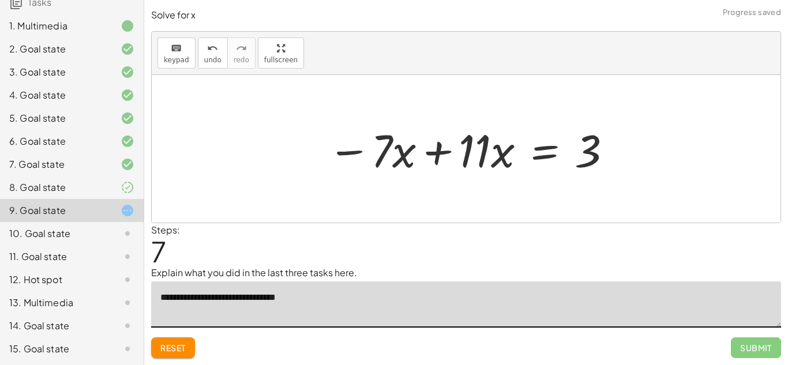
click at [439, 151] on div at bounding box center [470, 148] width 297 height 59
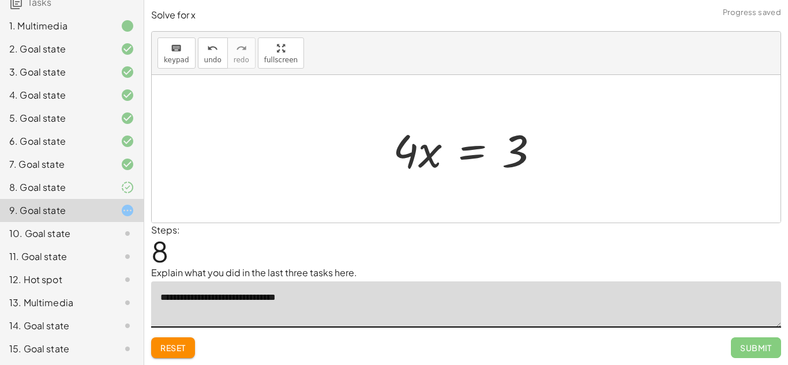
click at [336, 306] on textarea "**********" at bounding box center [466, 304] width 630 height 46
click at [208, 56] on span "undo" at bounding box center [212, 60] width 17 height 8
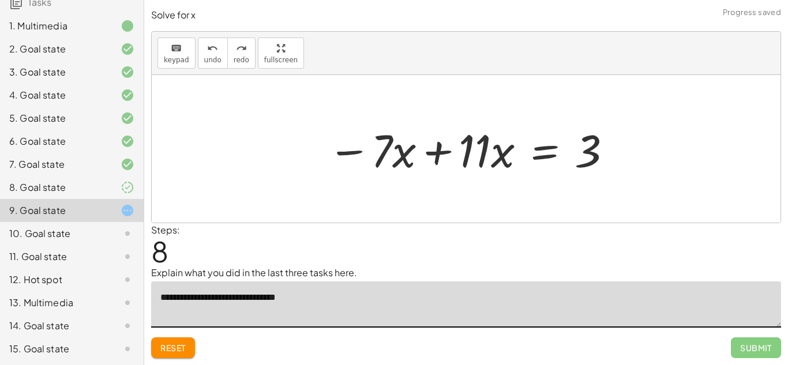
click at [434, 151] on div at bounding box center [470, 148] width 297 height 59
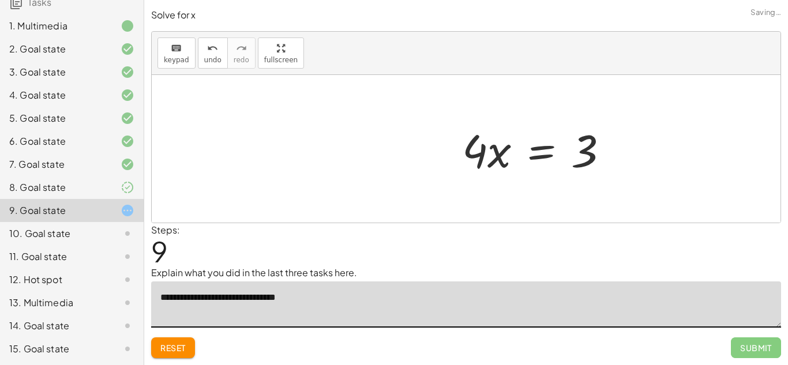
click at [306, 294] on textarea "**********" at bounding box center [466, 304] width 630 height 46
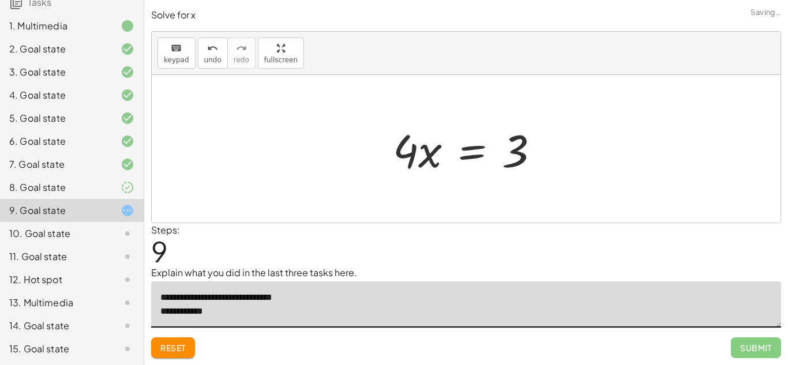
scroll to position [3, 0]
drag, startPoint x: 407, startPoint y: 155, endPoint x: 520, endPoint y: 218, distance: 129.6
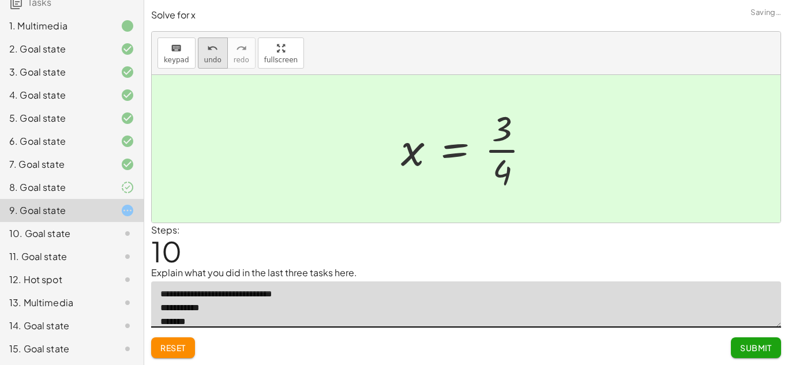
click at [214, 48] on icon "undo" at bounding box center [212, 49] width 11 height 14
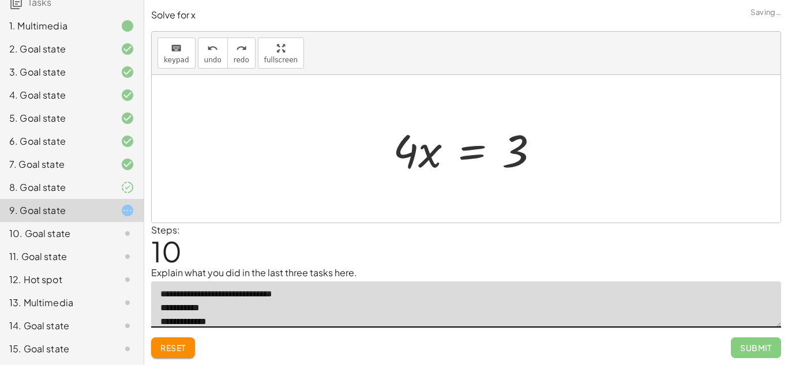
type textarea "**********"
click at [407, 153] on div at bounding box center [470, 148] width 167 height 59
drag, startPoint x: 407, startPoint y: 153, endPoint x: 507, endPoint y: 188, distance: 106.3
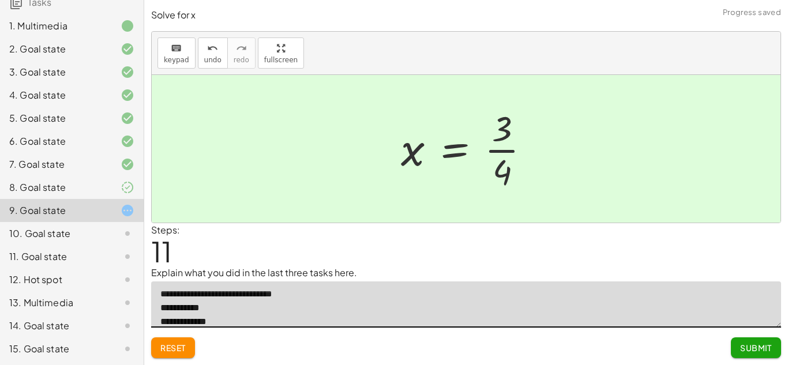
click at [753, 348] on span "Submit" at bounding box center [756, 348] width 32 height 10
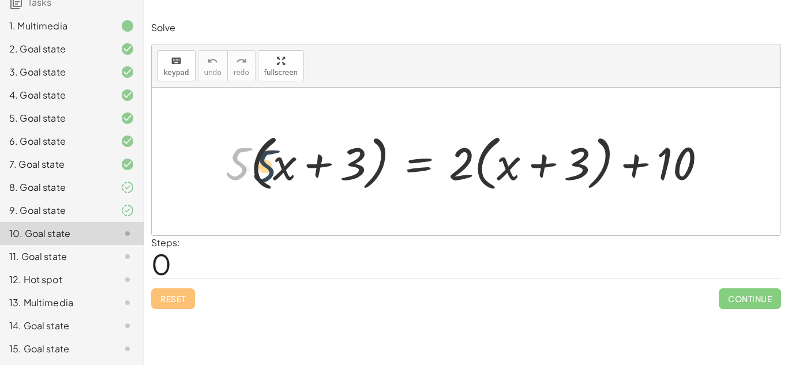
drag, startPoint x: 228, startPoint y: 172, endPoint x: 258, endPoint y: 177, distance: 30.3
click at [258, 177] on div at bounding box center [470, 162] width 501 height 66
drag, startPoint x: 232, startPoint y: 162, endPoint x: 275, endPoint y: 170, distance: 44.0
click at [275, 170] on div at bounding box center [470, 162] width 501 height 66
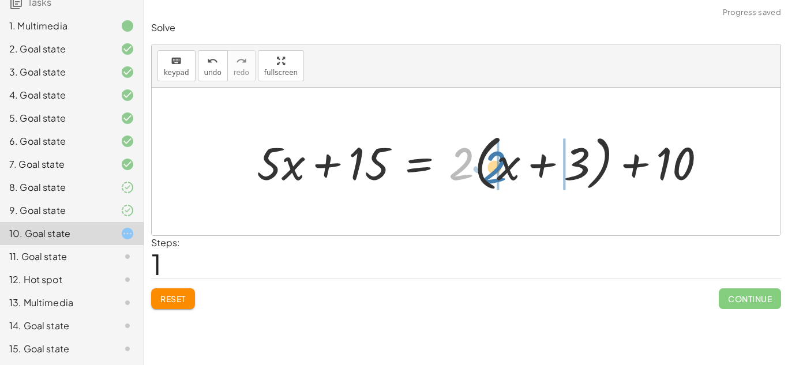
drag, startPoint x: 461, startPoint y: 163, endPoint x: 494, endPoint y: 167, distance: 33.7
click at [494, 167] on div at bounding box center [486, 162] width 470 height 66
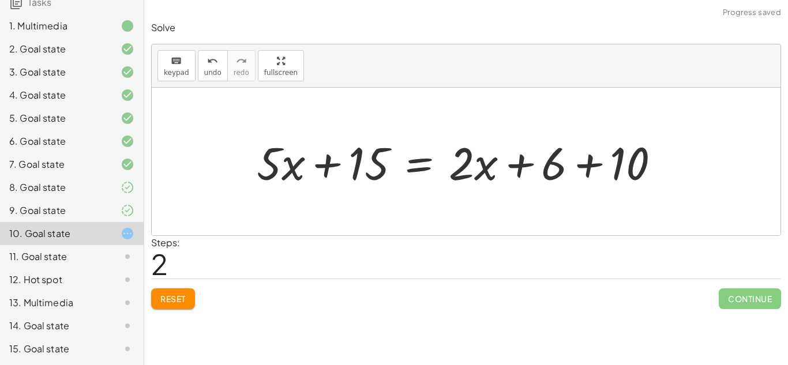
click at [584, 167] on div at bounding box center [463, 161] width 424 height 59
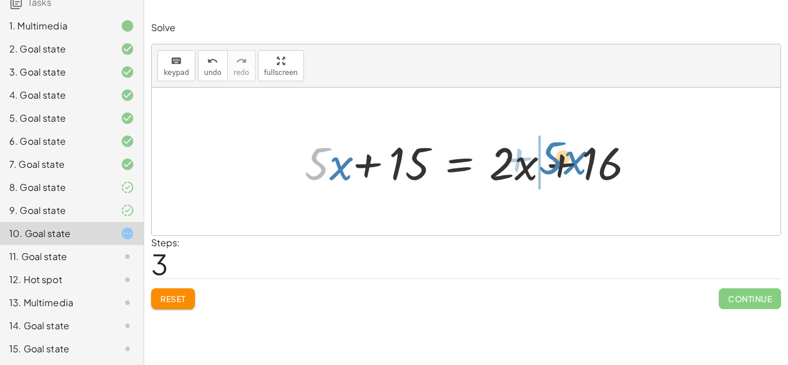
drag, startPoint x: 310, startPoint y: 168, endPoint x: 542, endPoint y: 167, distance: 232.4
click at [542, 167] on div at bounding box center [466, 161] width 350 height 59
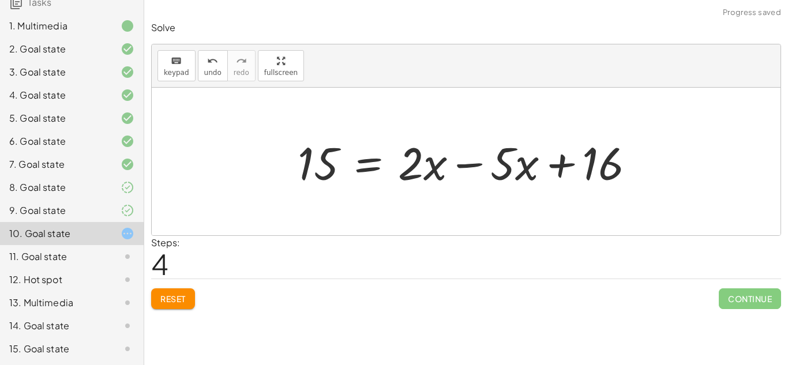
click at [555, 166] on div at bounding box center [471, 161] width 358 height 59
click at [472, 161] on div at bounding box center [470, 161] width 358 height 59
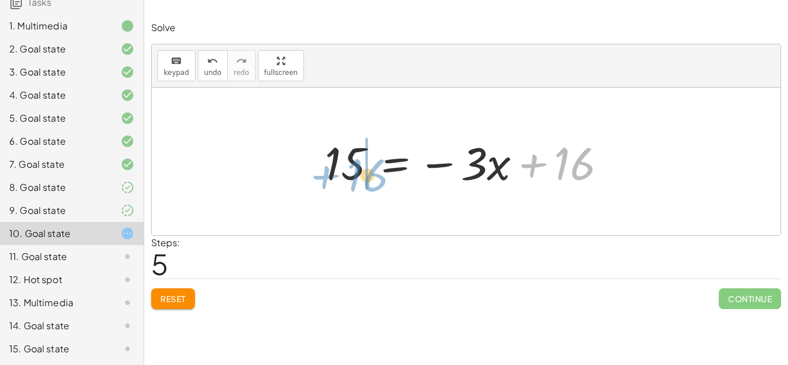
drag, startPoint x: 561, startPoint y: 167, endPoint x: 357, endPoint y: 179, distance: 204.5
click at [357, 179] on div at bounding box center [470, 161] width 302 height 59
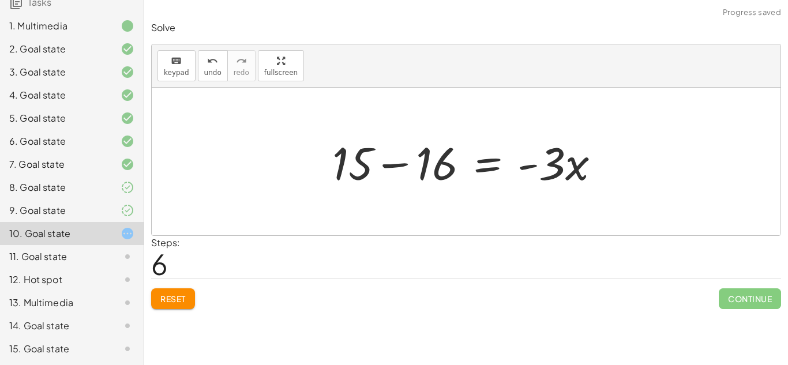
click at [388, 166] on div at bounding box center [470, 161] width 288 height 59
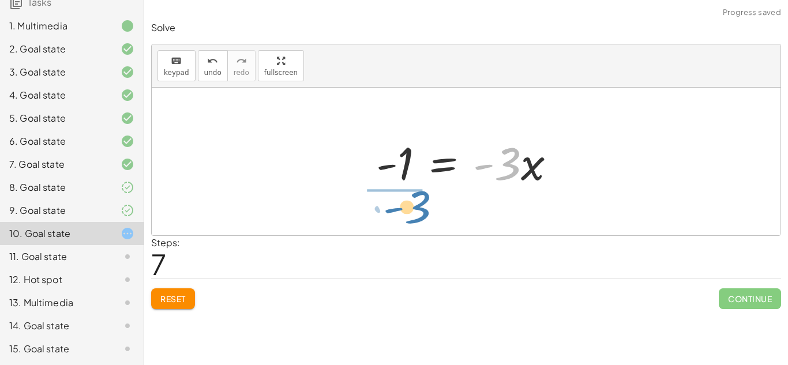
drag, startPoint x: 503, startPoint y: 178, endPoint x: 393, endPoint y: 238, distance: 125.4
click at [393, 238] on div "Solve keyboard keypad undo undo redo redo fullscreen · 5 · ( + x + 3 ) = + · 2 …" at bounding box center [466, 165] width 644 height 302
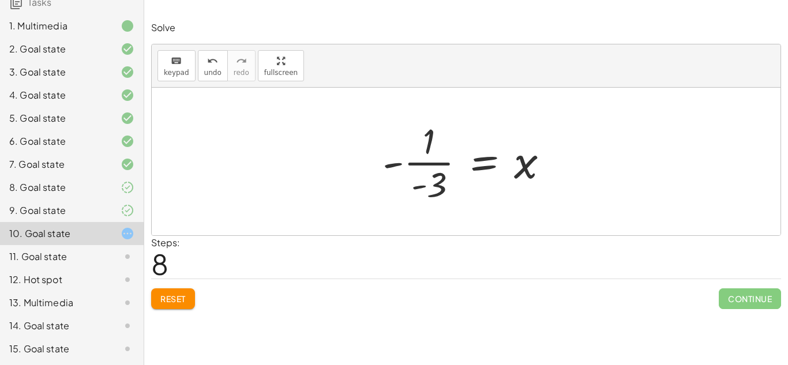
click at [396, 164] on div at bounding box center [470, 161] width 187 height 89
click at [424, 189] on div at bounding box center [470, 161] width 187 height 89
click at [412, 164] on div at bounding box center [470, 161] width 187 height 89
click at [416, 187] on div at bounding box center [470, 161] width 187 height 89
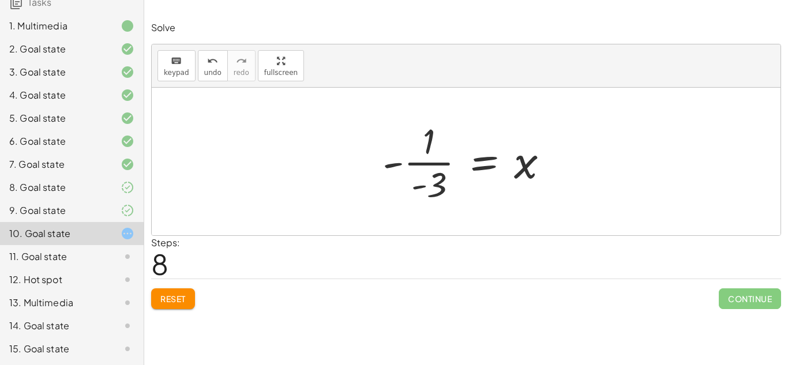
click at [416, 187] on div at bounding box center [470, 161] width 187 height 89
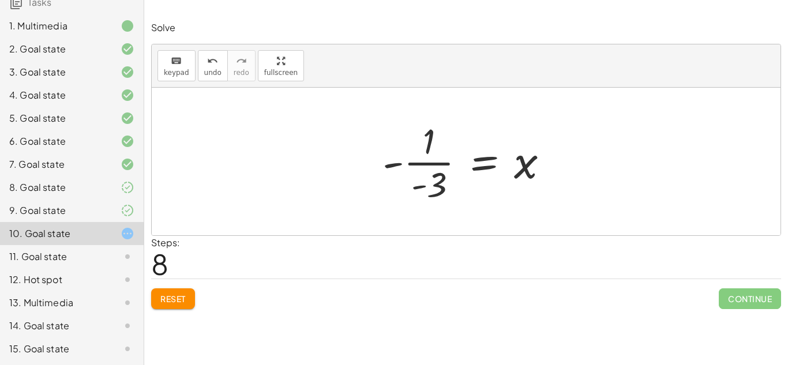
click at [397, 164] on div at bounding box center [470, 161] width 187 height 89
click at [418, 162] on div at bounding box center [470, 161] width 187 height 89
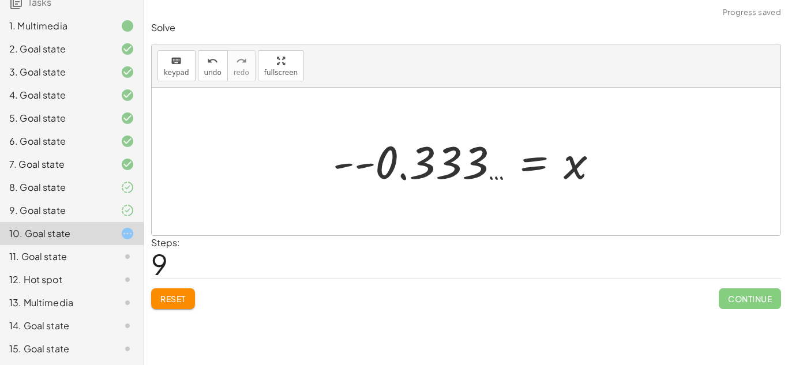
click at [366, 163] on div at bounding box center [470, 161] width 286 height 57
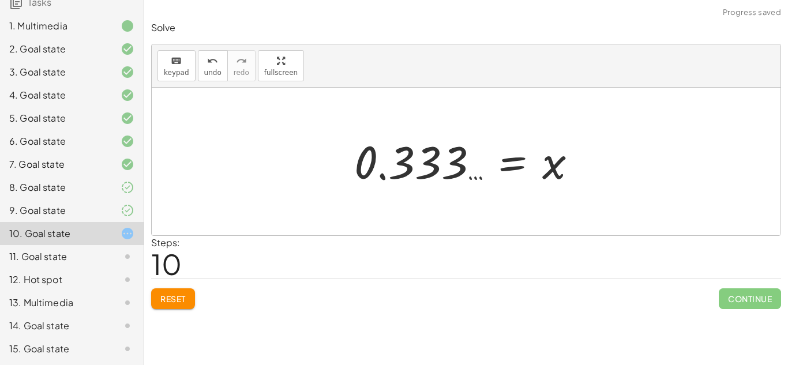
click at [465, 163] on div at bounding box center [470, 161] width 244 height 57
click at [472, 174] on div at bounding box center [470, 161] width 244 height 57
click at [446, 166] on div at bounding box center [470, 161] width 244 height 57
click at [207, 66] on icon "undo" at bounding box center [212, 61] width 11 height 14
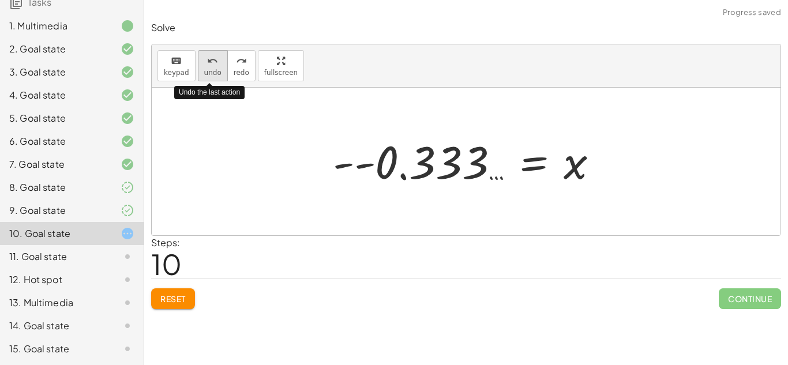
click at [207, 66] on icon "undo" at bounding box center [212, 61] width 11 height 14
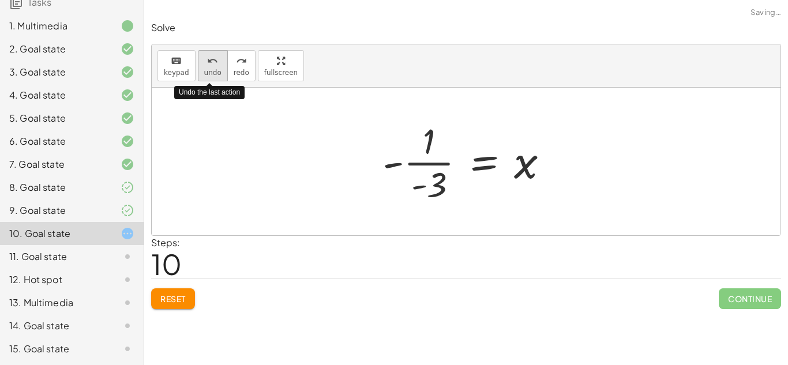
click at [207, 66] on icon "undo" at bounding box center [212, 61] width 11 height 14
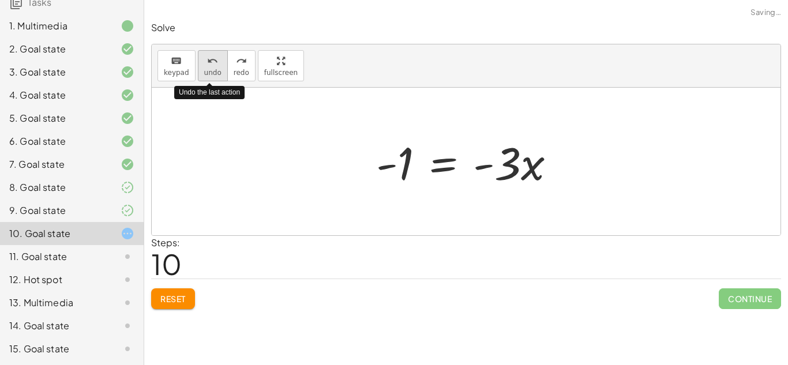
click at [207, 66] on icon "undo" at bounding box center [212, 61] width 11 height 14
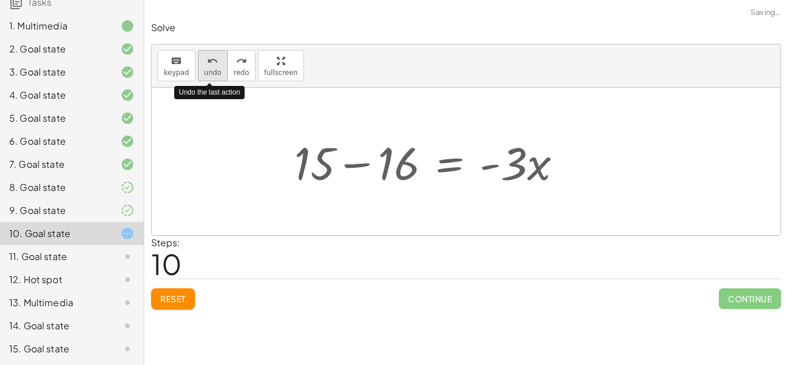
click at [207, 66] on icon "undo" at bounding box center [212, 61] width 11 height 14
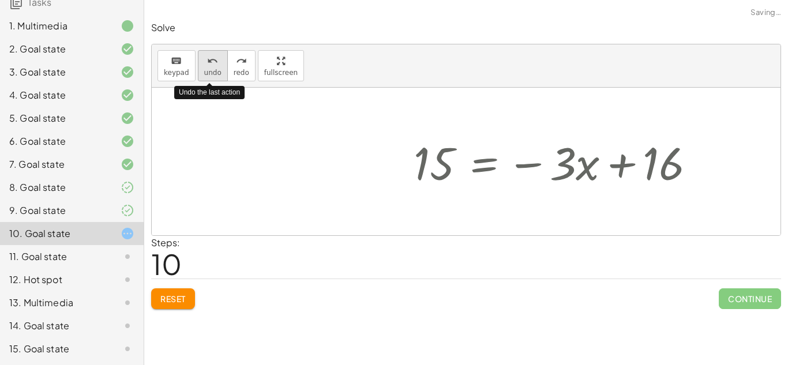
click at [207, 66] on icon "undo" at bounding box center [212, 61] width 11 height 14
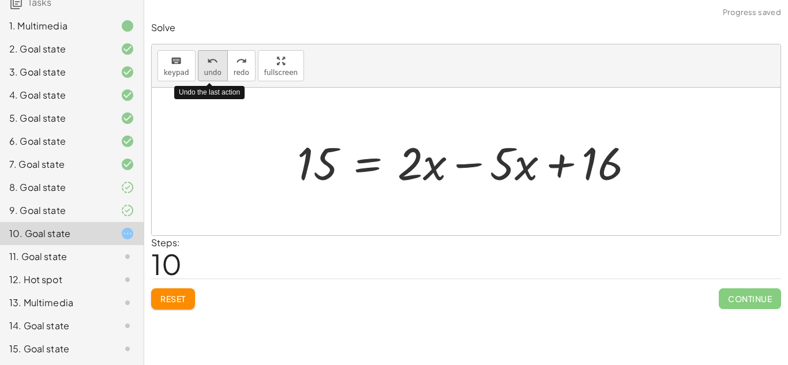
click at [207, 66] on icon "undo" at bounding box center [212, 61] width 11 height 14
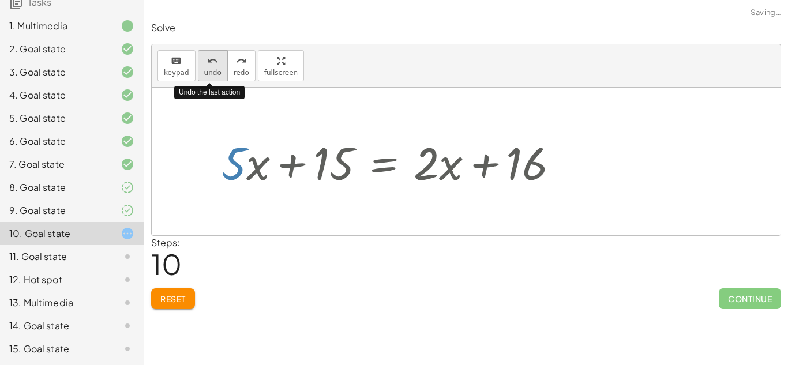
click at [207, 66] on icon "undo" at bounding box center [212, 61] width 11 height 14
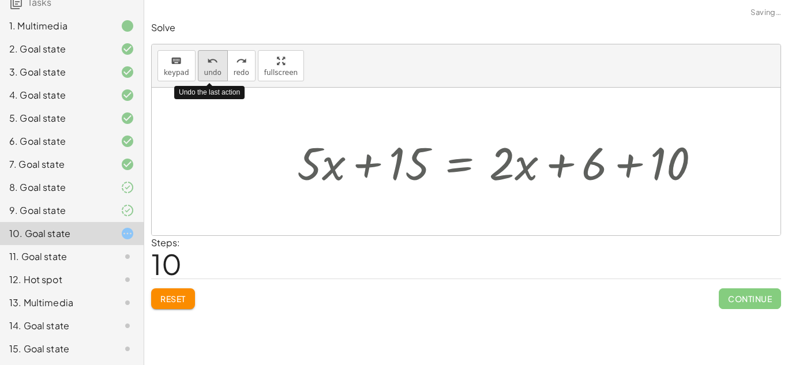
click at [207, 66] on icon "undo" at bounding box center [212, 61] width 11 height 14
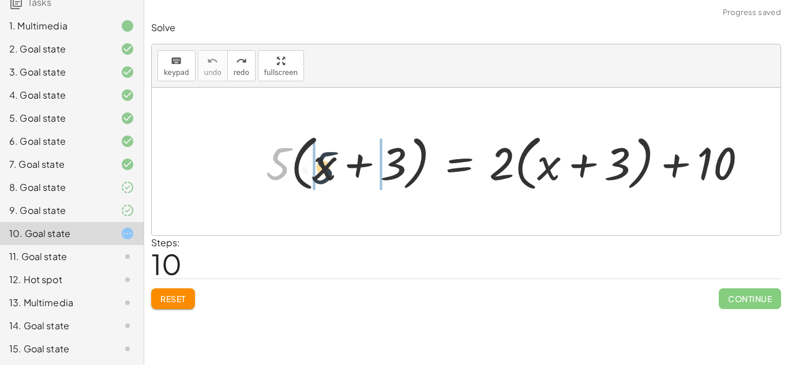
drag, startPoint x: 273, startPoint y: 178, endPoint x: 324, endPoint y: 183, distance: 50.4
click at [324, 183] on div at bounding box center [510, 162] width 501 height 66
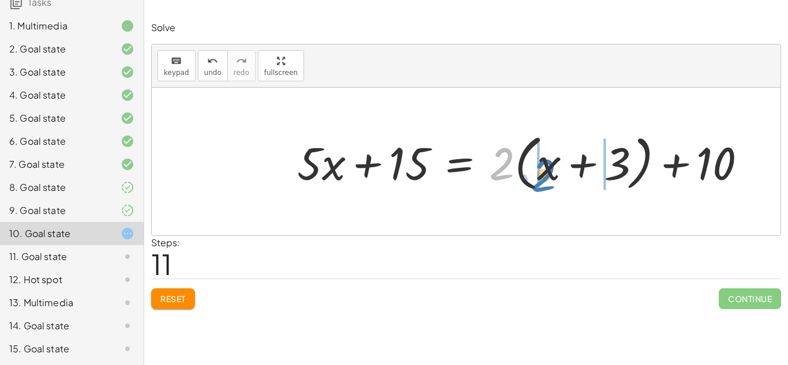
drag, startPoint x: 502, startPoint y: 156, endPoint x: 543, endPoint y: 167, distance: 42.5
click at [543, 167] on div at bounding box center [526, 162] width 470 height 66
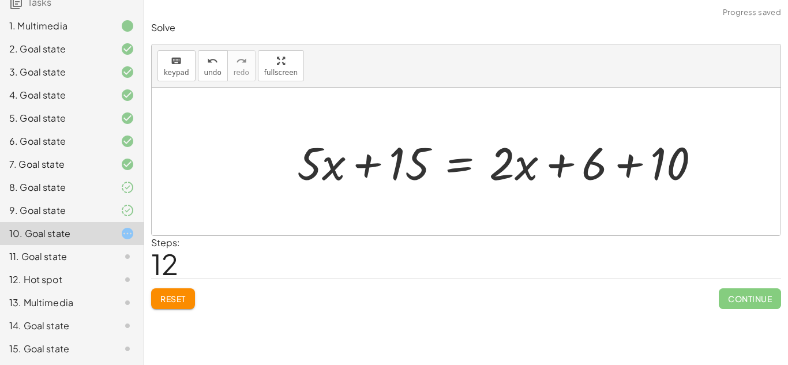
click at [633, 157] on div at bounding box center [503, 161] width 424 height 59
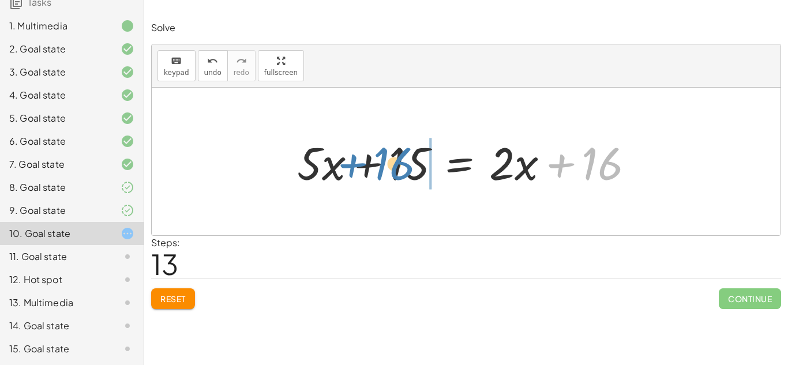
drag, startPoint x: 588, startPoint y: 171, endPoint x: 379, endPoint y: 172, distance: 208.2
click at [379, 172] on div at bounding box center [470, 161] width 358 height 59
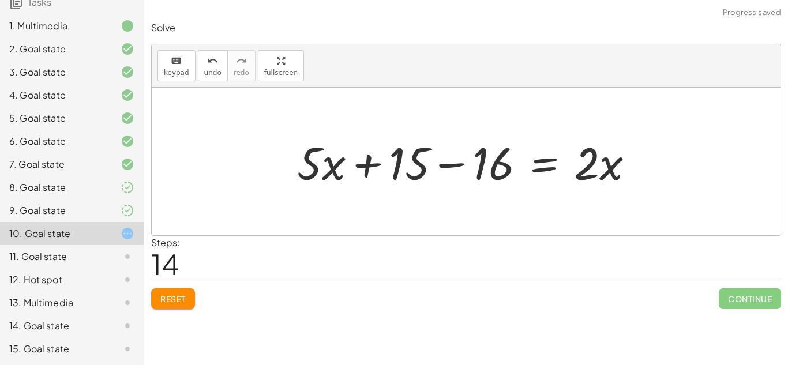
click at [438, 167] on div at bounding box center [470, 161] width 358 height 59
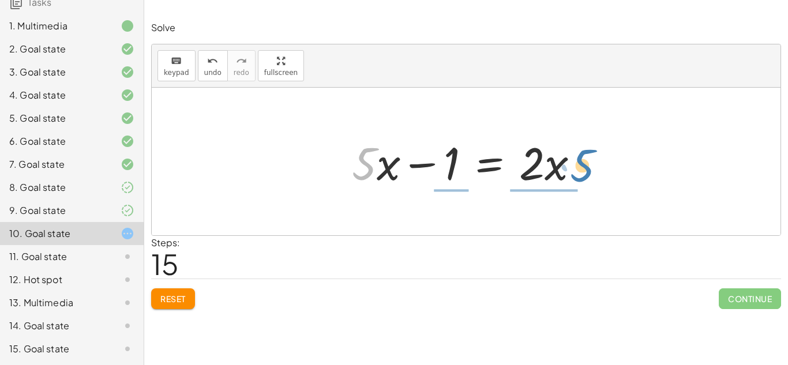
drag, startPoint x: 366, startPoint y: 164, endPoint x: 584, endPoint y: 166, distance: 218.0
click at [584, 166] on div at bounding box center [470, 161] width 248 height 59
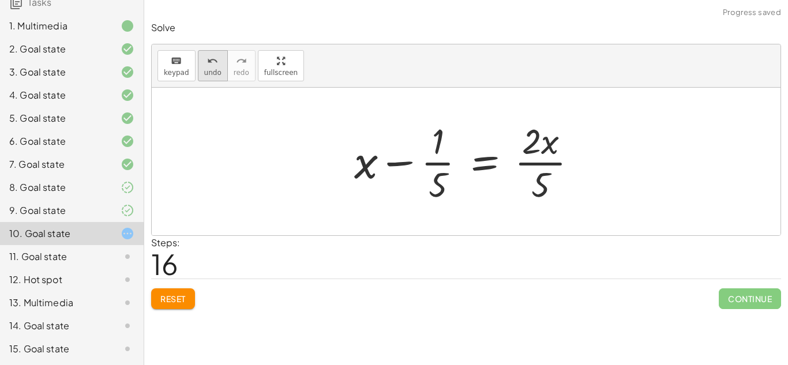
click at [212, 73] on span "undo" at bounding box center [212, 73] width 17 height 8
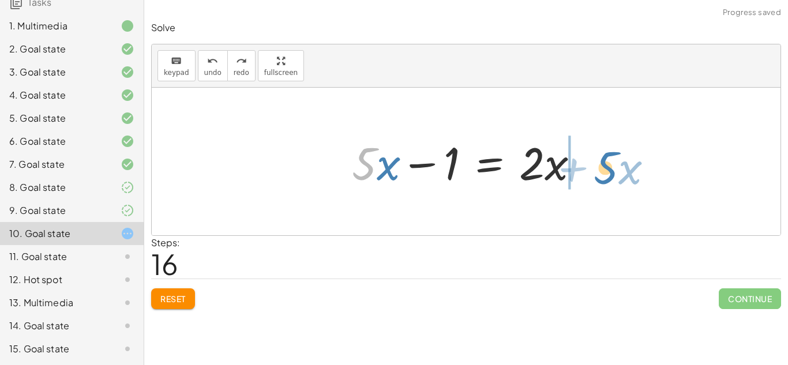
drag, startPoint x: 358, startPoint y: 160, endPoint x: 599, endPoint y: 164, distance: 241.7
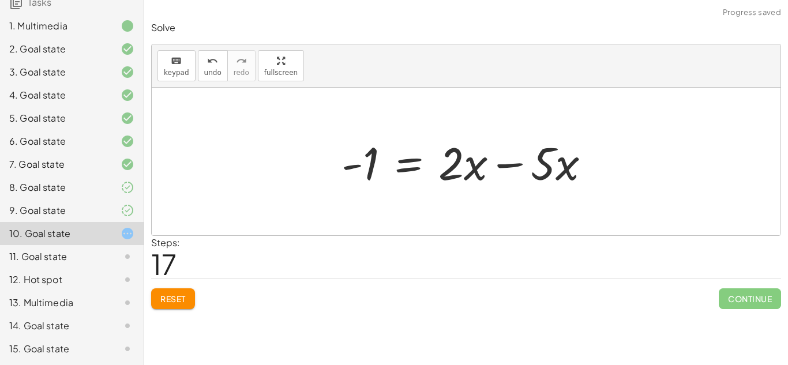
click at [516, 164] on div at bounding box center [470, 161] width 269 height 59
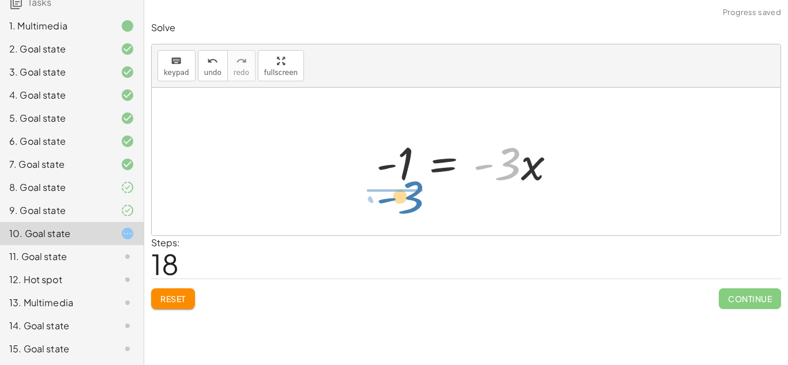
drag, startPoint x: 510, startPoint y: 172, endPoint x: 412, endPoint y: 206, distance: 104.0
click at [412, 206] on div "· 5 · ( + x + 3 ) = + · 2 · ( + x + 3 ) + 10 + · 5 · x + · 5 · 3 = + · 2 · ( + …" at bounding box center [466, 162] width 629 height 148
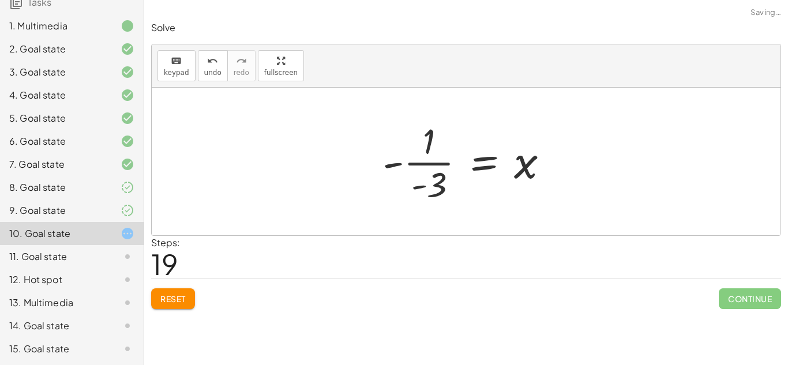
click at [411, 166] on div at bounding box center [470, 161] width 187 height 89
click at [413, 166] on div at bounding box center [470, 161] width 187 height 89
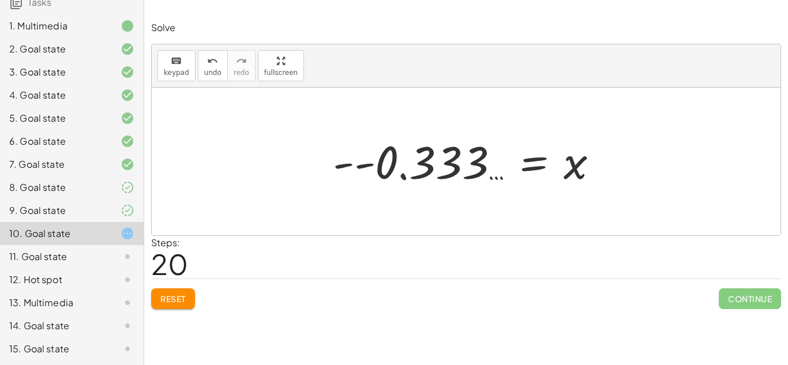
click at [161, 300] on span "Reset" at bounding box center [172, 299] width 25 height 10
click at [161, 300] on div "Reset Continue" at bounding box center [466, 294] width 630 height 31
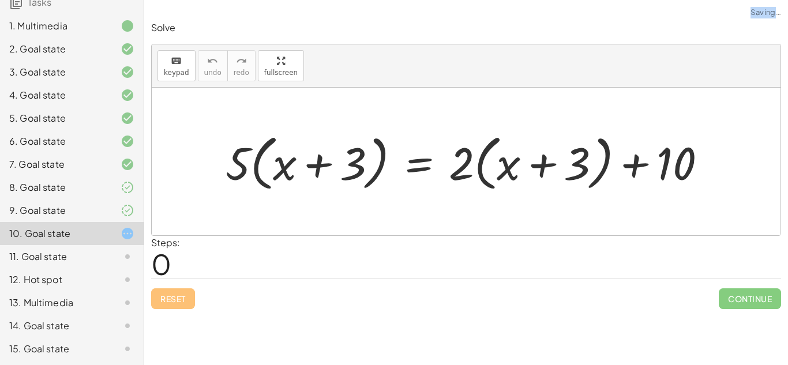
click at [161, 300] on div "Reset Continue" at bounding box center [466, 294] width 630 height 31
drag, startPoint x: 239, startPoint y: 153, endPoint x: 270, endPoint y: 155, distance: 31.2
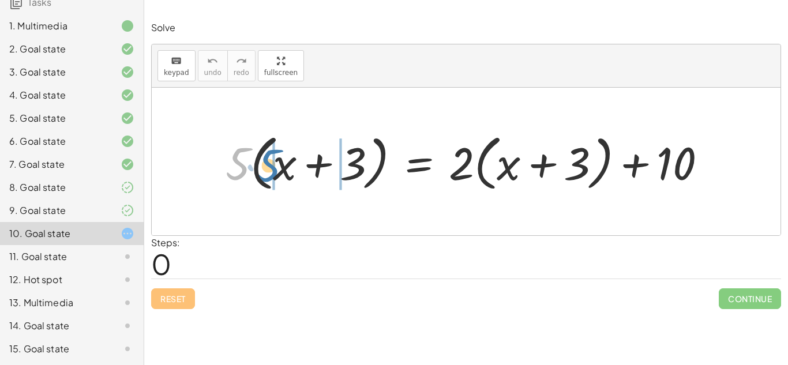
click at [270, 155] on div at bounding box center [470, 162] width 501 height 66
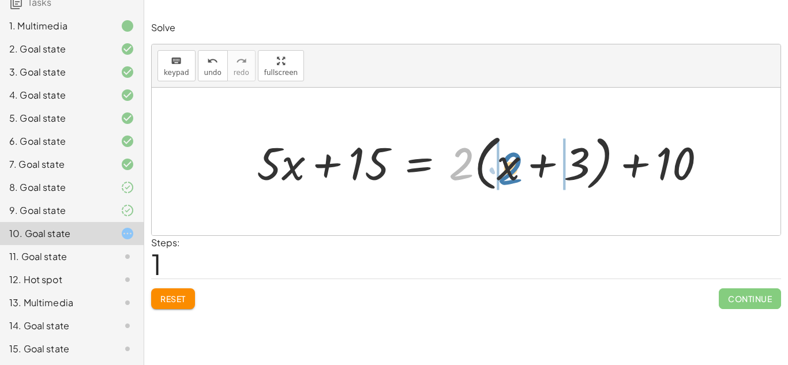
drag, startPoint x: 453, startPoint y: 174, endPoint x: 502, endPoint y: 179, distance: 48.7
click at [502, 179] on div at bounding box center [486, 162] width 470 height 66
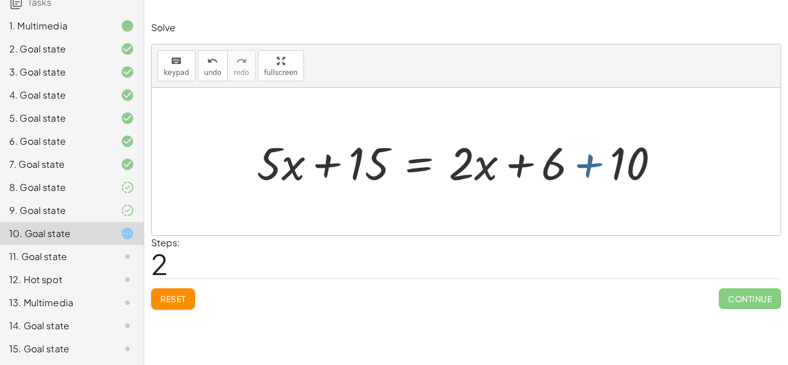
click at [584, 171] on div at bounding box center [463, 161] width 424 height 59
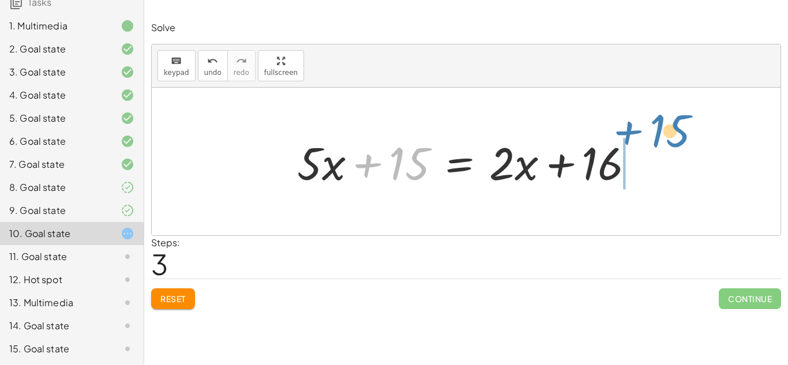
drag, startPoint x: 375, startPoint y: 165, endPoint x: 636, endPoint y: 138, distance: 262.6
click at [636, 138] on div at bounding box center [470, 161] width 358 height 59
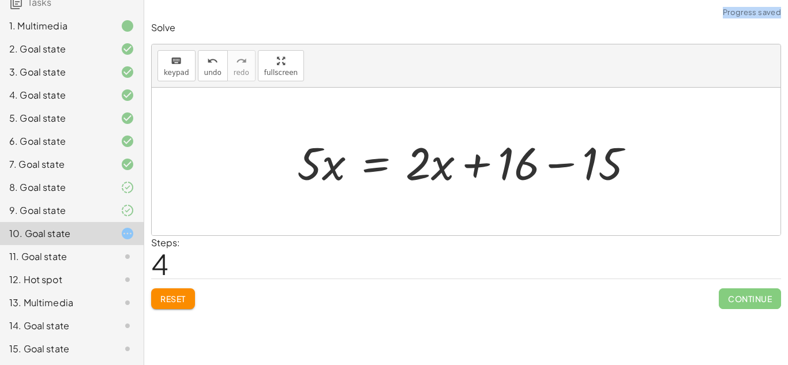
click at [570, 162] on div at bounding box center [470, 161] width 358 height 59
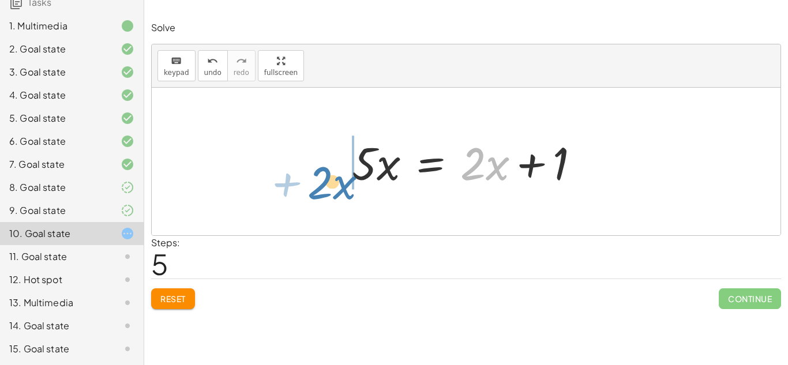
drag, startPoint x: 473, startPoint y: 173, endPoint x: 317, endPoint y: 191, distance: 157.3
click at [317, 191] on div "· 5 · ( + x + 3 ) = + · 2 · ( + x + 3 ) + 10 + · 5 · x + · 5 · 3 = + · 2 · ( + …" at bounding box center [466, 162] width 629 height 148
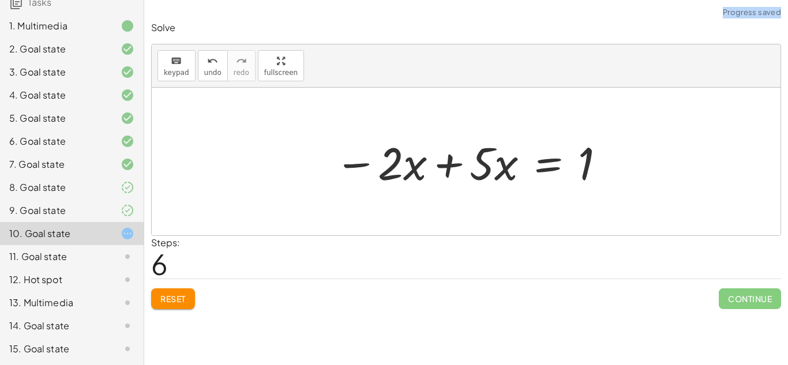
click at [445, 170] on div at bounding box center [471, 161] width 284 height 59
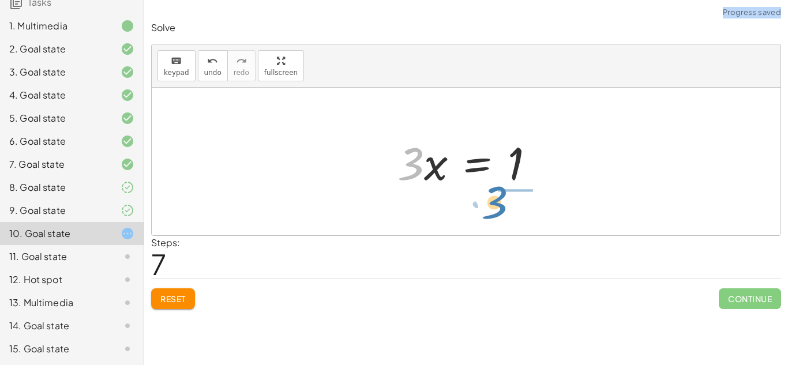
drag, startPoint x: 403, startPoint y: 168, endPoint x: 489, endPoint y: 208, distance: 95.5
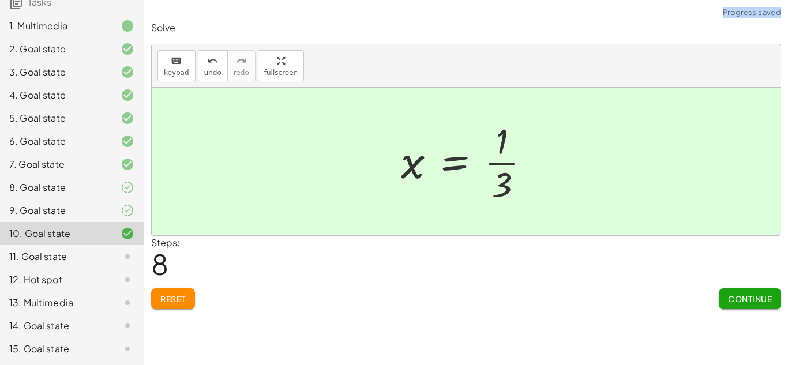
click at [504, 167] on div at bounding box center [470, 161] width 150 height 89
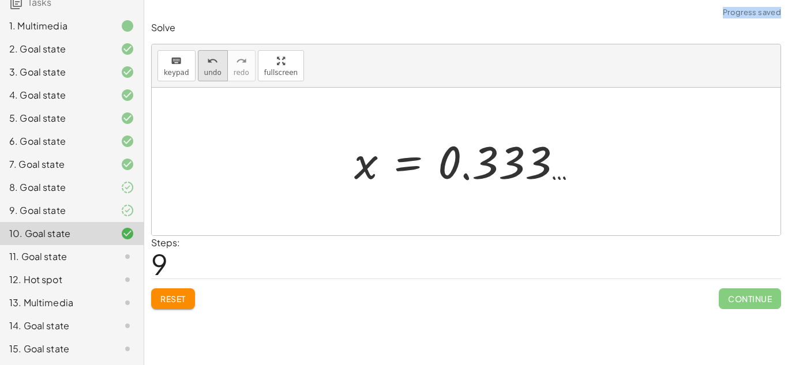
click at [208, 61] on icon "undo" at bounding box center [212, 61] width 11 height 14
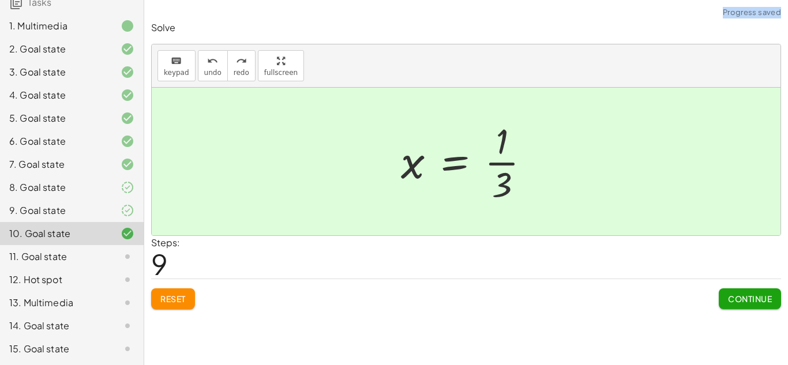
click at [723, 303] on button "Continue" at bounding box center [750, 298] width 62 height 21
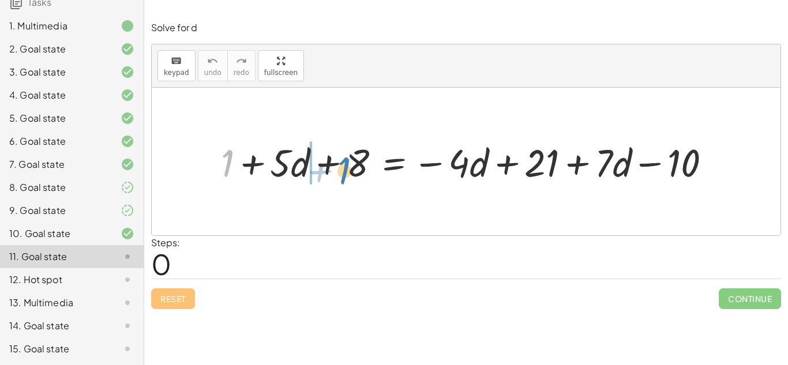
drag, startPoint x: 229, startPoint y: 157, endPoint x: 339, endPoint y: 163, distance: 109.7
click at [339, 163] on div at bounding box center [470, 161] width 511 height 50
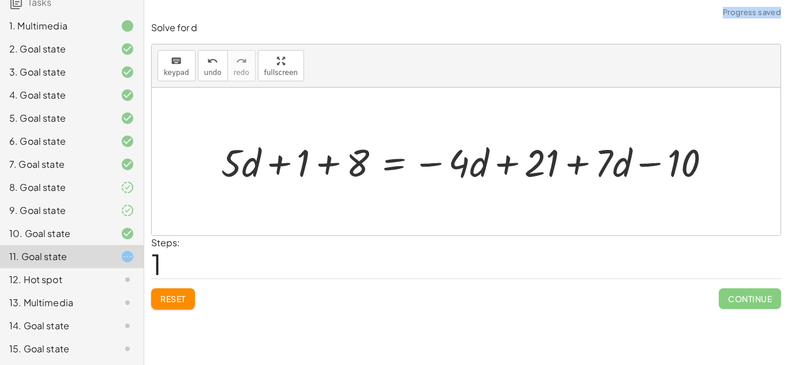
click at [334, 163] on div at bounding box center [470, 161] width 511 height 50
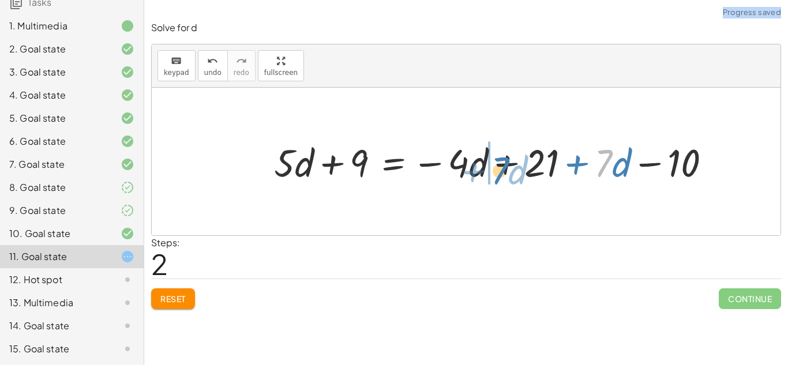
drag, startPoint x: 596, startPoint y: 167, endPoint x: 488, endPoint y: 175, distance: 108.1
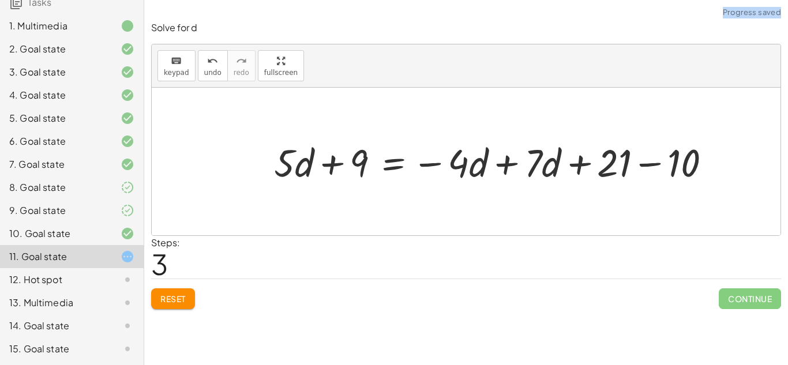
click at [503, 161] on div at bounding box center [496, 161] width 457 height 50
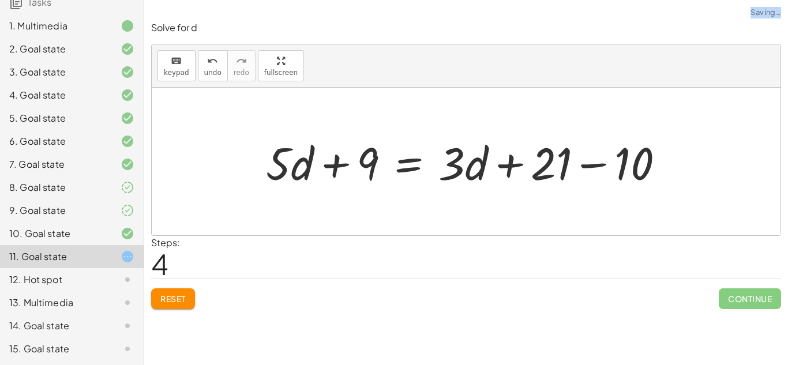
click at [555, 157] on div at bounding box center [470, 161] width 421 height 59
click at [585, 160] on div at bounding box center [470, 161] width 421 height 59
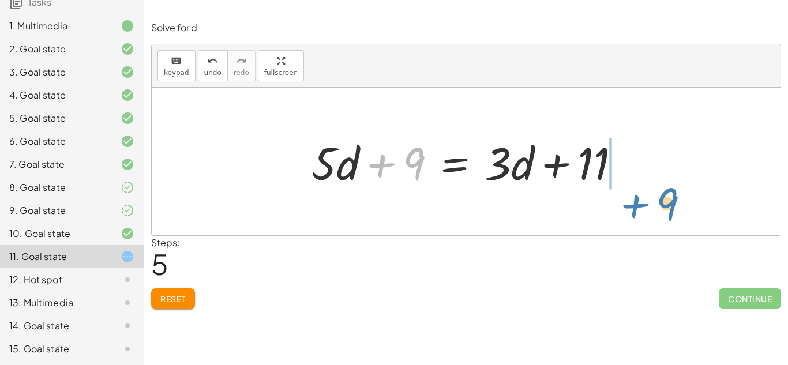
drag, startPoint x: 380, startPoint y: 165, endPoint x: 634, endPoint y: 205, distance: 256.8
click at [634, 205] on div "+ 1 + · 5 · d + 8 = − · 4 · d + 21 + · 7 · d − 10 + · 5 · d + 1 + 8 = − · 4 · d…" at bounding box center [466, 162] width 629 height 148
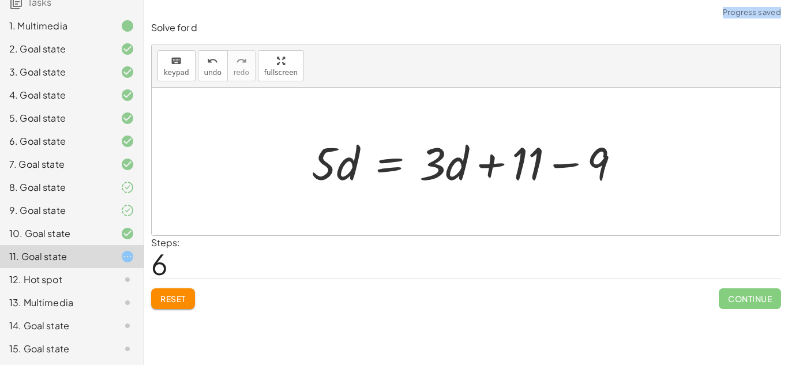
click at [562, 167] on div at bounding box center [470, 161] width 329 height 59
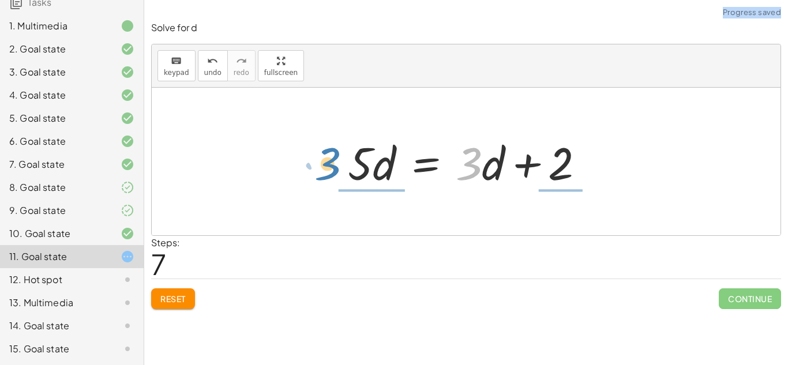
drag, startPoint x: 472, startPoint y: 167, endPoint x: 330, endPoint y: 167, distance: 141.9
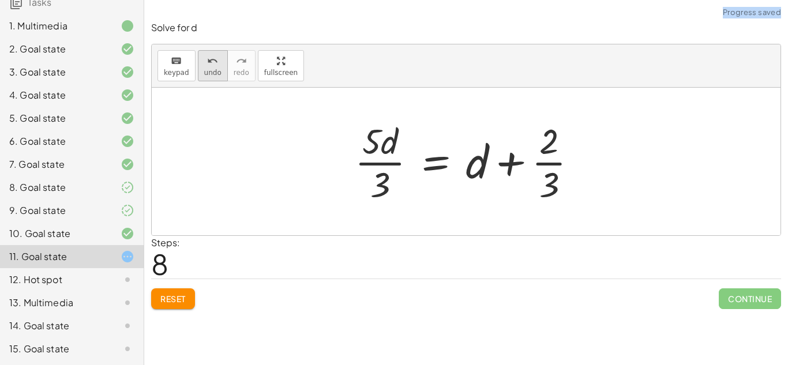
click at [219, 67] on button "undo undo" at bounding box center [213, 65] width 30 height 31
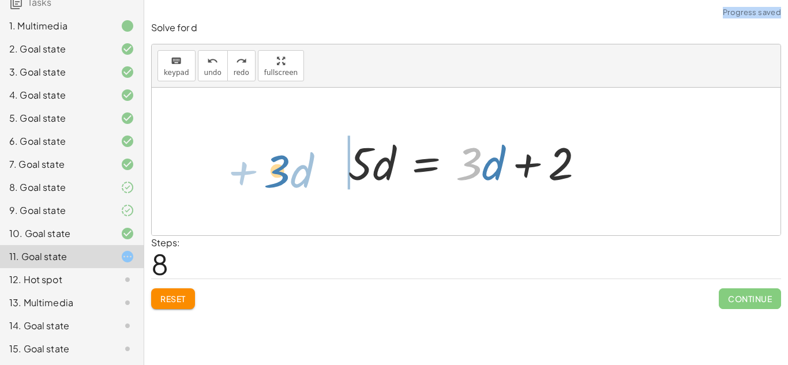
drag, startPoint x: 471, startPoint y: 144, endPoint x: 277, endPoint y: 150, distance: 193.9
click at [277, 150] on div "+ 1 + · 5 · d + 8 = − · 4 · d + 21 + · 7 · d − 10 + · 5 · d + 1 + 8 = − · 4 · d…" at bounding box center [466, 162] width 629 height 148
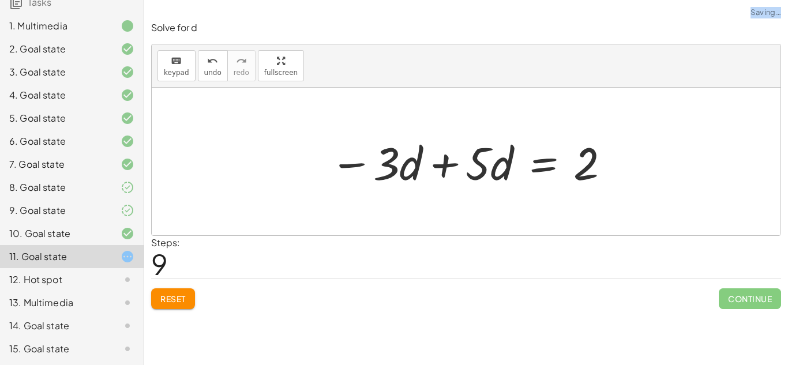
click at [444, 161] on div at bounding box center [470, 161] width 292 height 59
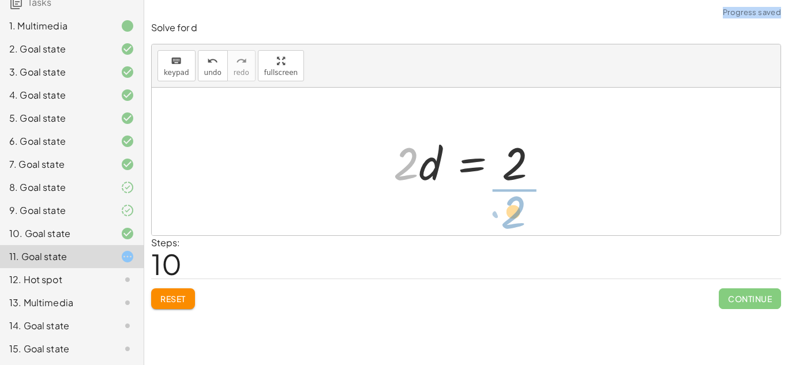
drag, startPoint x: 402, startPoint y: 168, endPoint x: 510, endPoint y: 217, distance: 119.0
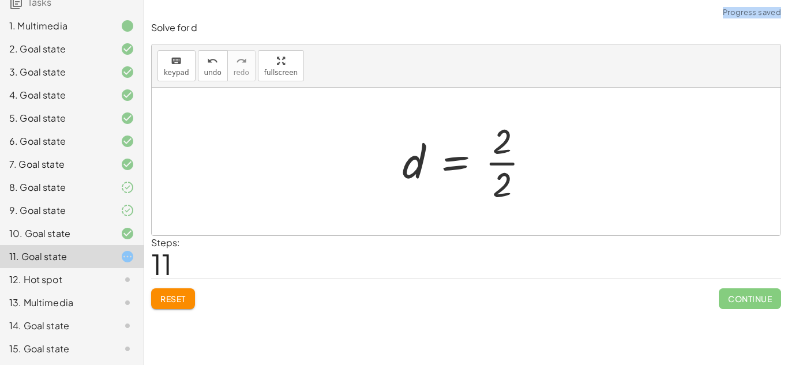
click at [525, 165] on div at bounding box center [470, 161] width 149 height 89
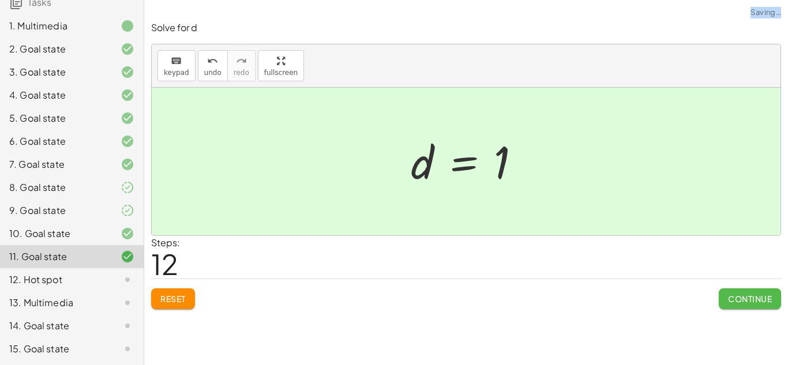
click at [731, 299] on span "Continue" at bounding box center [750, 299] width 44 height 10
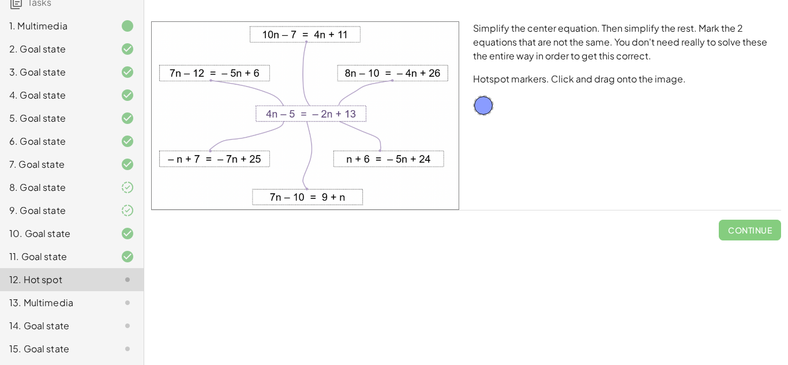
click at [408, 157] on img at bounding box center [305, 115] width 308 height 189
drag, startPoint x: 389, startPoint y: 156, endPoint x: 445, endPoint y: 156, distance: 55.9
click at [445, 156] on img at bounding box center [305, 115] width 308 height 189
click at [97, 299] on div "13. Multimedia" at bounding box center [55, 303] width 93 height 14
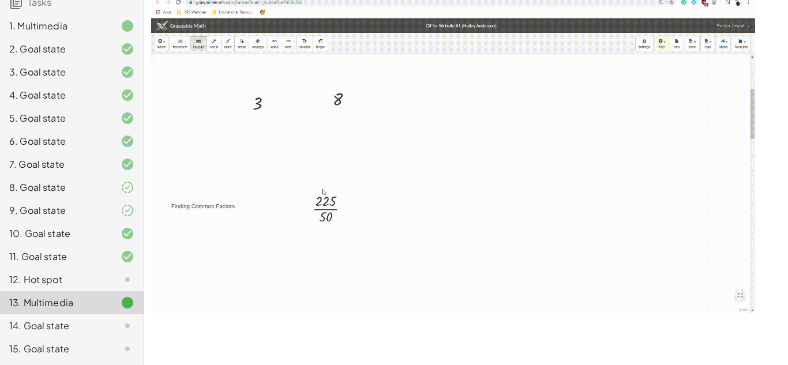
scroll to position [1300, 0]
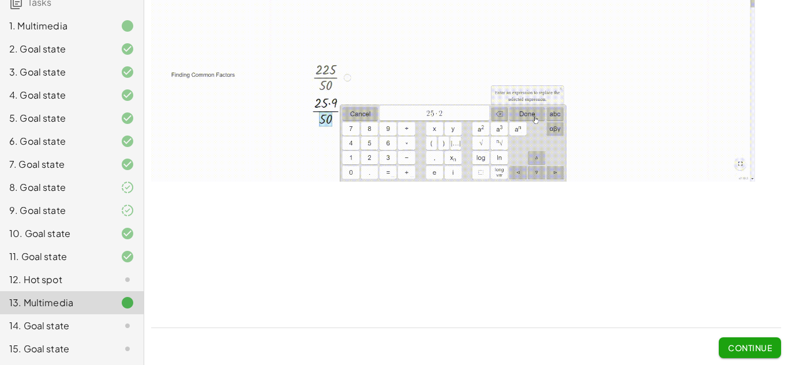
click at [770, 341] on button "Continue" at bounding box center [750, 347] width 62 height 21
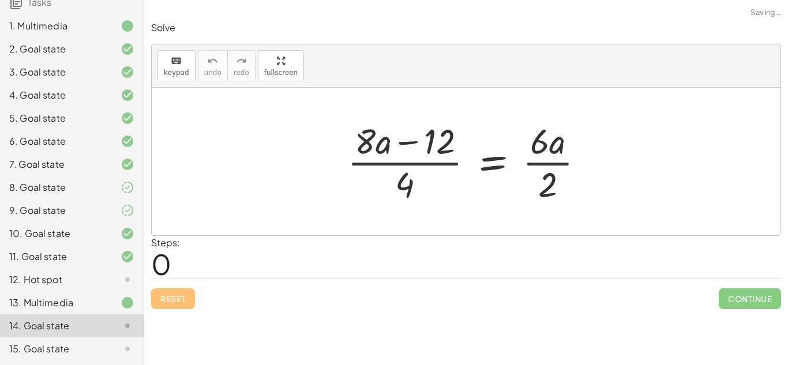
scroll to position [0, 0]
click at [385, 148] on div at bounding box center [469, 161] width 257 height 89
click at [410, 160] on div at bounding box center [469, 161] width 257 height 89
click at [544, 161] on div at bounding box center [469, 161] width 257 height 89
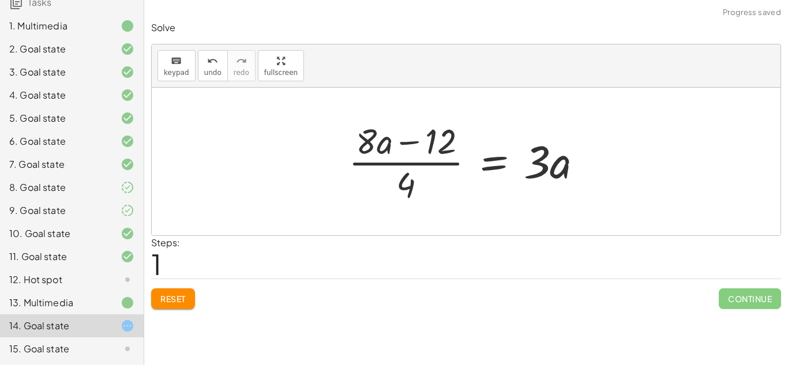
click at [404, 140] on div at bounding box center [470, 161] width 255 height 89
drag, startPoint x: 411, startPoint y: 187, endPoint x: 325, endPoint y: 160, distance: 89.6
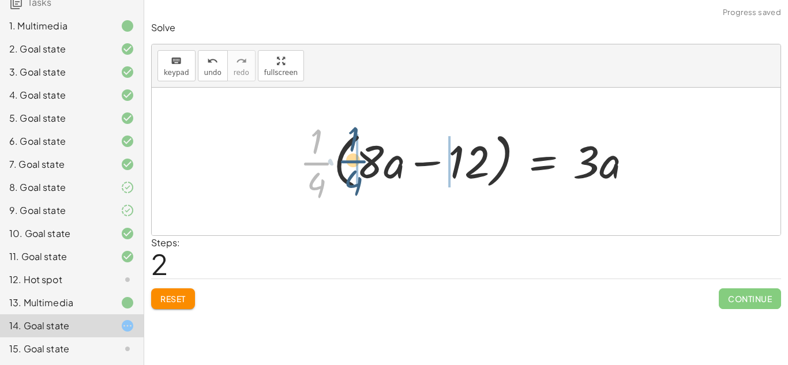
drag, startPoint x: 314, startPoint y: 163, endPoint x: 352, endPoint y: 160, distance: 38.7
click at [352, 160] on div at bounding box center [470, 161] width 353 height 89
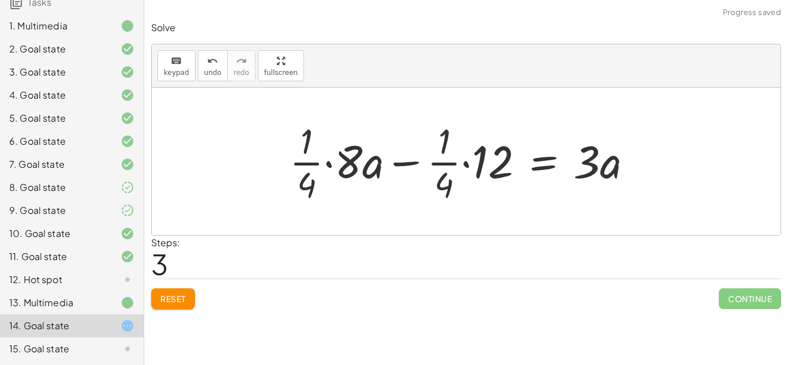
click at [326, 164] on div at bounding box center [465, 161] width 363 height 89
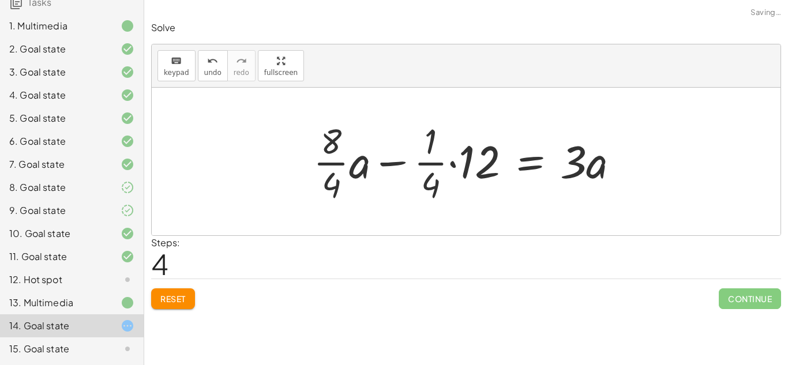
click at [453, 164] on div at bounding box center [470, 161] width 326 height 89
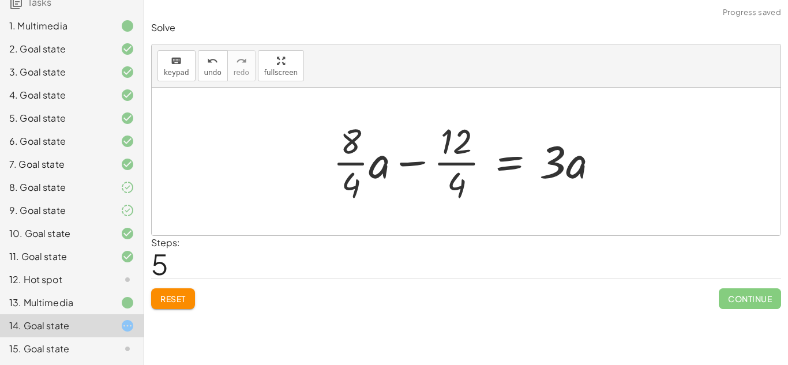
click at [359, 163] on div at bounding box center [470, 161] width 286 height 89
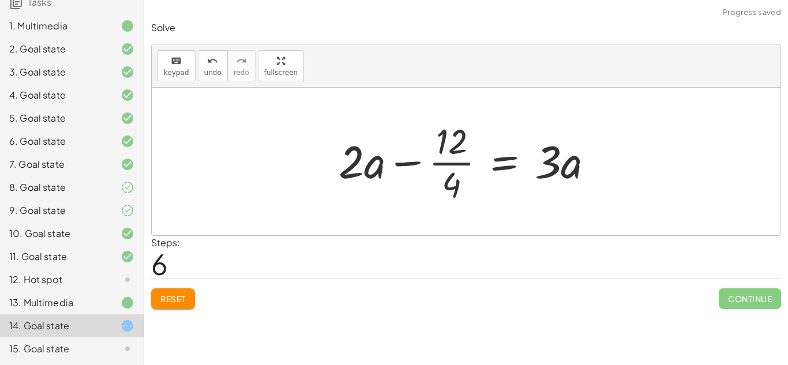
click at [443, 163] on div at bounding box center [471, 161] width 276 height 89
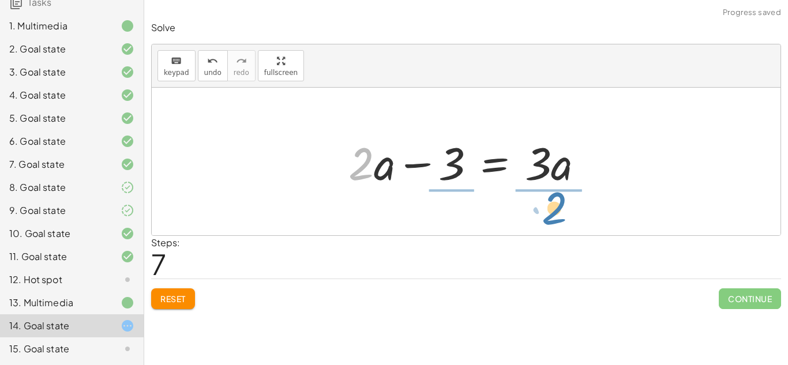
drag, startPoint x: 360, startPoint y: 168, endPoint x: 563, endPoint y: 213, distance: 207.5
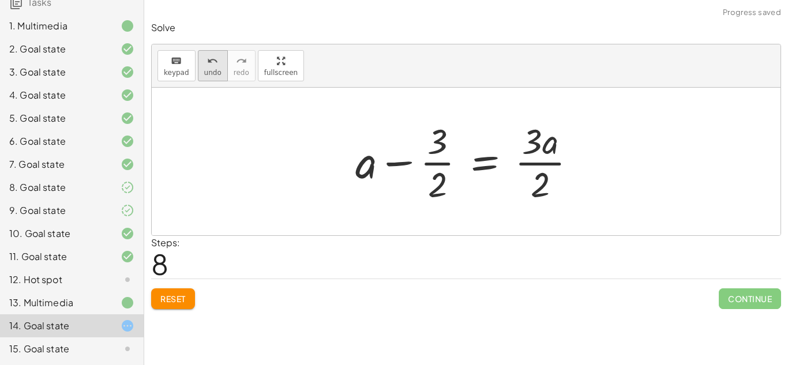
click at [207, 62] on icon "undo" at bounding box center [212, 61] width 11 height 14
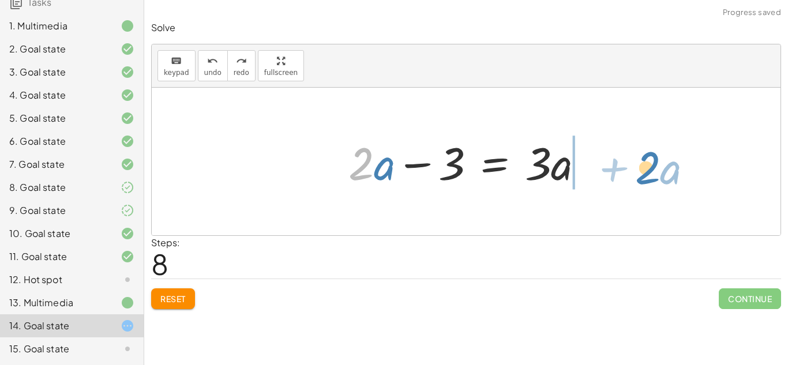
drag, startPoint x: 363, startPoint y: 158, endPoint x: 655, endPoint y: 164, distance: 291.3
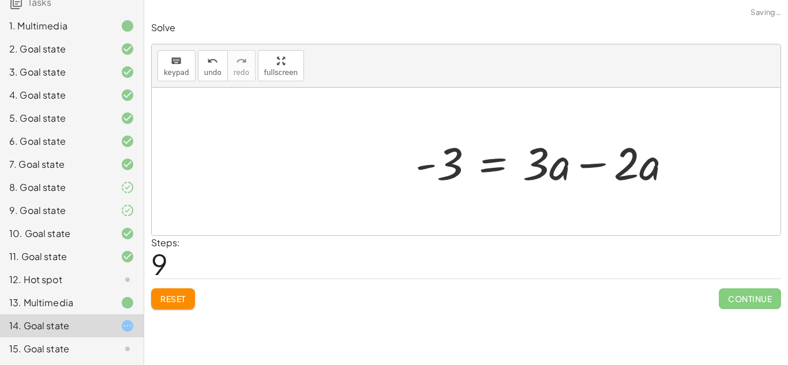
click at [600, 162] on div at bounding box center [547, 161] width 277 height 59
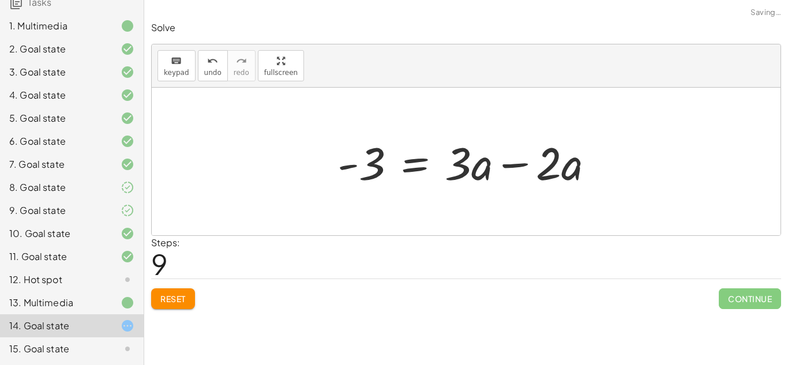
click at [529, 163] on div at bounding box center [470, 161] width 277 height 59
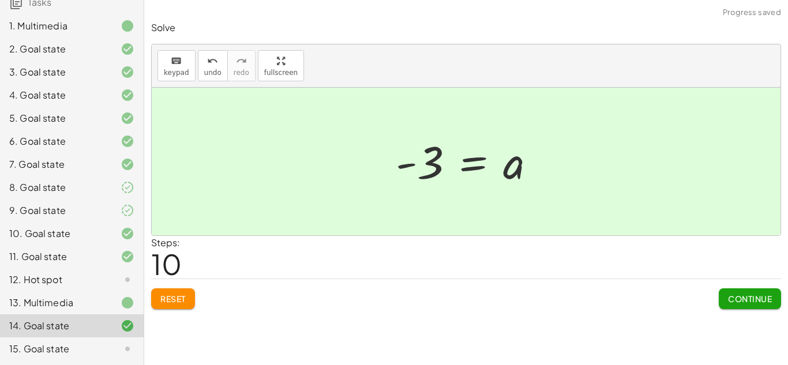
click at [725, 302] on button "Continue" at bounding box center [750, 298] width 62 height 21
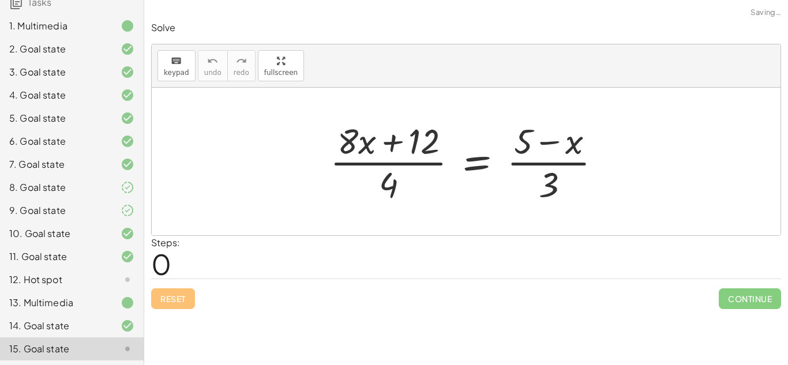
click at [390, 142] on div at bounding box center [470, 161] width 292 height 89
click at [556, 145] on div at bounding box center [470, 161] width 292 height 89
click at [545, 138] on div at bounding box center [470, 161] width 292 height 89
click at [546, 160] on div at bounding box center [470, 161] width 292 height 89
click at [427, 164] on div at bounding box center [470, 161] width 292 height 89
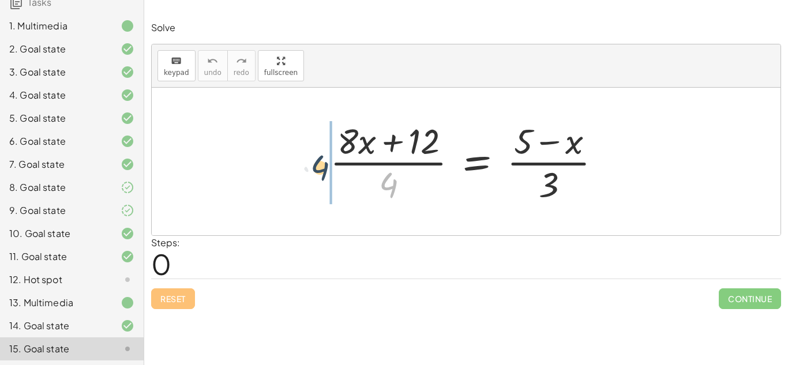
drag, startPoint x: 388, startPoint y: 181, endPoint x: 304, endPoint y: 160, distance: 85.6
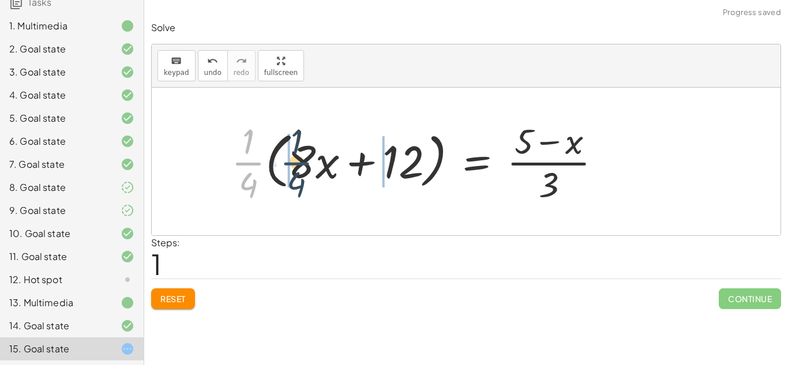
drag, startPoint x: 251, startPoint y: 161, endPoint x: 300, endPoint y: 161, distance: 49.0
click at [300, 161] on div at bounding box center [420, 161] width 391 height 89
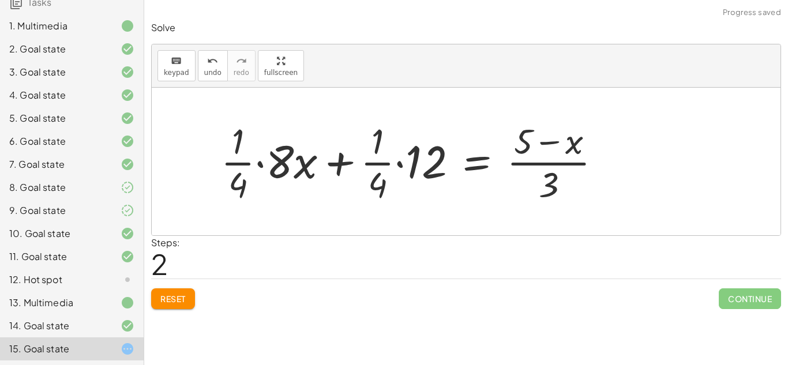
click at [258, 164] on div at bounding box center [415, 161] width 401 height 89
click at [404, 165] on div at bounding box center [434, 161] width 364 height 89
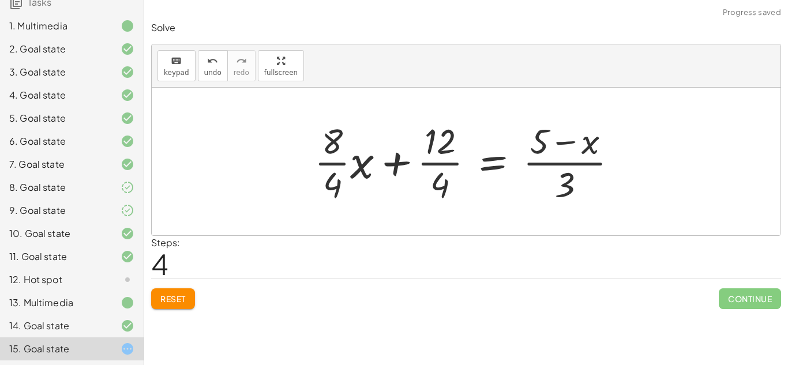
click at [342, 163] on div at bounding box center [471, 161] width 324 height 89
click at [431, 164] on div at bounding box center [475, 161] width 313 height 89
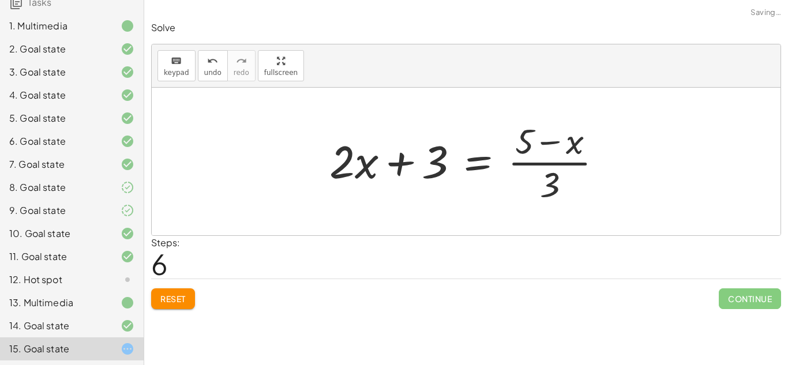
click at [529, 163] on div at bounding box center [471, 161] width 294 height 89
drag, startPoint x: 555, startPoint y: 183, endPoint x: 506, endPoint y: 158, distance: 55.7
click at [506, 158] on div at bounding box center [471, 161] width 294 height 89
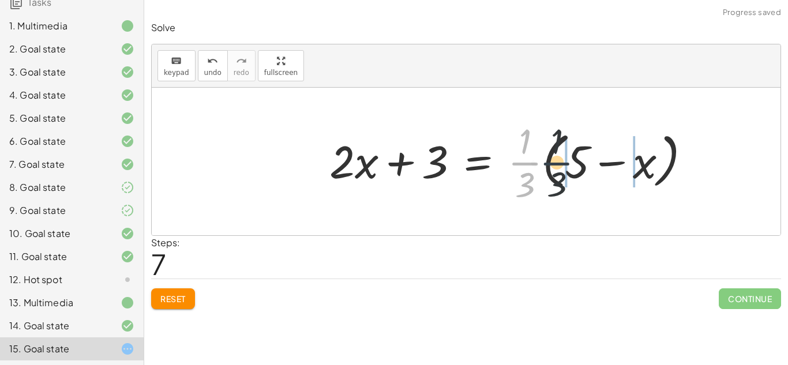
drag, startPoint x: 520, startPoint y: 163, endPoint x: 561, endPoint y: 164, distance: 41.0
click at [561, 164] on div at bounding box center [515, 161] width 382 height 89
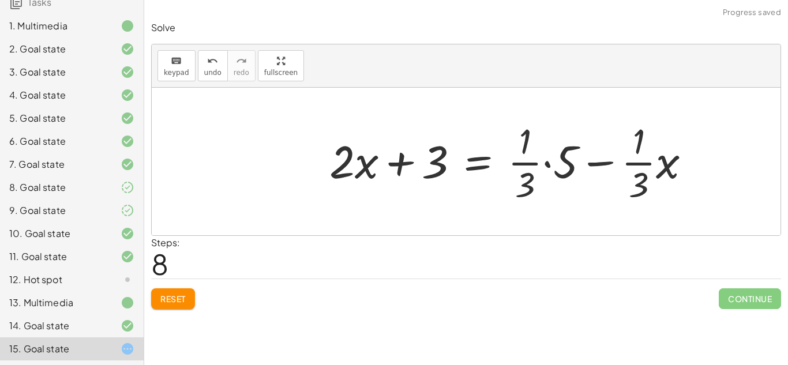
click at [548, 163] on div at bounding box center [515, 161] width 382 height 89
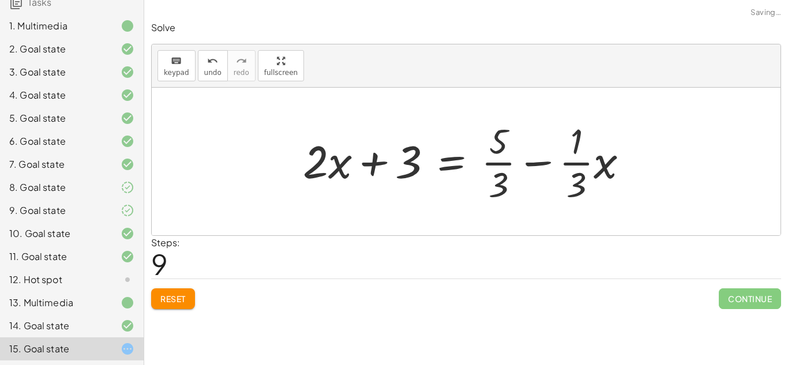
click at [576, 163] on div at bounding box center [470, 161] width 347 height 89
click at [547, 161] on div at bounding box center [470, 161] width 347 height 89
click at [493, 163] on div at bounding box center [470, 161] width 347 height 89
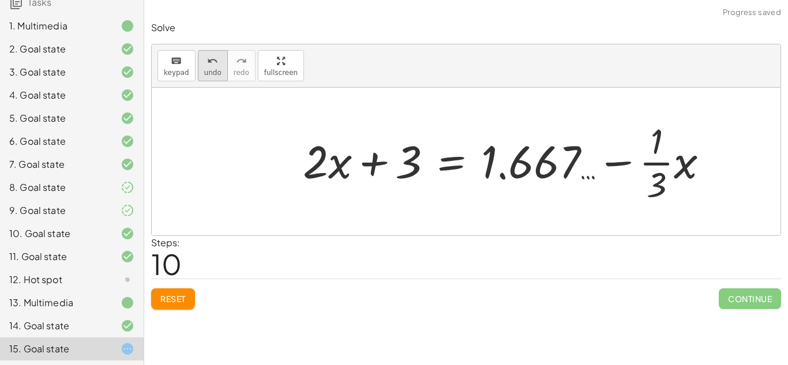
click at [204, 65] on div "undo" at bounding box center [212, 61] width 17 height 14
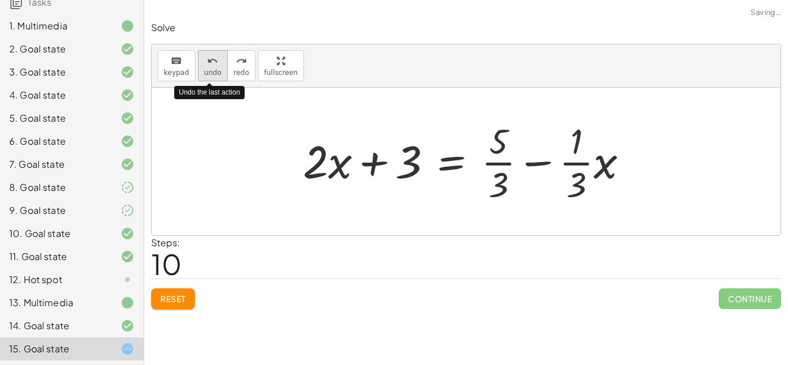
click at [208, 63] on icon "undo" at bounding box center [212, 61] width 11 height 14
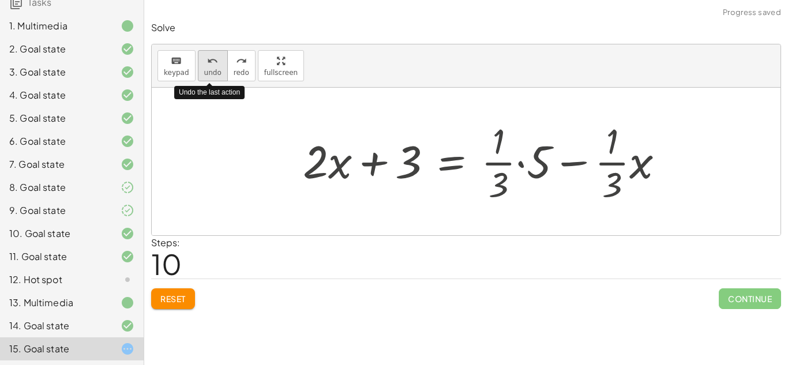
click at [208, 63] on icon "undo" at bounding box center [212, 61] width 11 height 14
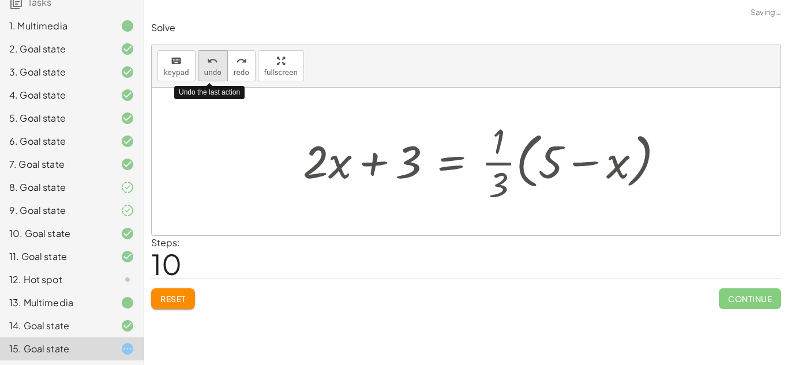
click at [208, 63] on icon "undo" at bounding box center [212, 61] width 11 height 14
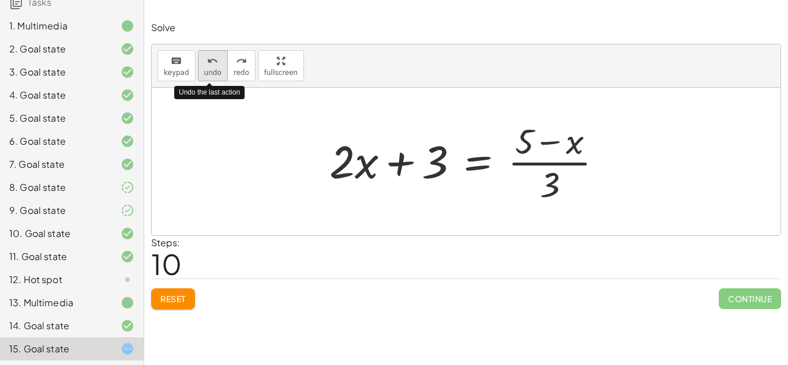
click at [209, 69] on span "undo" at bounding box center [212, 73] width 17 height 8
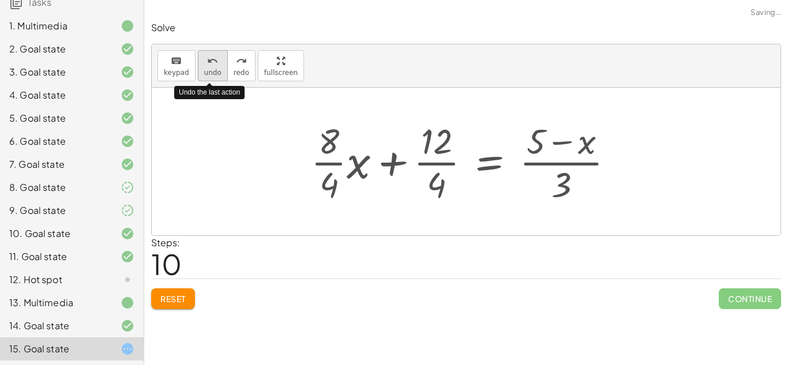
click at [209, 69] on span "undo" at bounding box center [212, 73] width 17 height 8
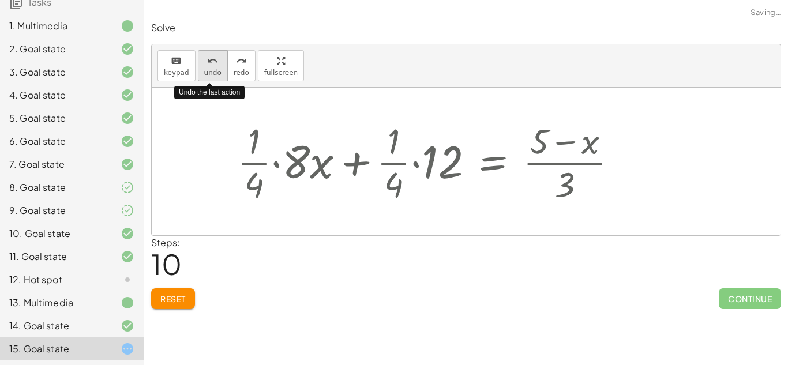
click at [209, 69] on span "undo" at bounding box center [212, 73] width 17 height 8
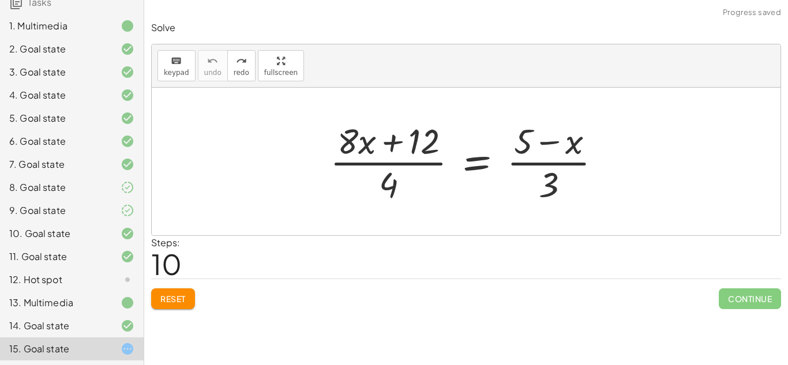
click at [179, 307] on button "Reset" at bounding box center [173, 298] width 44 height 21
drag, startPoint x: 385, startPoint y: 191, endPoint x: 382, endPoint y: 209, distance: 18.1
click at [382, 209] on div "· 4 · ( + · 8 · x + 12 ) · 4 = · ( + 5 − x ) · 3" at bounding box center [466, 162] width 629 height 148
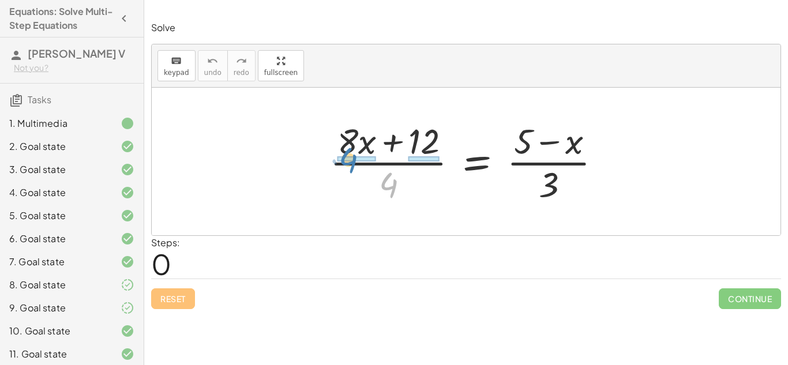
drag, startPoint x: 389, startPoint y: 185, endPoint x: 349, endPoint y: 160, distance: 47.4
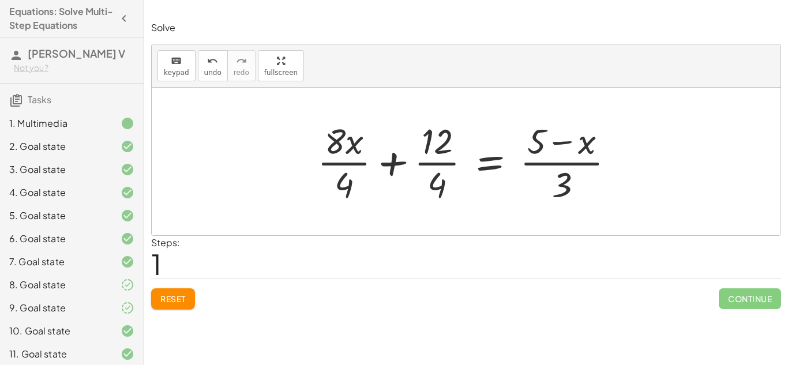
click at [347, 163] on div at bounding box center [470, 161] width 318 height 89
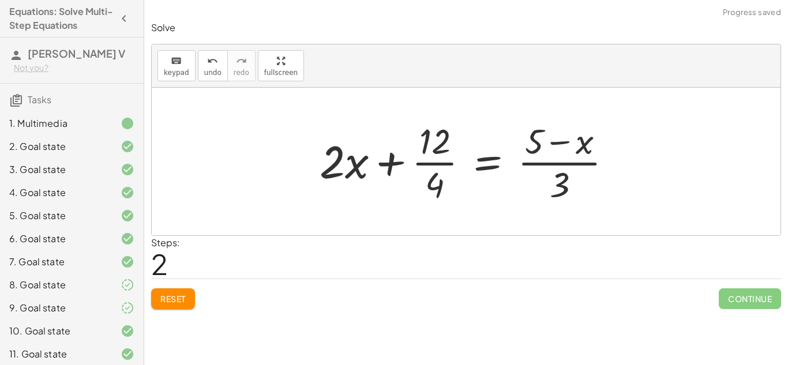
click at [448, 163] on div at bounding box center [470, 161] width 313 height 89
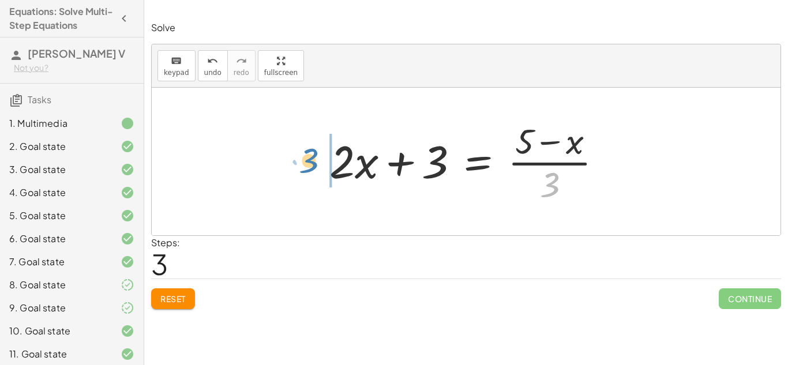
drag, startPoint x: 550, startPoint y: 177, endPoint x: 307, endPoint y: 153, distance: 244.0
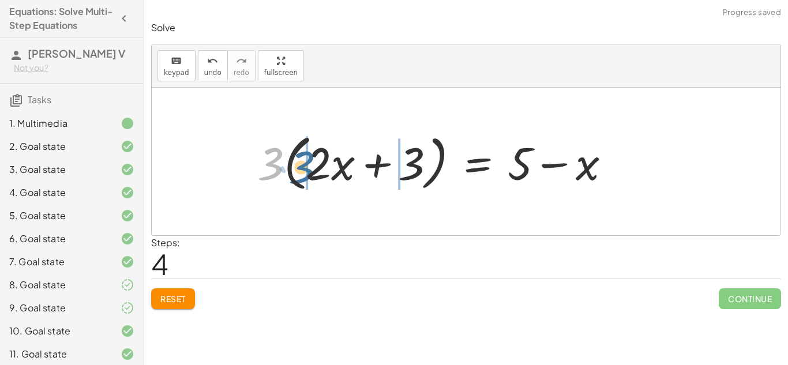
drag, startPoint x: 268, startPoint y: 160, endPoint x: 299, endPoint y: 164, distance: 32.0
click at [299, 164] on div at bounding box center [438, 162] width 374 height 66
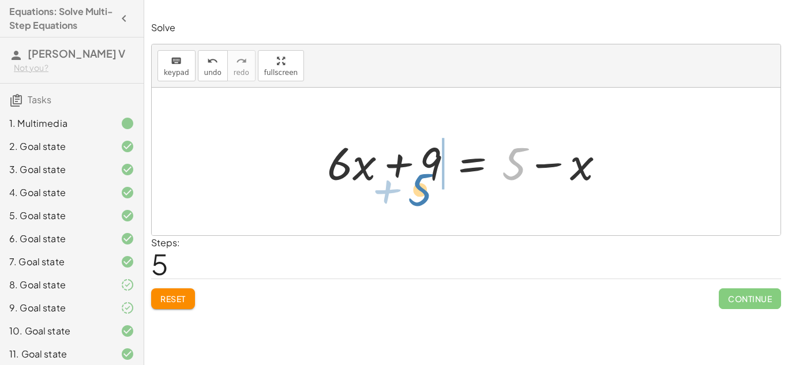
drag, startPoint x: 521, startPoint y: 168, endPoint x: 427, endPoint y: 194, distance: 97.5
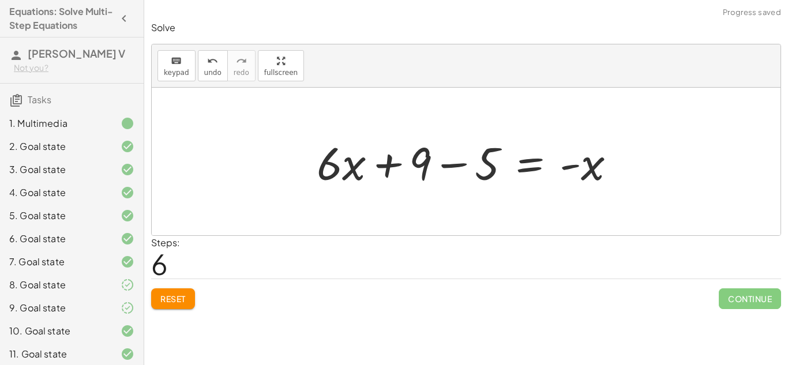
click at [454, 167] on div at bounding box center [470, 161] width 319 height 59
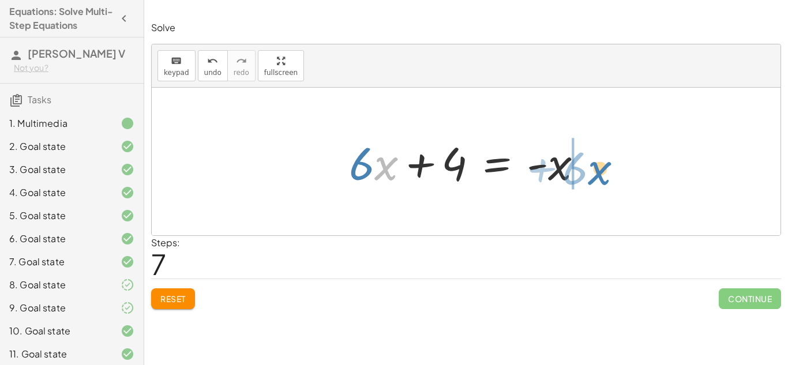
drag, startPoint x: 383, startPoint y: 170, endPoint x: 596, endPoint y: 174, distance: 213.4
click at [596, 174] on div at bounding box center [470, 161] width 254 height 59
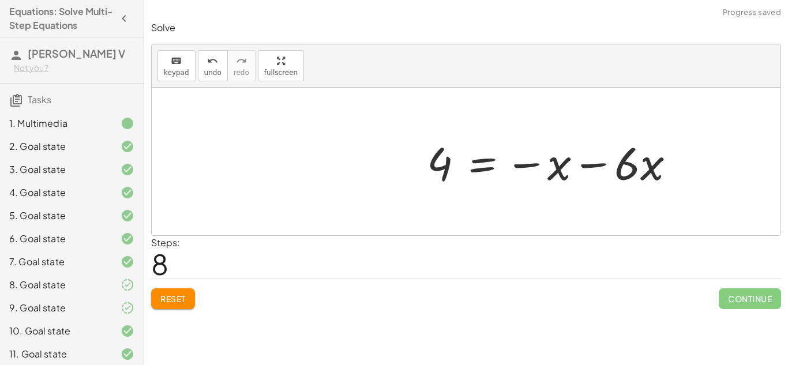
click at [597, 168] on div at bounding box center [555, 161] width 269 height 59
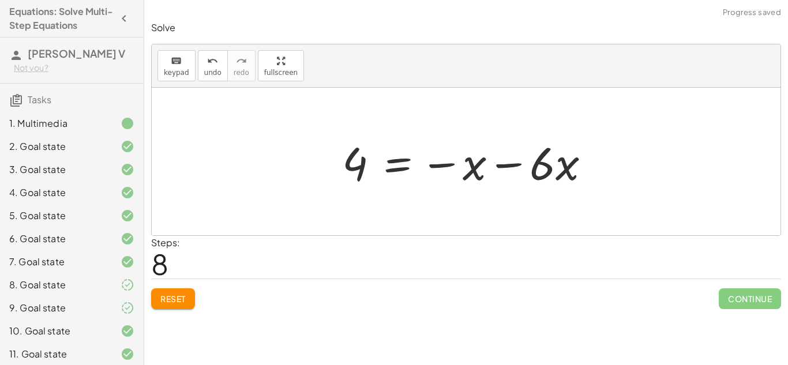
click at [517, 164] on div at bounding box center [470, 161] width 269 height 59
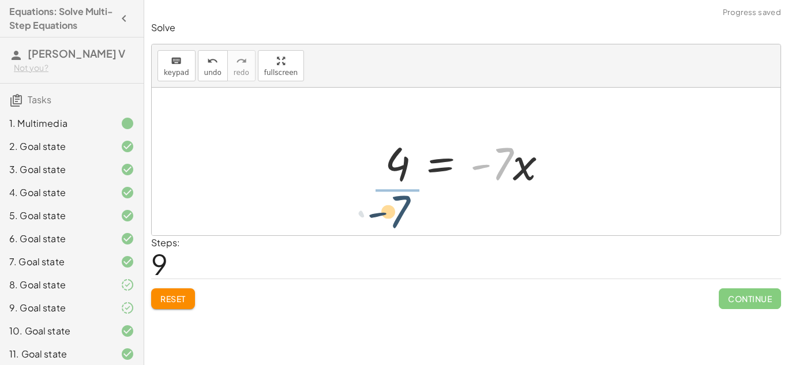
drag, startPoint x: 503, startPoint y: 161, endPoint x: 389, endPoint y: 216, distance: 126.9
click at [389, 216] on div "· ( + · 8 · x + 12 ) · 4 = · ( + 5 − x ) · 3 + · 8 · x · 4 + · 12 · 4 = · ( + 5…" at bounding box center [466, 162] width 629 height 148
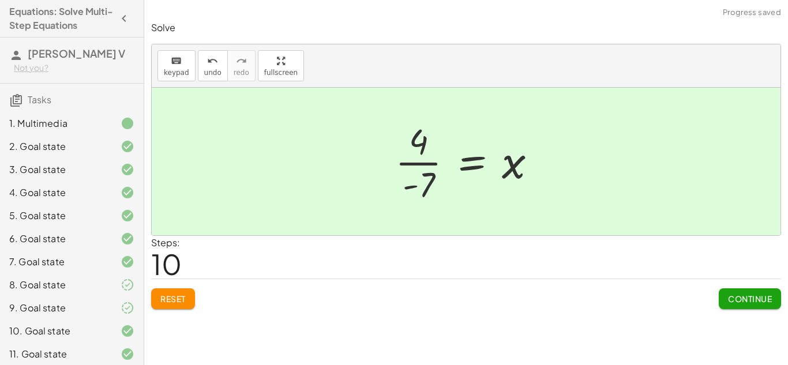
click at [745, 291] on button "Continue" at bounding box center [750, 298] width 62 height 21
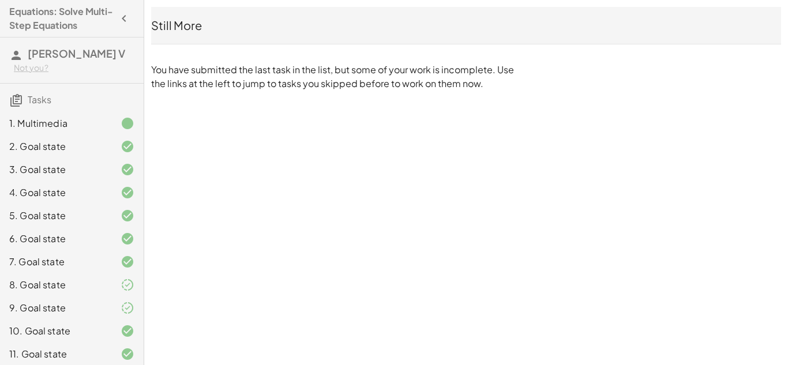
scroll to position [97, 0]
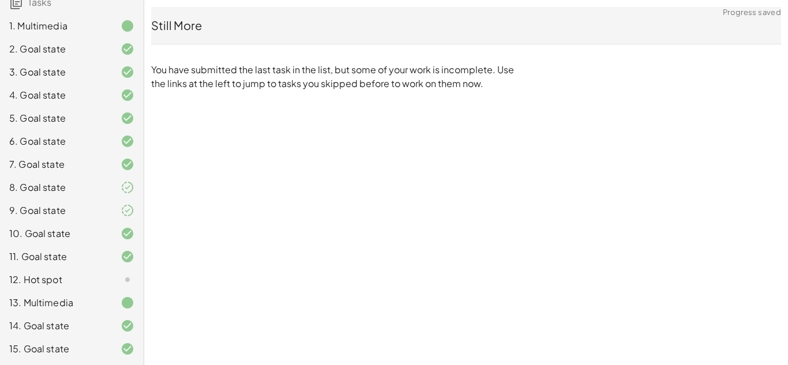
click at [122, 340] on div "15. Goal state" at bounding box center [72, 348] width 144 height 23
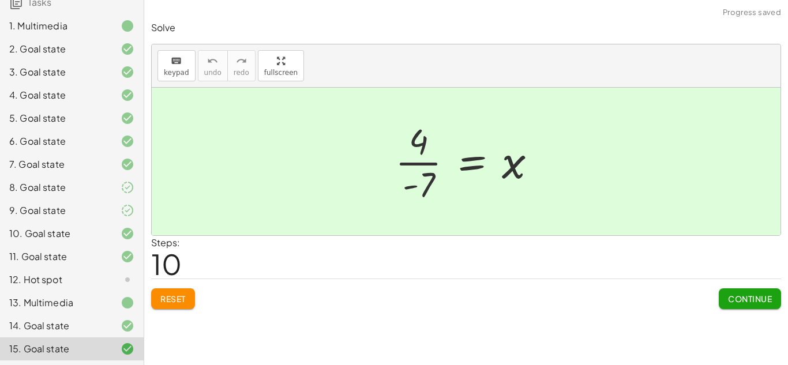
scroll to position [0, 0]
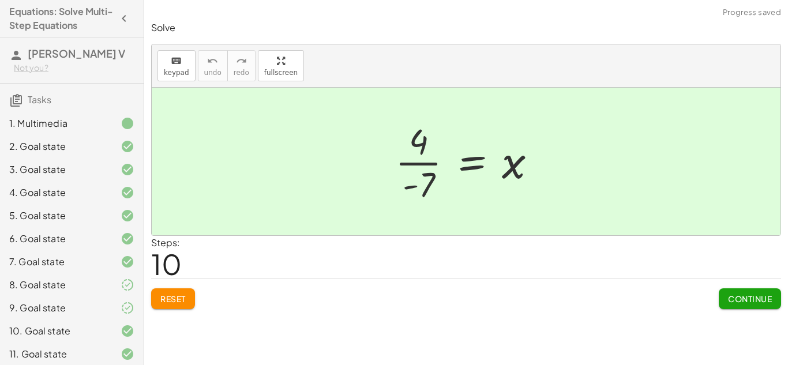
click at [101, 125] on div "1. Multimedia" at bounding box center [55, 123] width 93 height 14
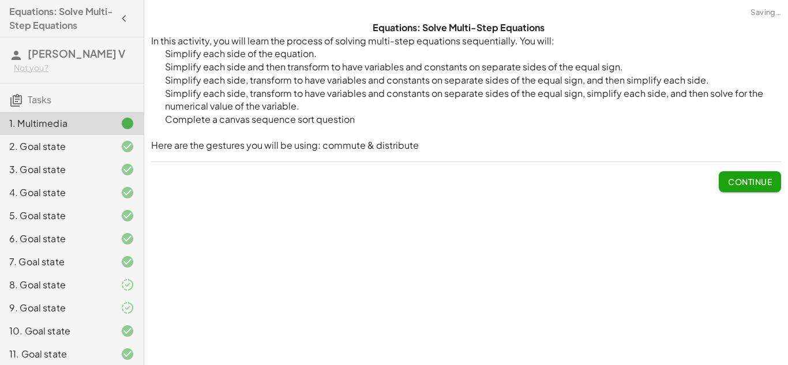
click at [107, 141] on div at bounding box center [118, 147] width 32 height 14
